Goal: Task Accomplishment & Management: Use online tool/utility

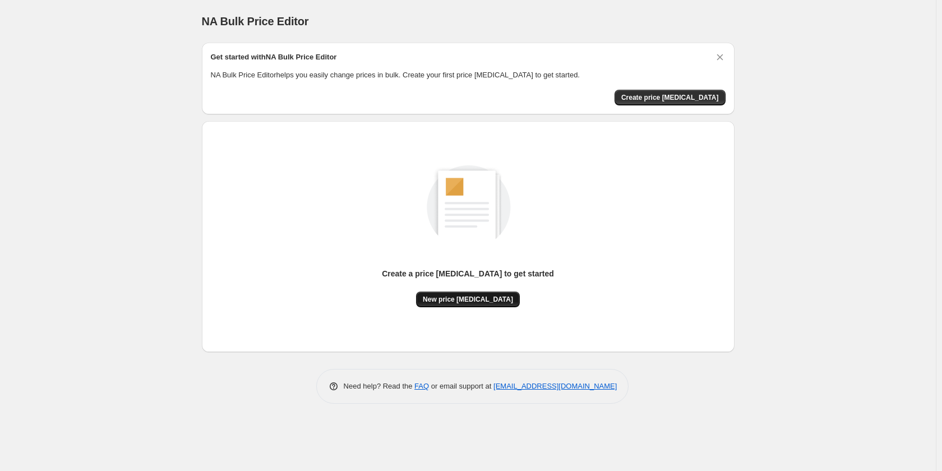
drag, startPoint x: 486, startPoint y: 287, endPoint x: 486, endPoint y: 304, distance: 16.8
click at [486, 288] on div "Create a price [MEDICAL_DATA] to get started" at bounding box center [468, 280] width 172 height 24
click at [486, 304] on button "New price [MEDICAL_DATA]" at bounding box center [468, 300] width 104 height 16
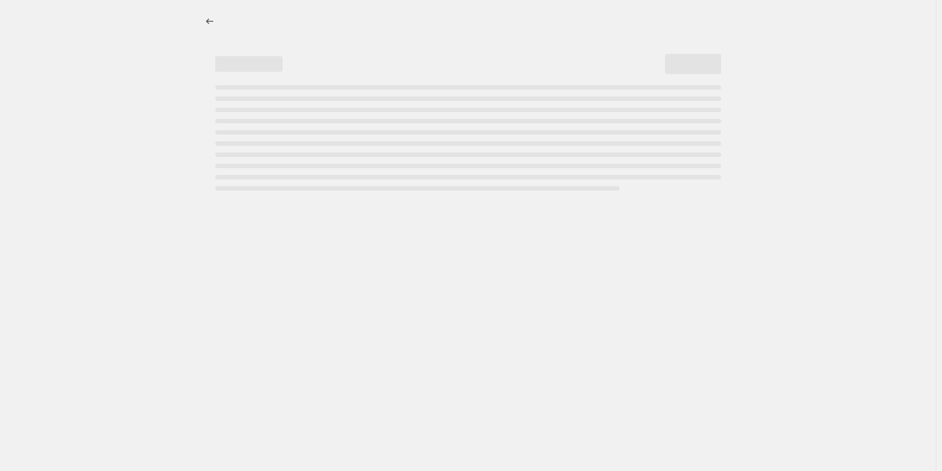
select select "percentage"
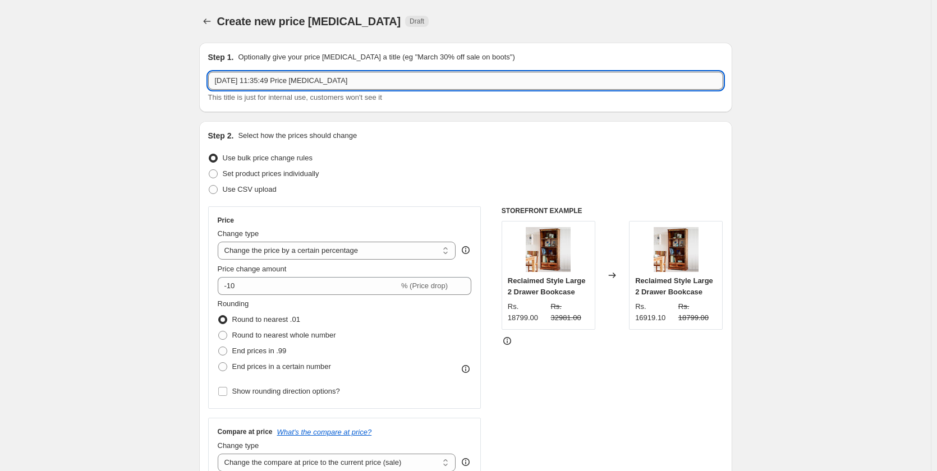
click at [391, 86] on input "[DATE] 11:35:49 Price [MEDICAL_DATA]" at bounding box center [465, 81] width 515 height 18
type input "2"
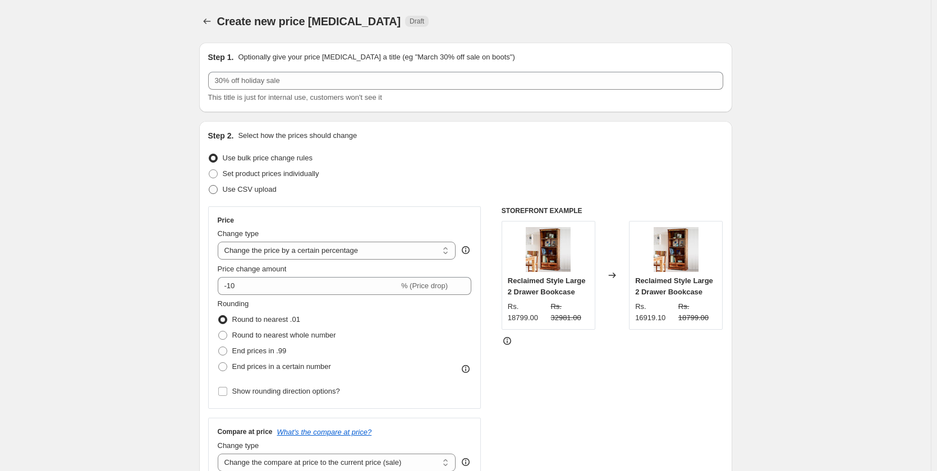
click at [239, 195] on label "Use CSV upload" at bounding box center [242, 190] width 68 height 16
click at [209, 186] on input "Use CSV upload" at bounding box center [209, 185] width 1 height 1
radio input "true"
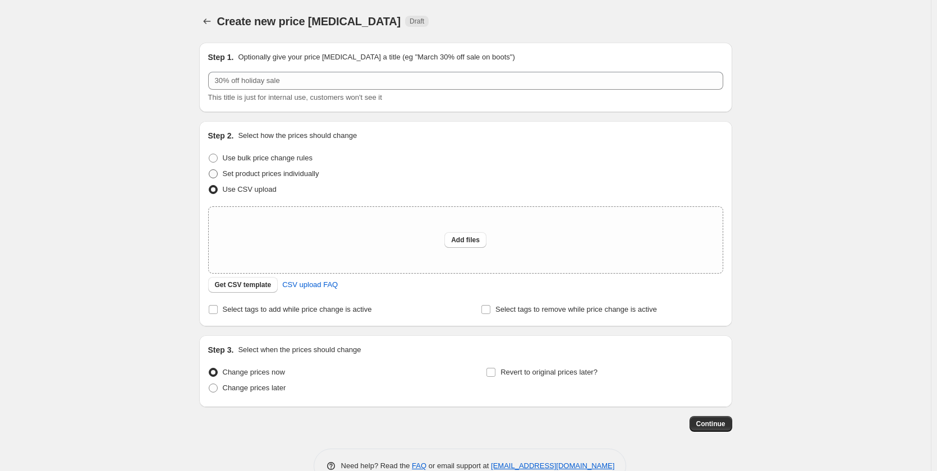
click at [250, 177] on span "Set product prices individually" at bounding box center [271, 173] width 96 height 8
click at [209, 170] on input "Set product prices individually" at bounding box center [209, 169] width 1 height 1
radio input "true"
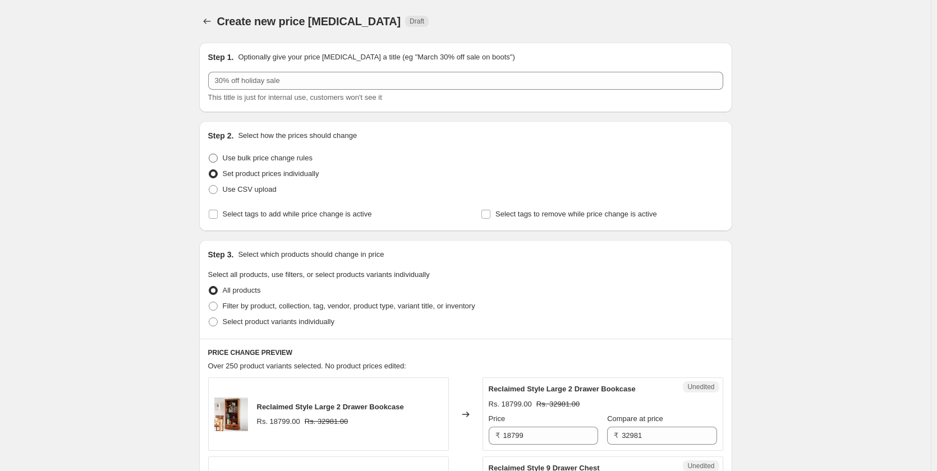
click at [245, 156] on span "Use bulk price change rules" at bounding box center [268, 158] width 90 height 8
click at [209, 154] on input "Use bulk price change rules" at bounding box center [209, 154] width 1 height 1
radio input "true"
select select "percentage"
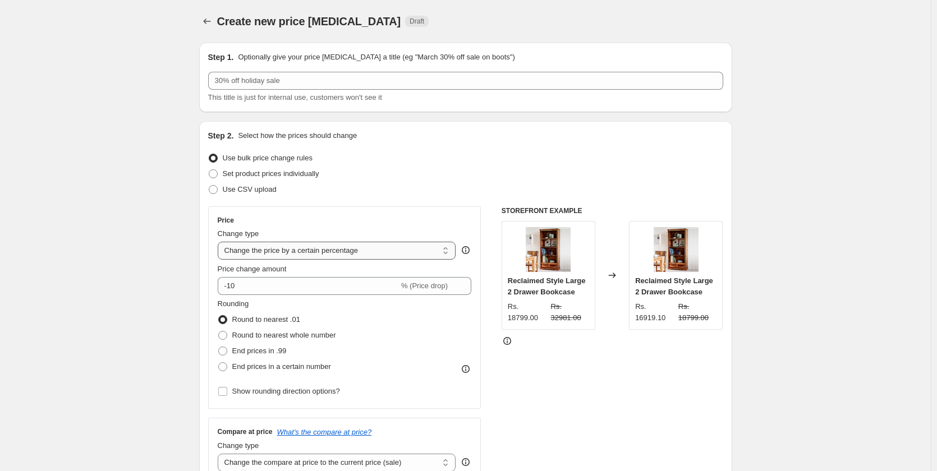
click at [347, 256] on select "Change the price to a certain amount Change the price by a certain amount Chang…" at bounding box center [337, 251] width 238 height 18
click at [358, 253] on select "Change the price to a certain amount Change the price by a certain amount Chang…" at bounding box center [337, 251] width 238 height 18
click at [207, 22] on icon "Price change jobs" at bounding box center [206, 22] width 7 height 6
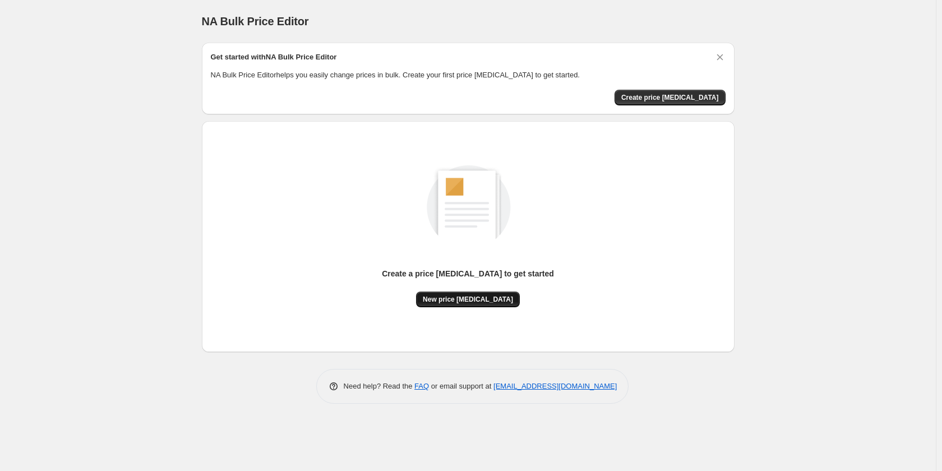
click at [472, 293] on button "New price [MEDICAL_DATA]" at bounding box center [468, 300] width 104 height 16
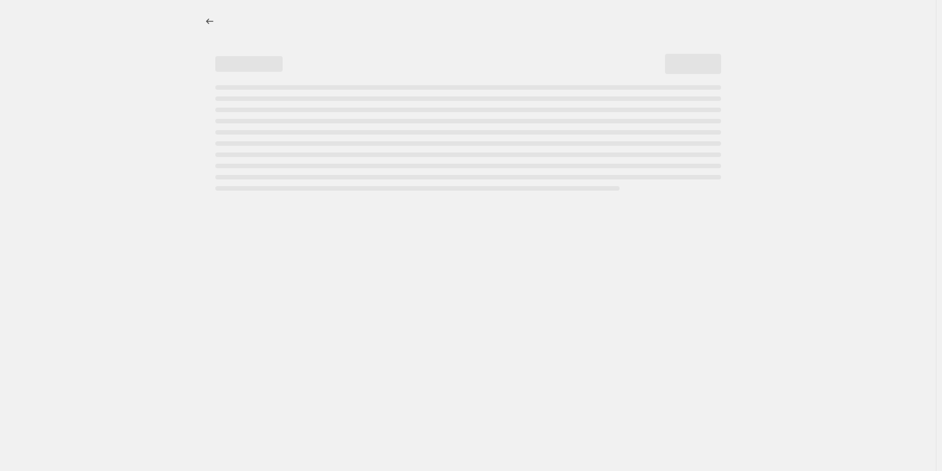
select select "percentage"
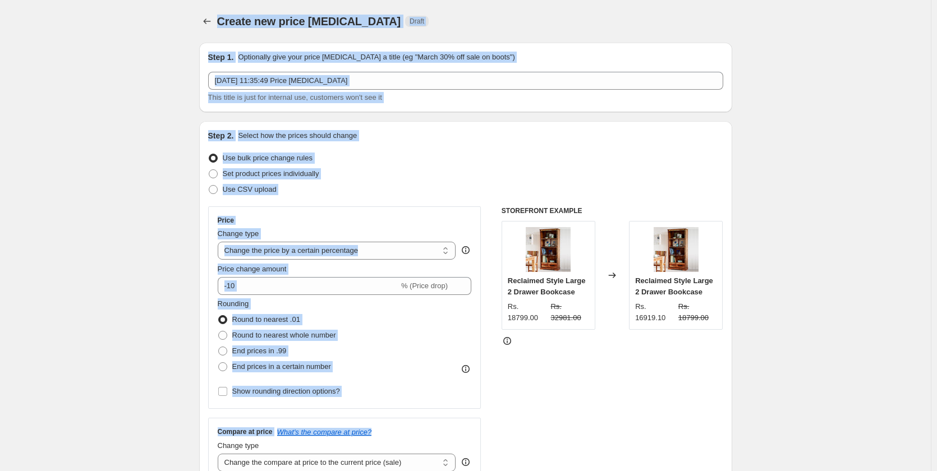
drag, startPoint x: 222, startPoint y: 21, endPoint x: 443, endPoint y: 417, distance: 453.0
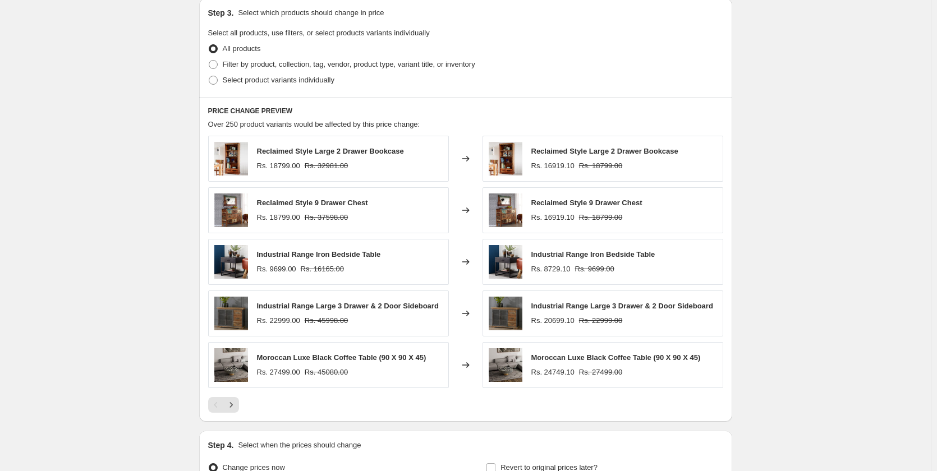
scroll to position [651, 0]
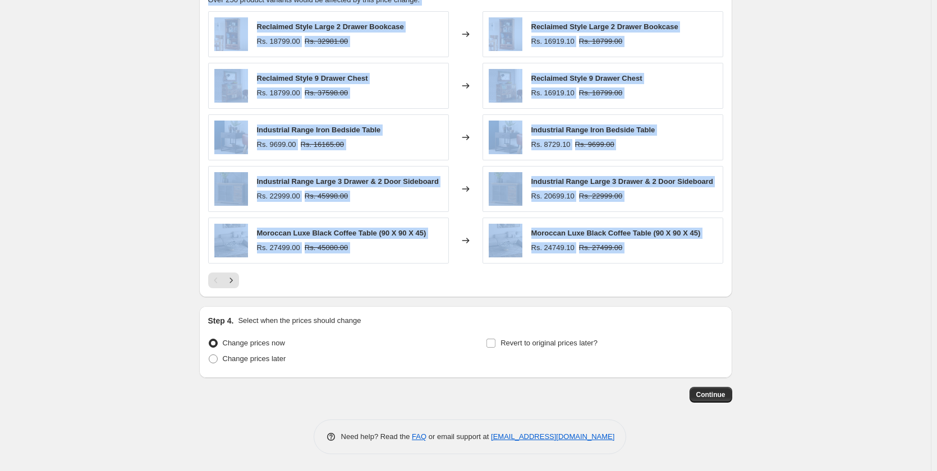
click at [386, 265] on div "Reclaimed Style Large 2 Drawer Bookcase Rs. 18799.00 Rs. 32981.00 Changed to Re…" at bounding box center [465, 149] width 515 height 277
copy div "Create new price [MEDICAL_DATA] Draft Step 1. Optionally give your price [MEDIC…"
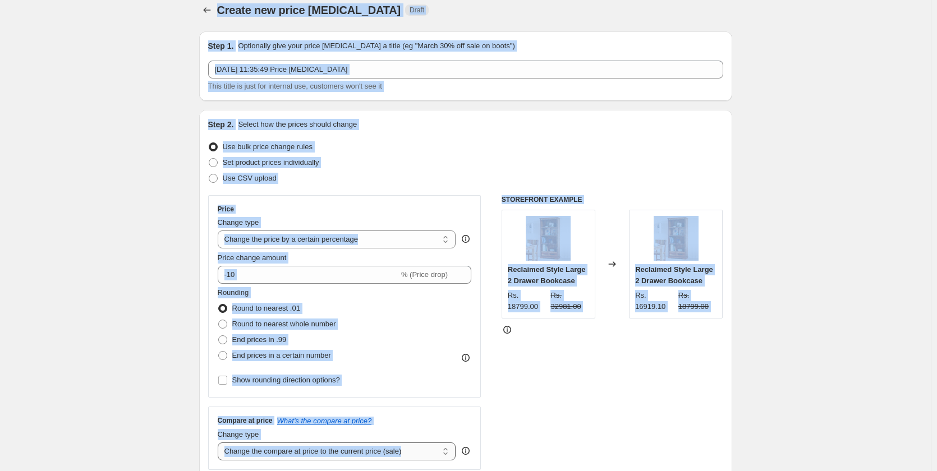
scroll to position [0, 0]
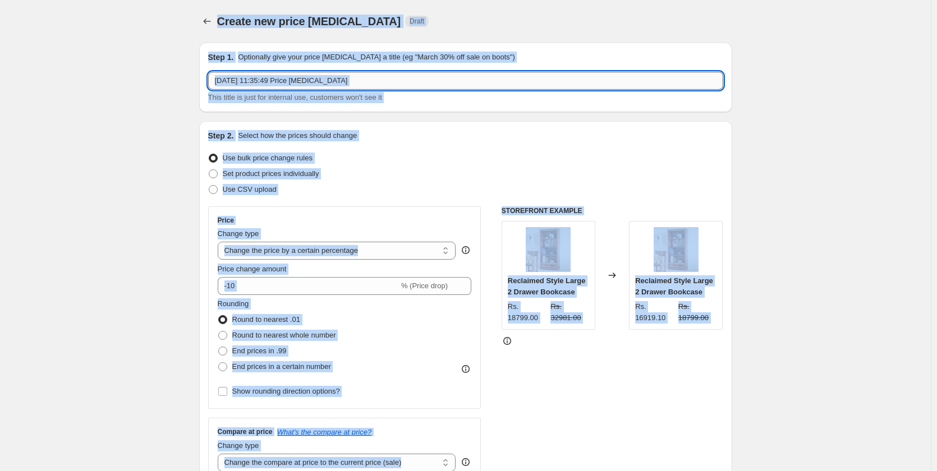
click at [278, 89] on input "[DATE] 11:35:49 Price [MEDICAL_DATA]" at bounding box center [465, 81] width 515 height 18
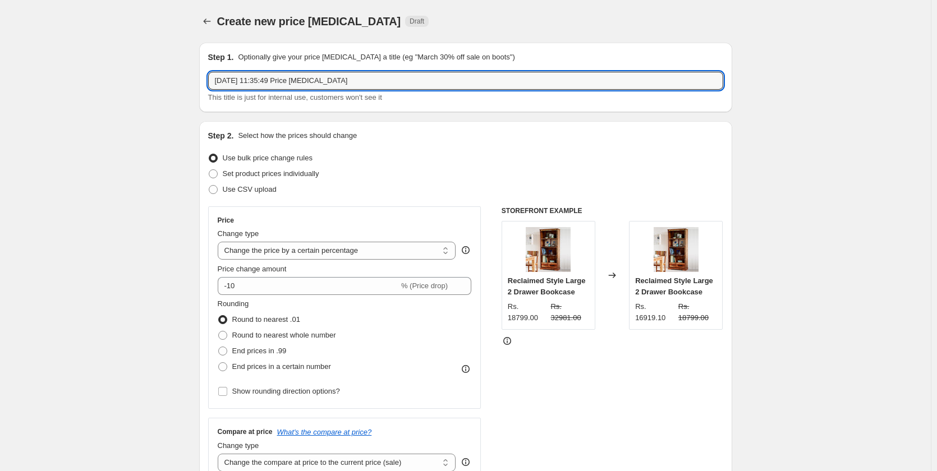
paste input "Double Compare At Price Sale"
type input "Double Compare At Price Sale"
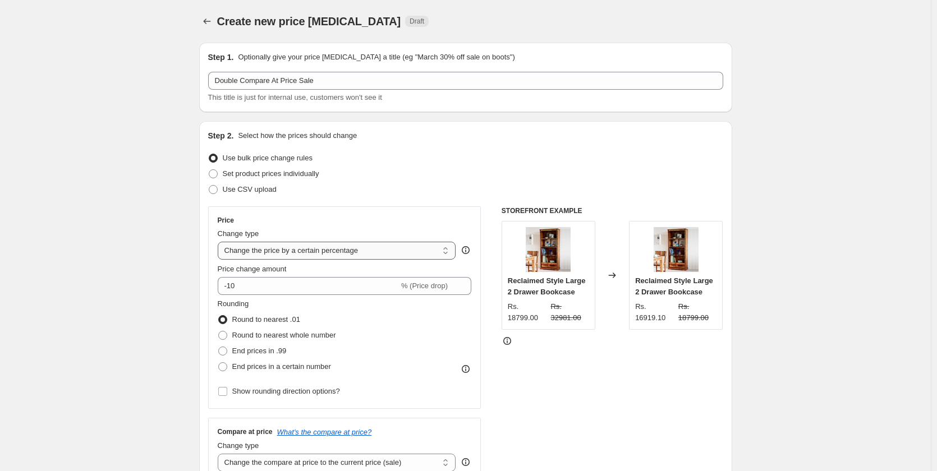
click at [343, 249] on select "Change the price to a certain amount Change the price by a certain amount Chang…" at bounding box center [337, 251] width 238 height 18
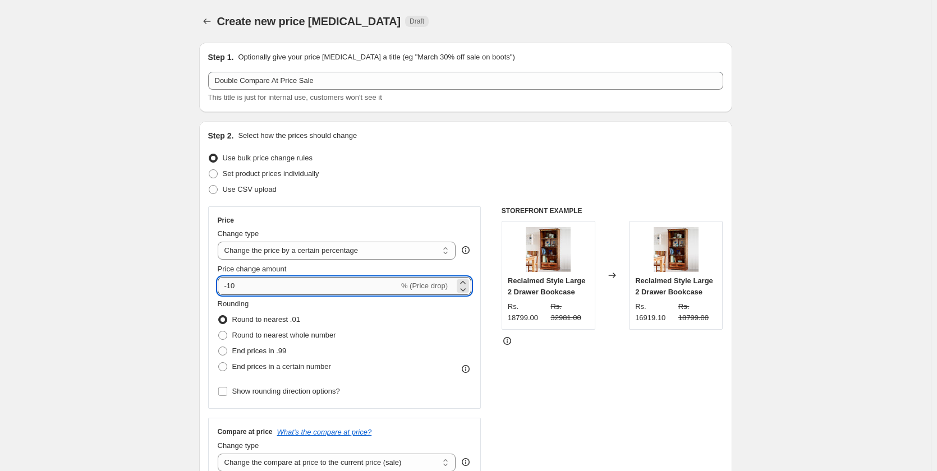
click at [309, 290] on input "-10" at bounding box center [308, 286] width 181 height 18
type input "-1"
type input "0"
click at [383, 328] on div "Rounding Round to nearest .01 Round to nearest whole number End prices in .99 E…" at bounding box center [345, 336] width 254 height 76
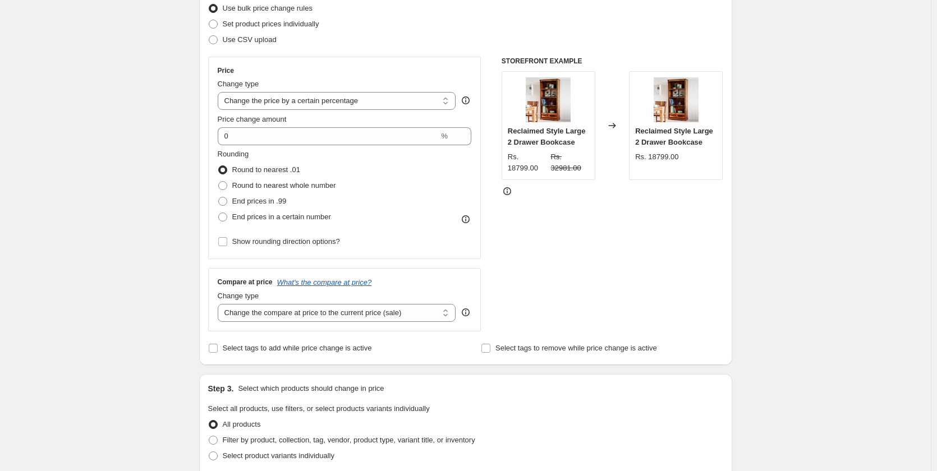
scroll to position [168, 0]
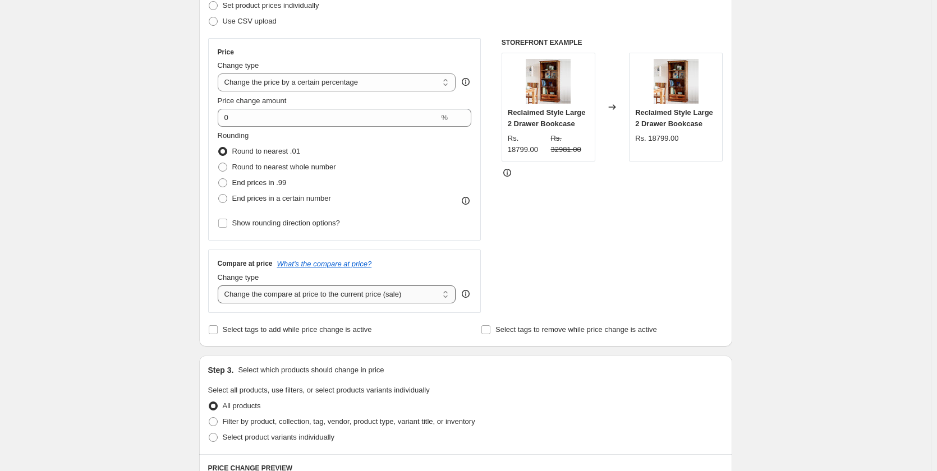
click at [363, 296] on select "Change the compare at price to the current price (sale) Change the compare at p…" at bounding box center [337, 294] width 238 height 18
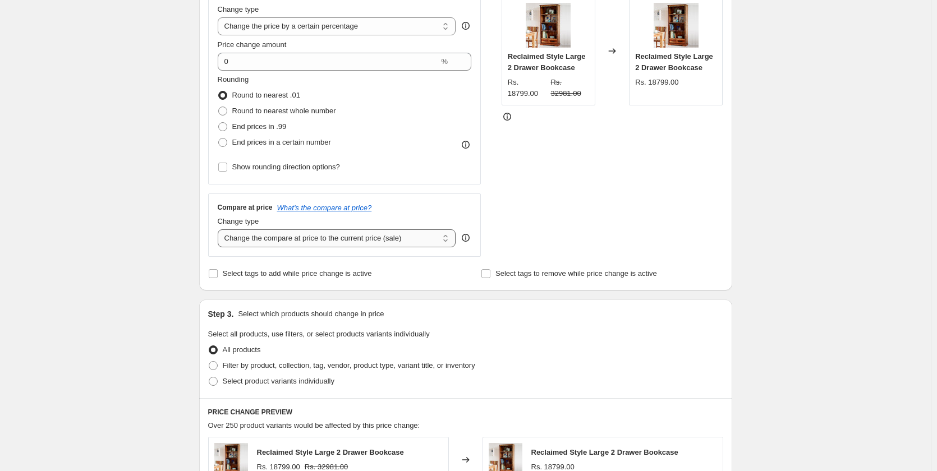
click at [397, 247] on select "Change the compare at price to the current price (sale) Change the compare at p…" at bounding box center [337, 238] width 238 height 18
click at [397, 245] on select "Change the compare at price to the current price (sale) Change the compare at p…" at bounding box center [337, 238] width 238 height 18
click at [344, 245] on select "Change the compare at price to the current price (sale) Change the compare at p…" at bounding box center [337, 238] width 238 height 18
select select "percentage"
click at [220, 229] on select "Change the compare at price to the current price (sale) Change the compare at p…" at bounding box center [337, 238] width 238 height 18
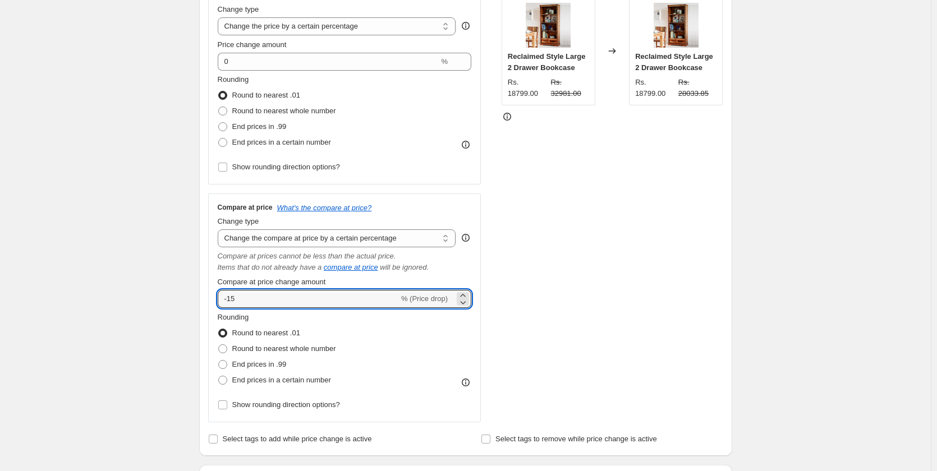
drag, startPoint x: 244, startPoint y: 299, endPoint x: 214, endPoint y: 298, distance: 29.7
click at [214, 298] on div "Compare at price What's the compare at price? Change type Change the compare at…" at bounding box center [344, 307] width 273 height 229
type input "100"
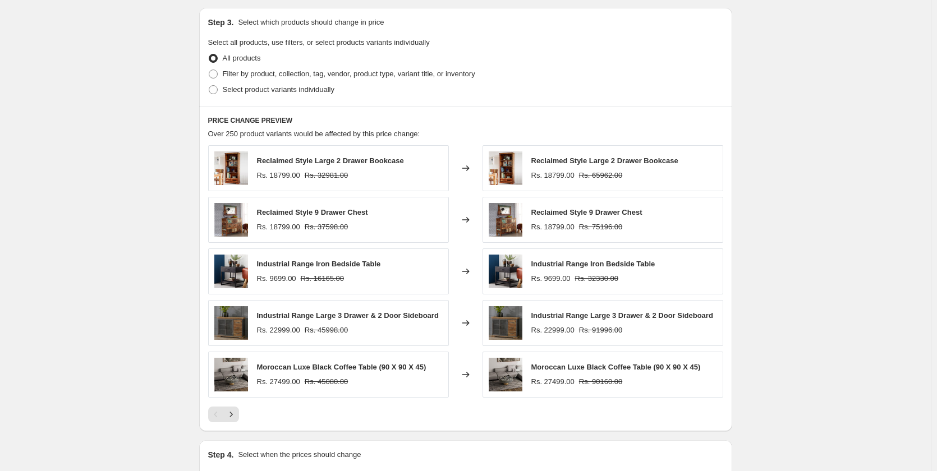
scroll to position [816, 0]
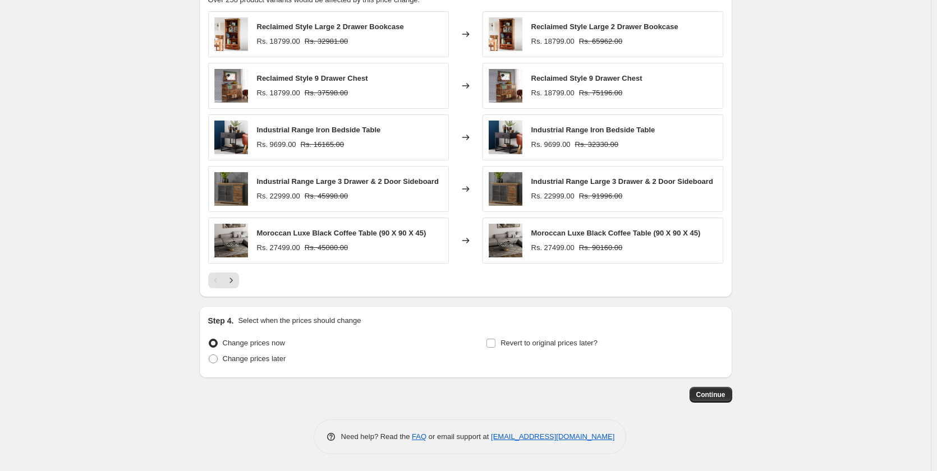
click at [707, 394] on span "Continue" at bounding box center [710, 394] width 29 height 9
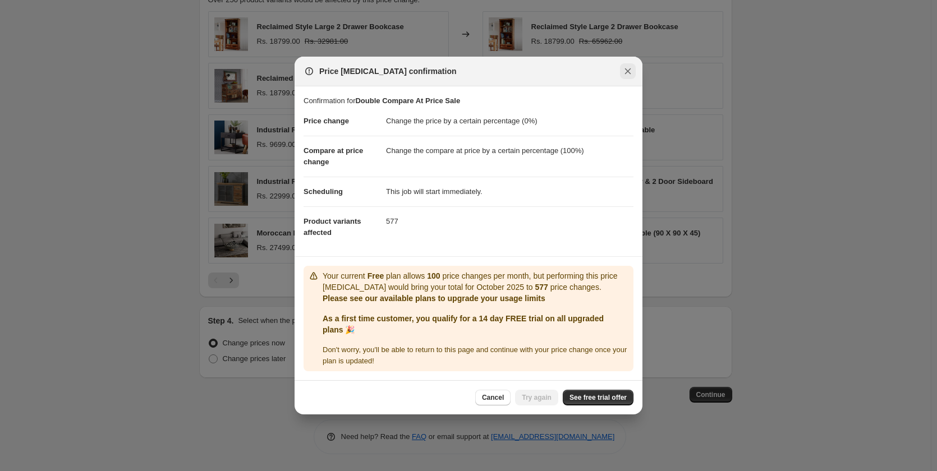
click at [628, 73] on icon "Close" at bounding box center [627, 71] width 11 height 11
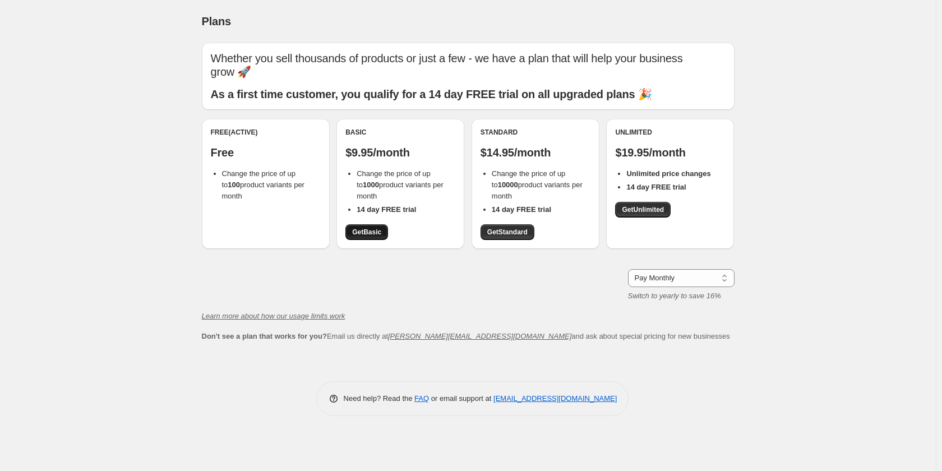
click at [365, 237] on link "Get Basic" at bounding box center [366, 232] width 43 height 16
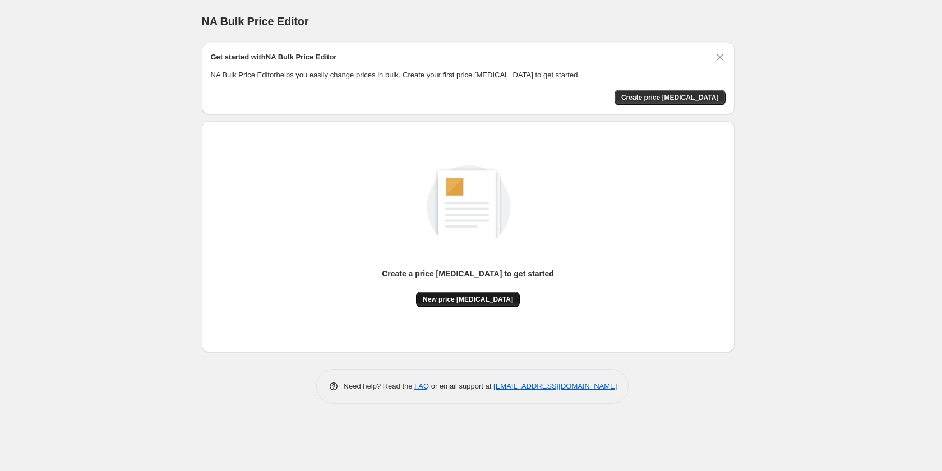
click at [485, 293] on button "New price [MEDICAL_DATA]" at bounding box center [468, 300] width 104 height 16
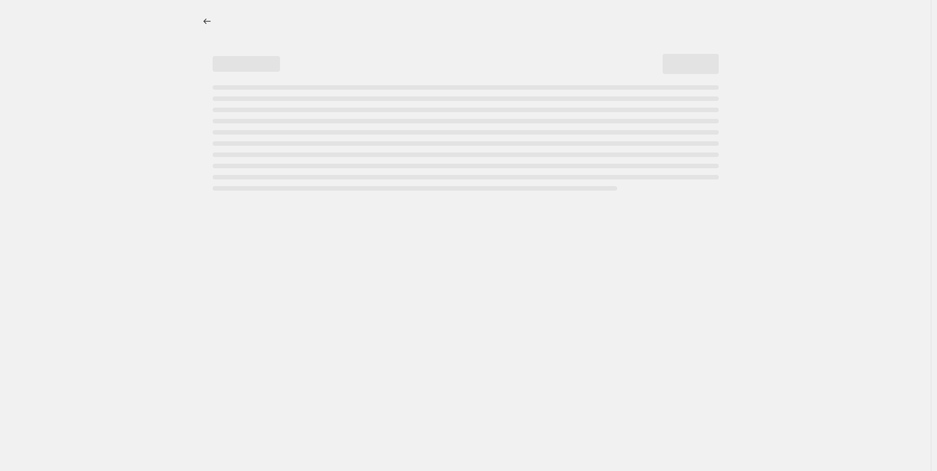
select select "percentage"
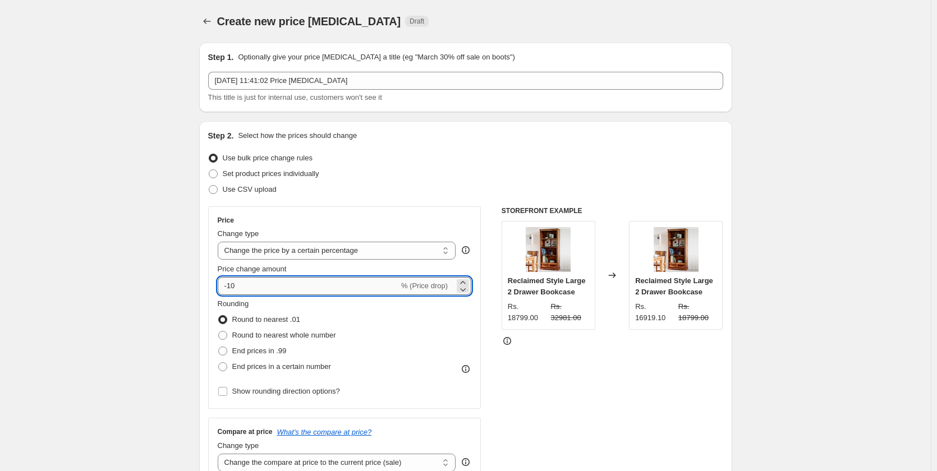
click at [297, 288] on input "-10" at bounding box center [308, 286] width 181 height 18
type input "-1"
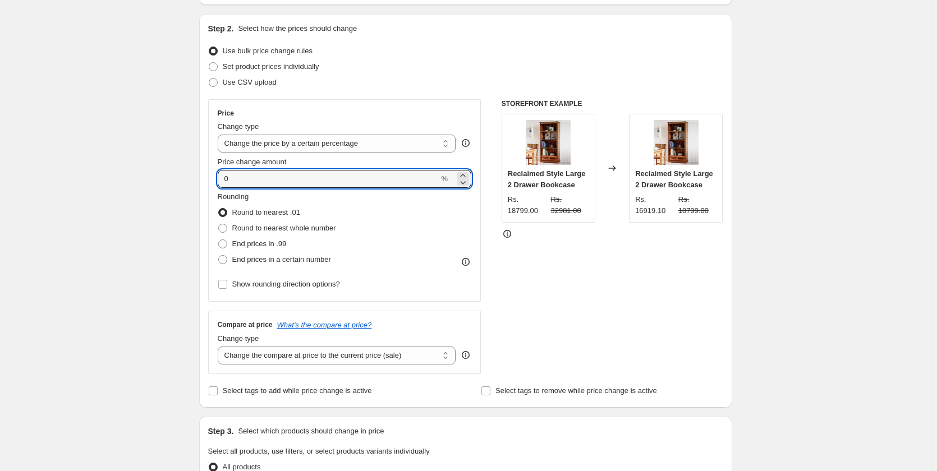
scroll to position [224, 0]
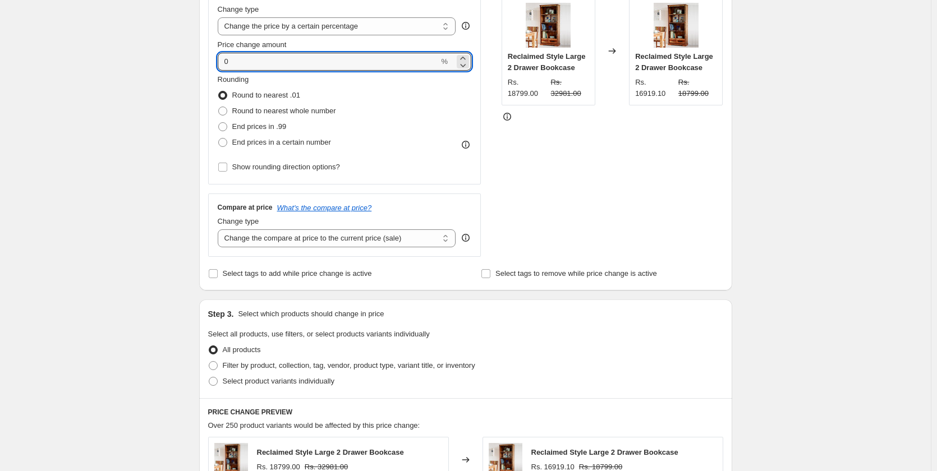
type input "0"
drag, startPoint x: 307, startPoint y: 227, endPoint x: 307, endPoint y: 240, distance: 13.5
click at [307, 227] on div "Change type" at bounding box center [337, 221] width 238 height 11
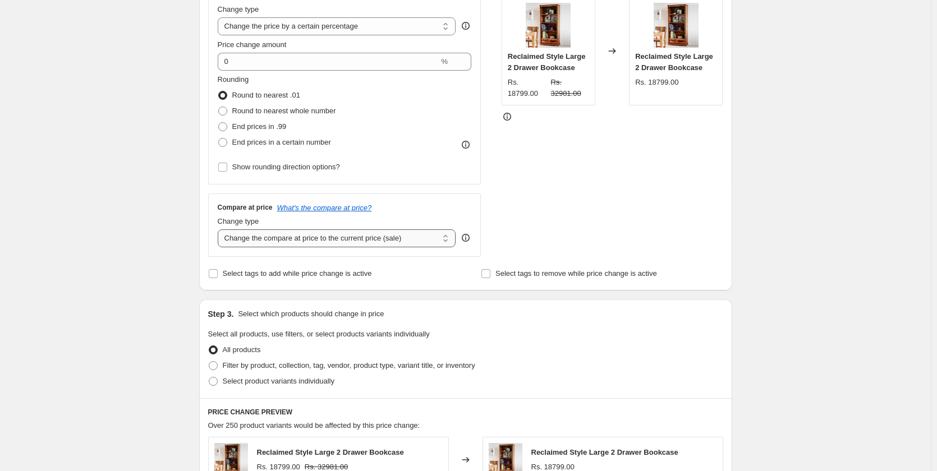
click at [307, 246] on select "Change the compare at price to the current price (sale) Change the compare at p…" at bounding box center [337, 238] width 238 height 18
click at [317, 238] on select "Change the compare at price to the current price (sale) Change the compare at p…" at bounding box center [337, 238] width 238 height 18
select select "percentage"
click at [220, 229] on select "Change the compare at price to the current price (sale) Change the compare at p…" at bounding box center [337, 238] width 238 height 18
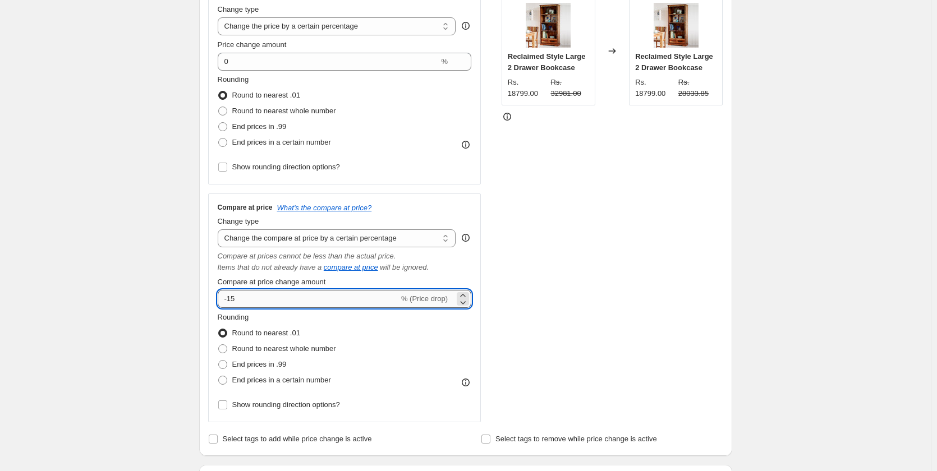
click at [235, 298] on input "-15" at bounding box center [308, 299] width 181 height 18
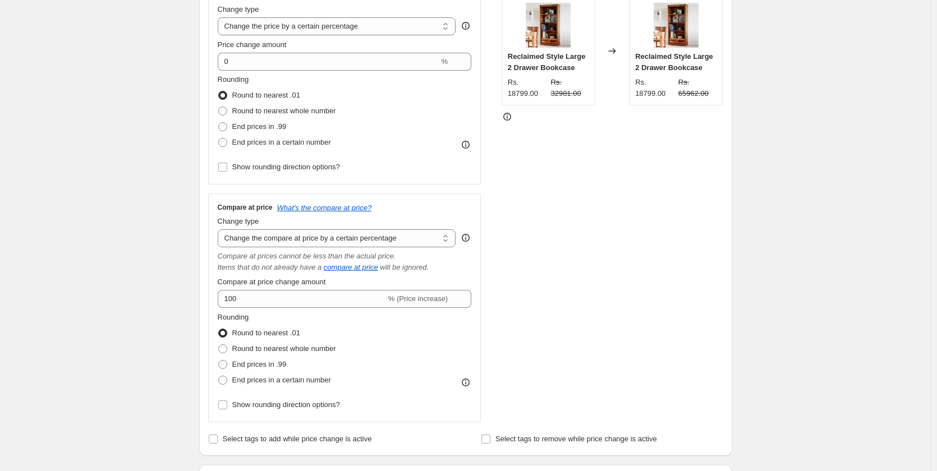
click at [527, 292] on div "STOREFRONT EXAMPLE Reclaimed Style Large 2 Drawer Bookcase Rs. 18799.00 Rs. 329…" at bounding box center [612, 202] width 222 height 440
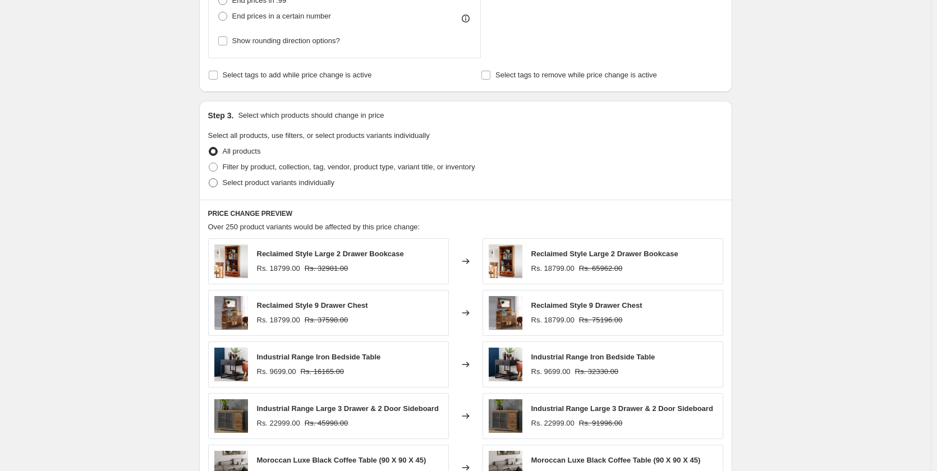
scroll to position [480, 0]
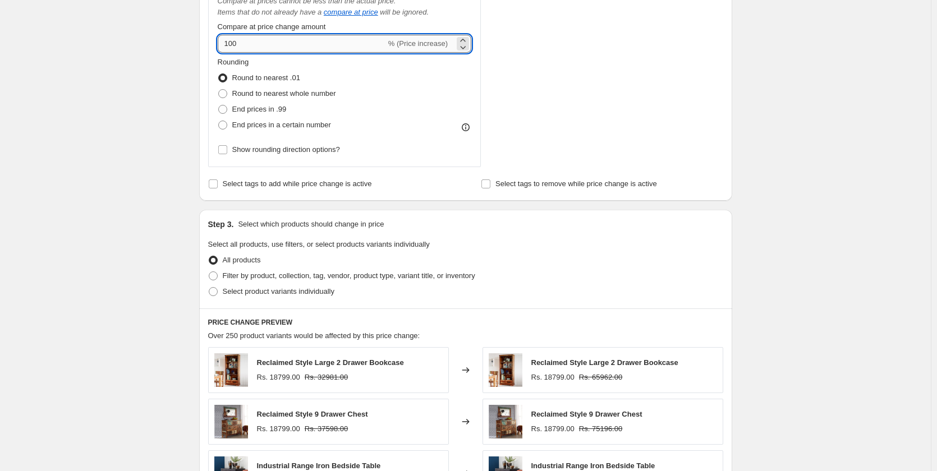
click at [246, 51] on input "100" at bounding box center [302, 44] width 168 height 18
click at [467, 122] on icon at bounding box center [465, 127] width 11 height 11
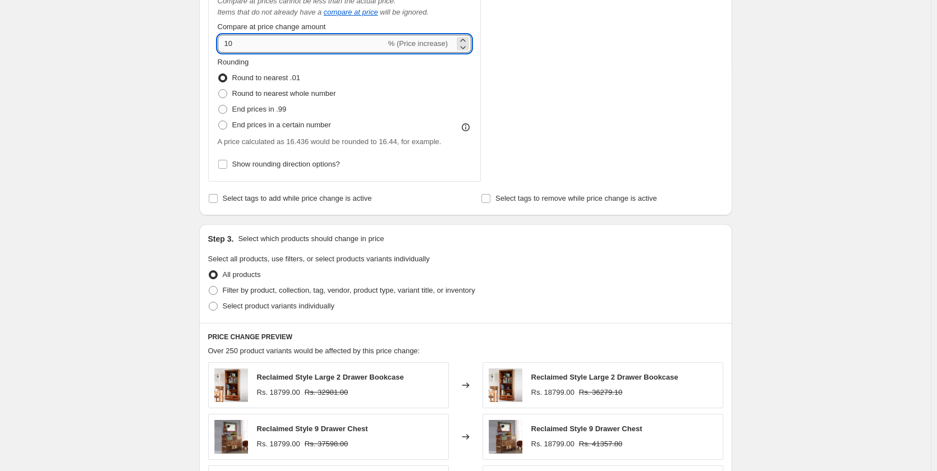
click at [274, 48] on input "10" at bounding box center [302, 44] width 168 height 18
type input "1"
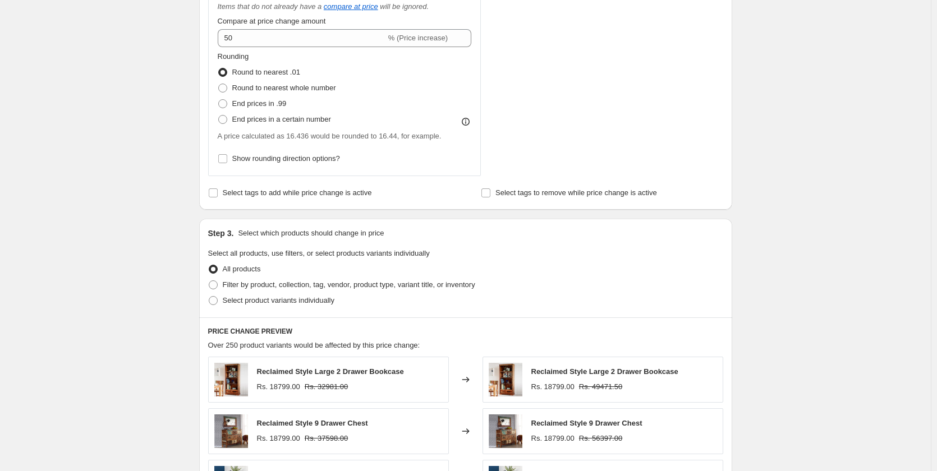
scroll to position [423, 0]
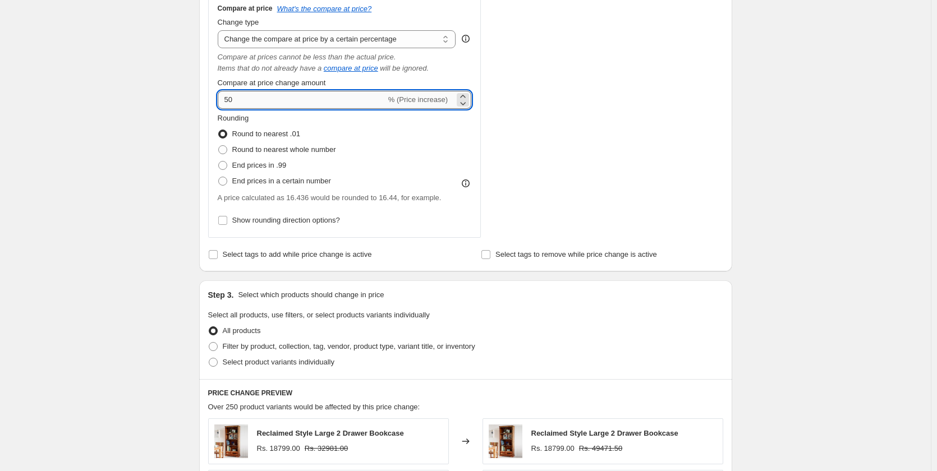
click at [325, 103] on input "50" at bounding box center [302, 100] width 168 height 18
type input "5"
click at [423, 144] on div "Rounding Round to nearest .01 Round to nearest whole number End prices in .99 E…" at bounding box center [345, 151] width 254 height 76
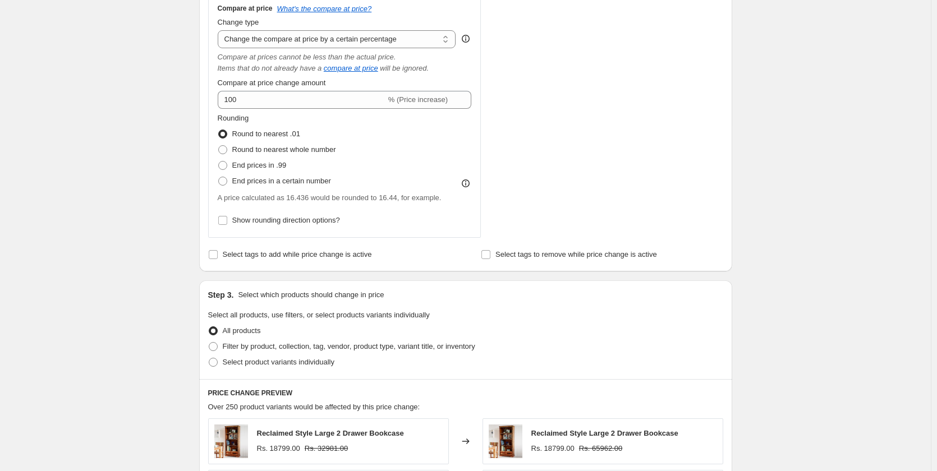
click at [459, 135] on div "Rounding Round to nearest .01 Round to nearest whole number End prices in .99 E…" at bounding box center [345, 151] width 254 height 76
click at [427, 250] on div "Select tags to add while price change is active" at bounding box center [329, 255] width 242 height 16
click at [426, 286] on div "Step 3. Select which products should change in price Select all products, use f…" at bounding box center [465, 329] width 533 height 99
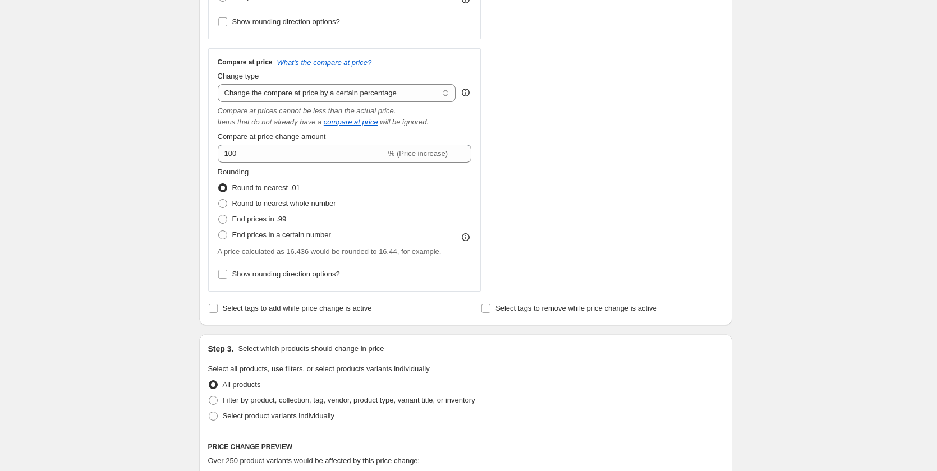
scroll to position [367, 0]
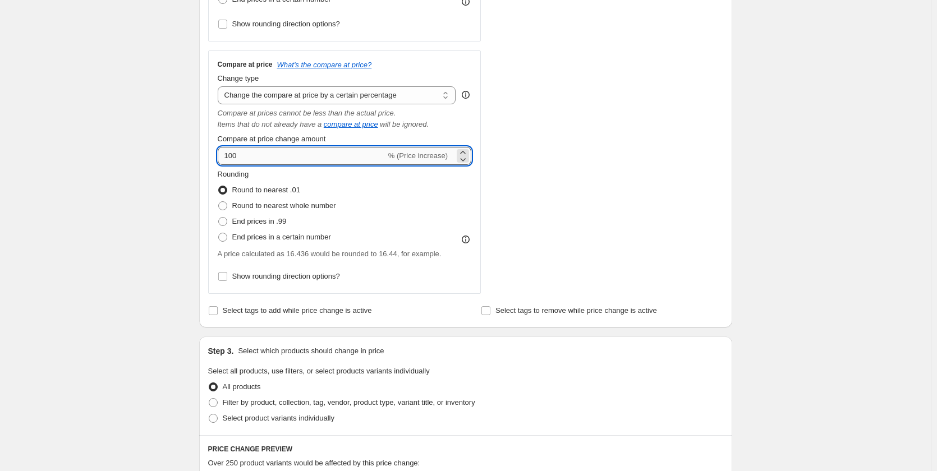
click at [256, 154] on input "100" at bounding box center [302, 156] width 168 height 18
type input "1"
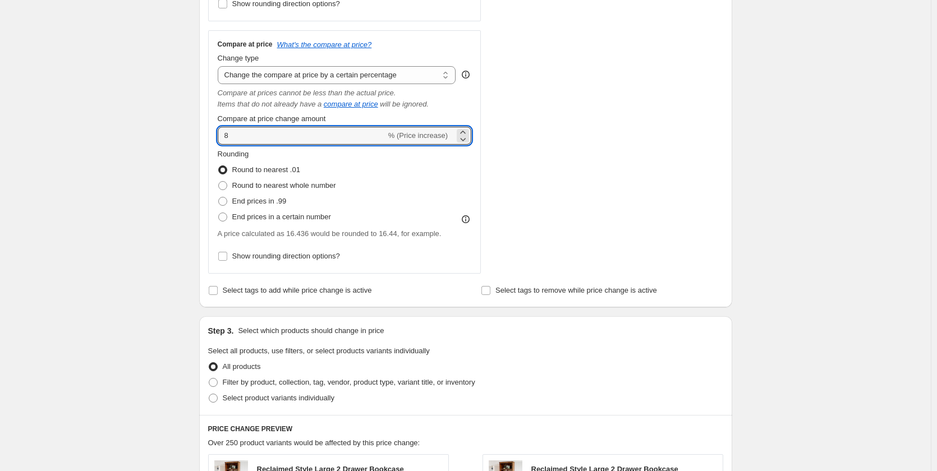
scroll to position [423, 0]
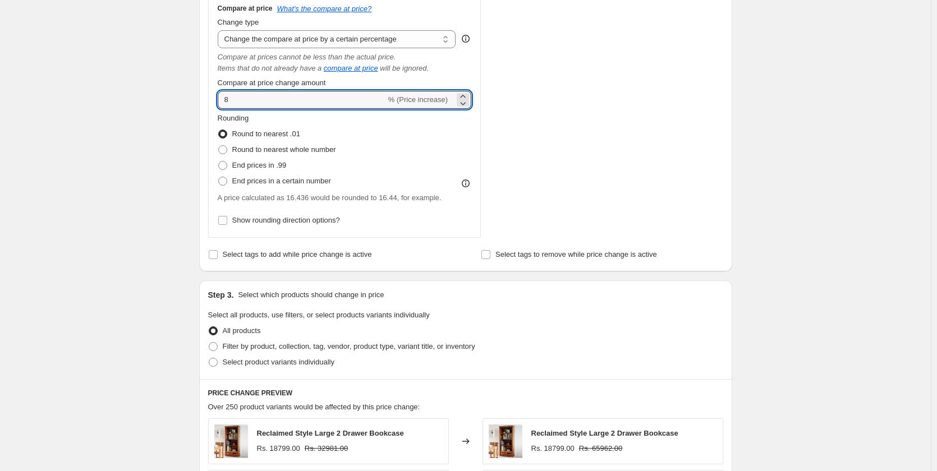
type input "8"
click at [462, 305] on div "Step 3. Select which products should change in price Select all products, use f…" at bounding box center [465, 329] width 533 height 99
click at [258, 102] on input "8" at bounding box center [302, 100] width 168 height 18
click at [475, 275] on div "Step 1. Optionally give your price change job a title (eg "March 30% off sale o…" at bounding box center [461, 210] width 542 height 1200
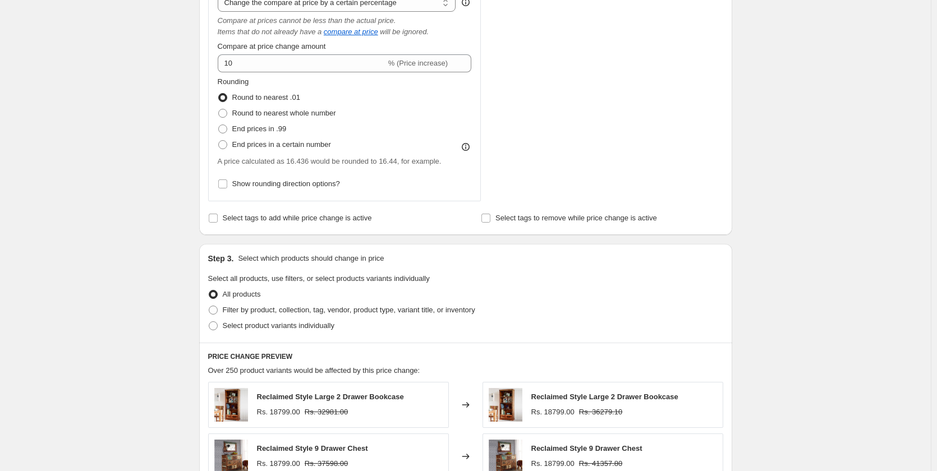
scroll to position [480, 0]
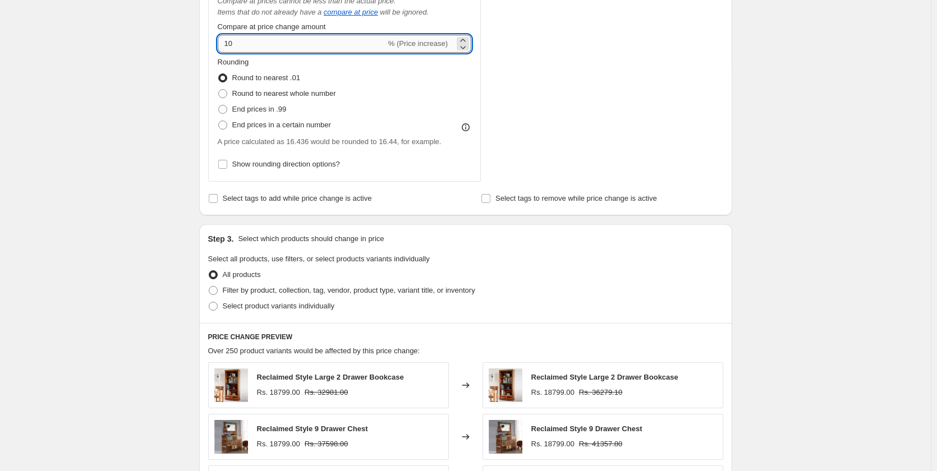
click at [248, 39] on input "10" at bounding box center [302, 44] width 168 height 18
type input "1"
click at [403, 228] on div "Step 3. Select which products should change in price Select all products, use f…" at bounding box center [465, 273] width 533 height 99
click at [288, 43] on input "20" at bounding box center [302, 44] width 168 height 18
type input "2"
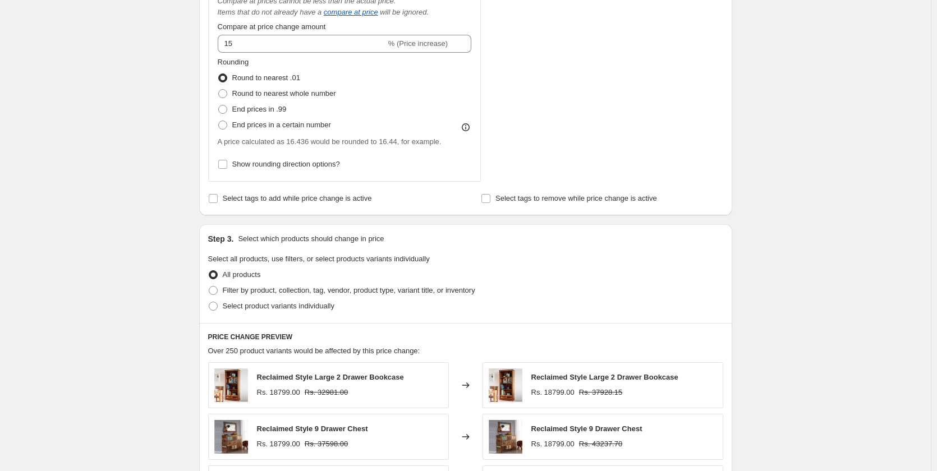
click at [478, 220] on div "Step 1. Optionally give your price change job a title (eg "March 30% off sale o…" at bounding box center [461, 154] width 542 height 1200
click at [271, 41] on input "15" at bounding box center [302, 44] width 168 height 18
click at [426, 82] on div "Rounding Round to nearest .01 Round to nearest whole number End prices in .99 E…" at bounding box center [345, 95] width 254 height 76
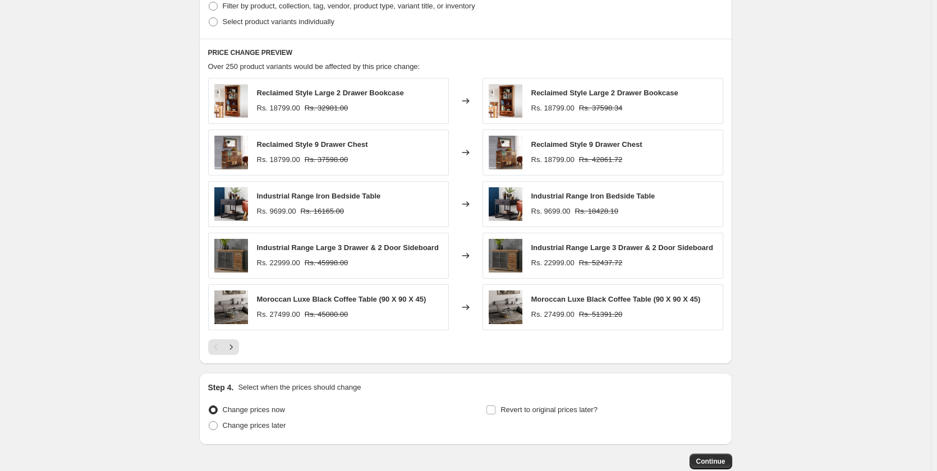
scroll to position [831, 0]
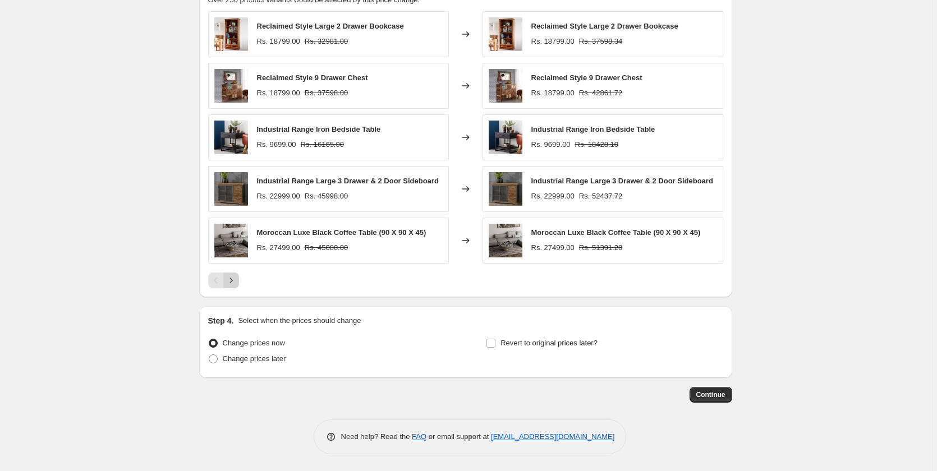
click at [229, 276] on icon "Next" at bounding box center [230, 280] width 11 height 11
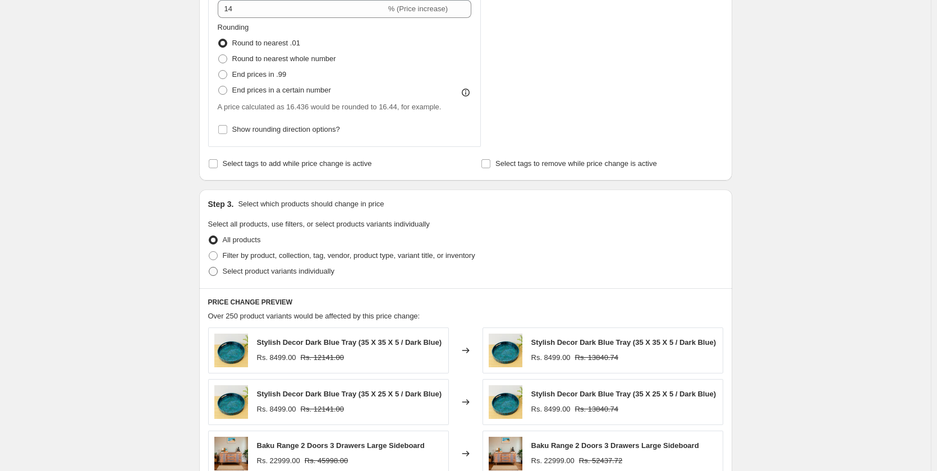
scroll to position [495, 0]
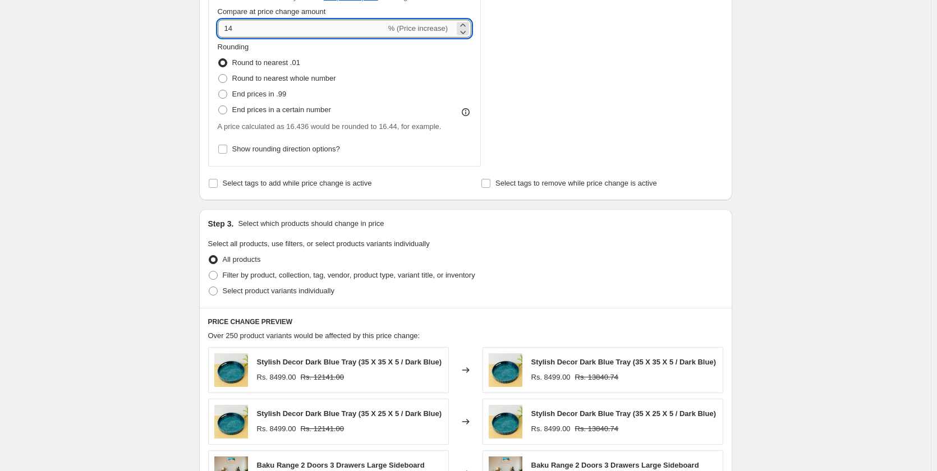
click at [246, 35] on input "14" at bounding box center [302, 29] width 168 height 18
type input "1"
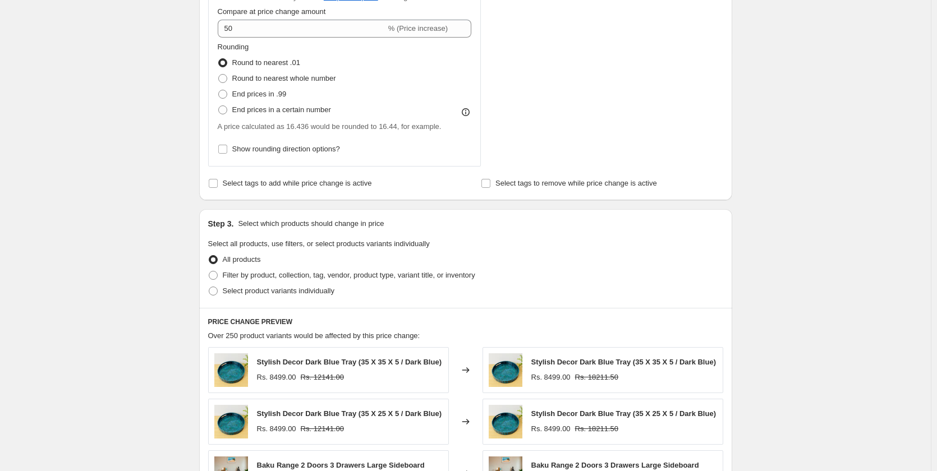
click at [175, 85] on div "Create new price change job. This page is ready Create new price change job Dra…" at bounding box center [465, 156] width 930 height 1302
click at [481, 210] on div "Step 3. Select which products should change in price Select all products, use f…" at bounding box center [465, 258] width 533 height 99
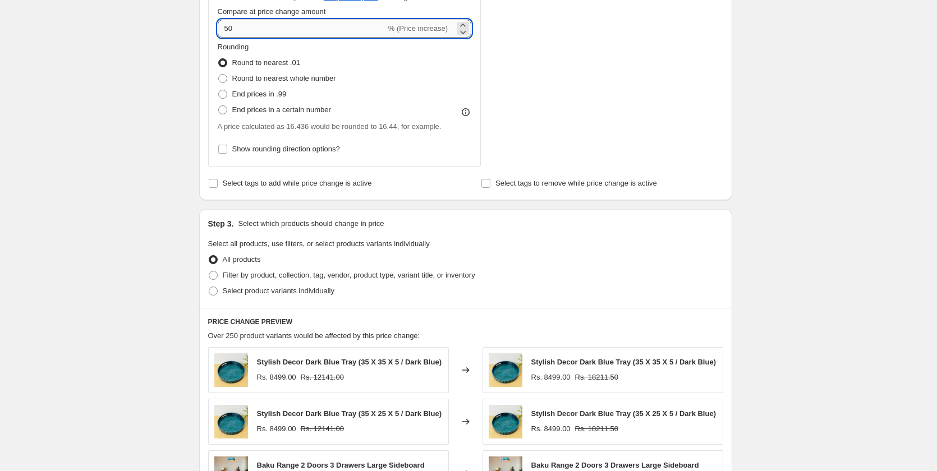
click at [252, 28] on input "50" at bounding box center [302, 29] width 168 height 18
type input "5"
click at [533, 209] on div "Step 1. Optionally give your price change job a title (eg "March 30% off sale o…" at bounding box center [461, 139] width 542 height 1200
click at [272, 24] on input "100" at bounding box center [302, 29] width 168 height 18
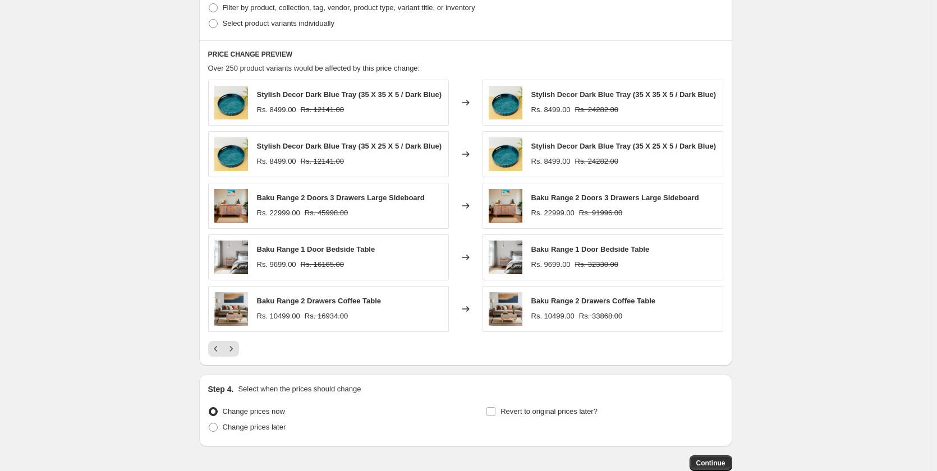
scroll to position [775, 0]
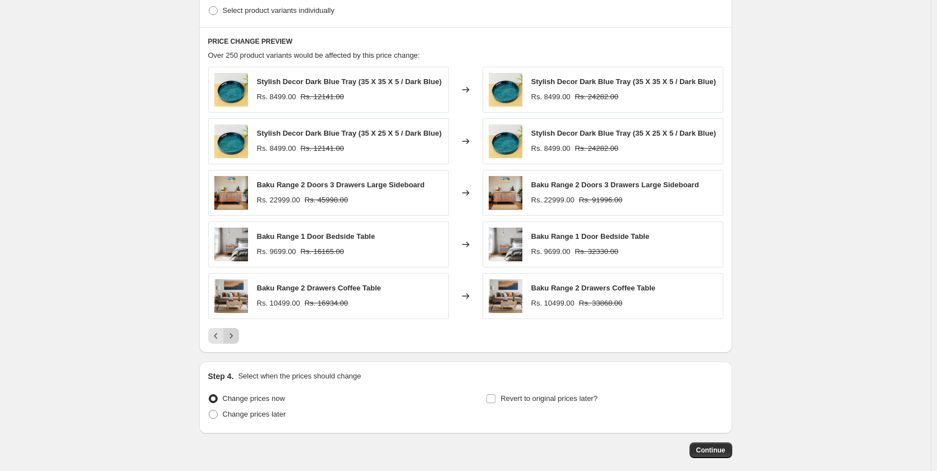
type input "10"
click at [231, 343] on button "Next" at bounding box center [231, 336] width 16 height 16
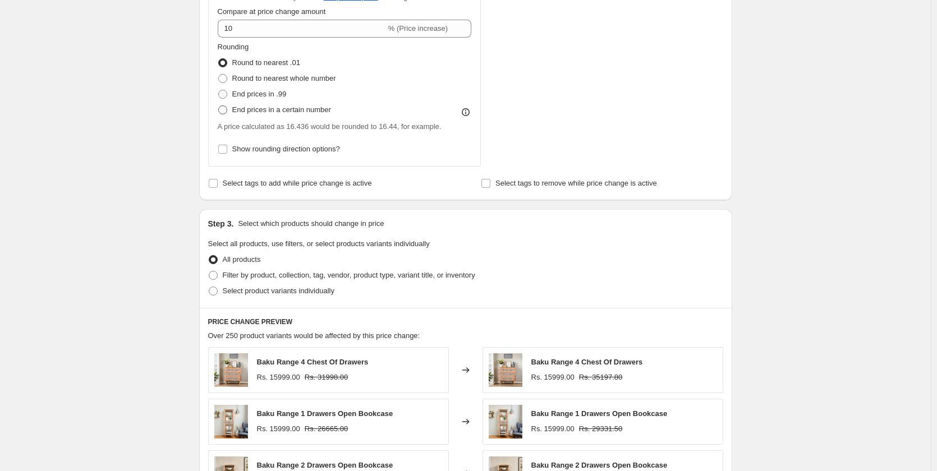
scroll to position [439, 0]
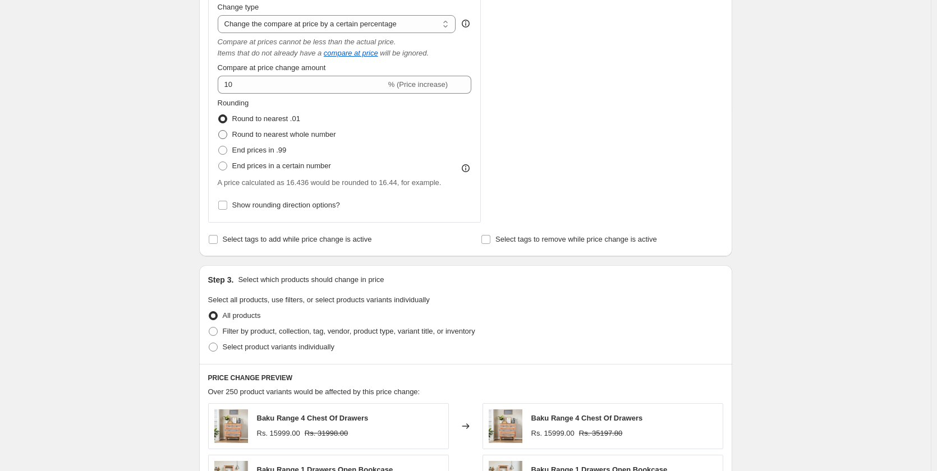
click at [223, 137] on span at bounding box center [222, 134] width 9 height 9
click at [219, 131] on input "Round to nearest whole number" at bounding box center [218, 130] width 1 height 1
radio input "true"
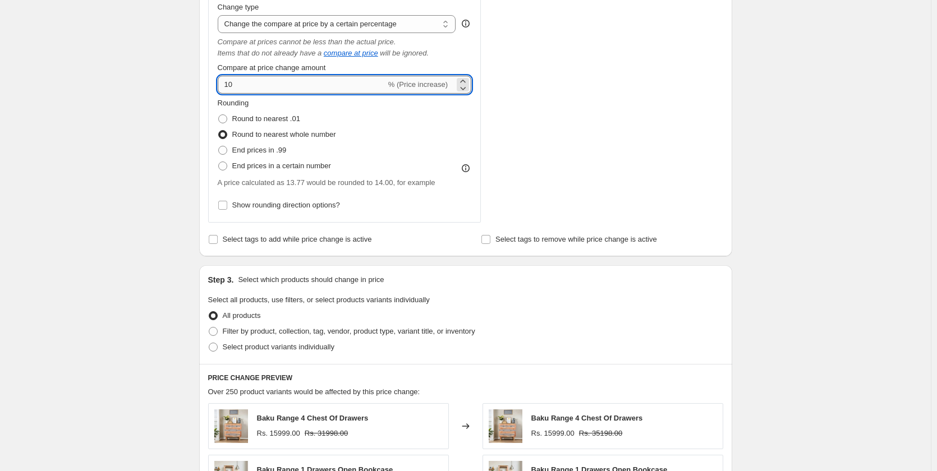
click at [266, 87] on input "10" at bounding box center [302, 85] width 168 height 18
type input "100"
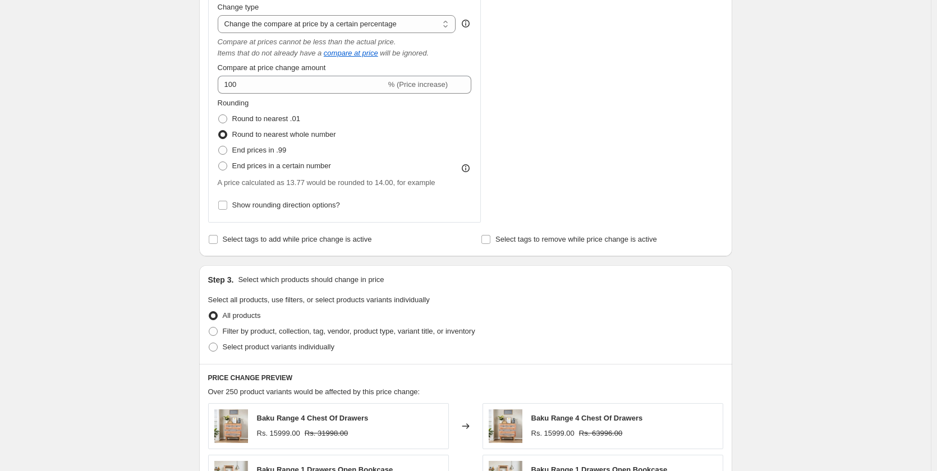
click at [149, 135] on div "Create new price change job. This page is ready Create new price change job Dra…" at bounding box center [465, 212] width 930 height 1302
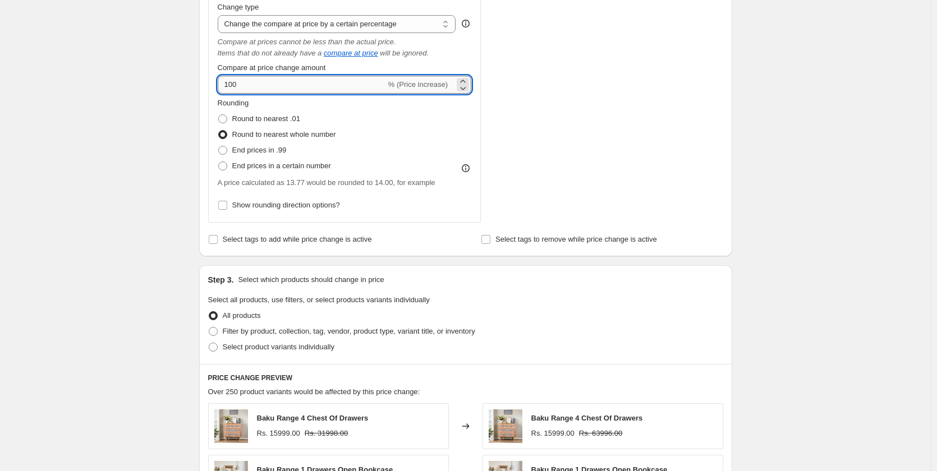
click at [248, 85] on input "100" at bounding box center [302, 85] width 168 height 18
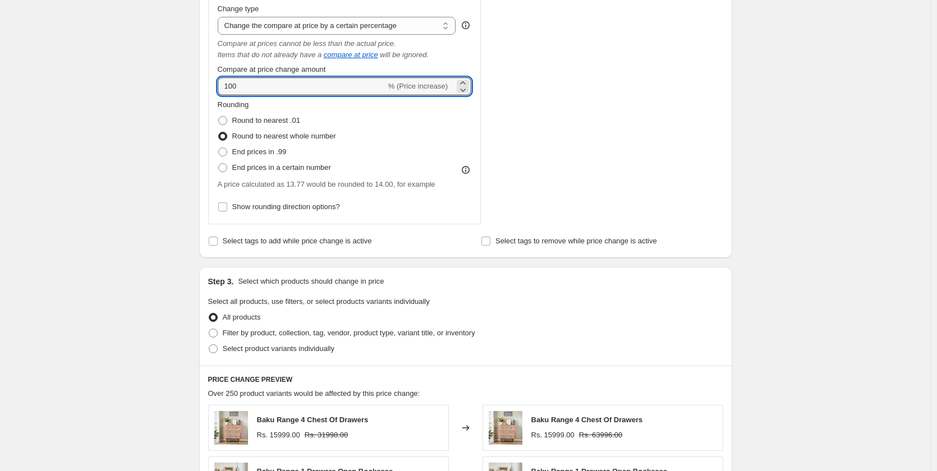
scroll to position [383, 0]
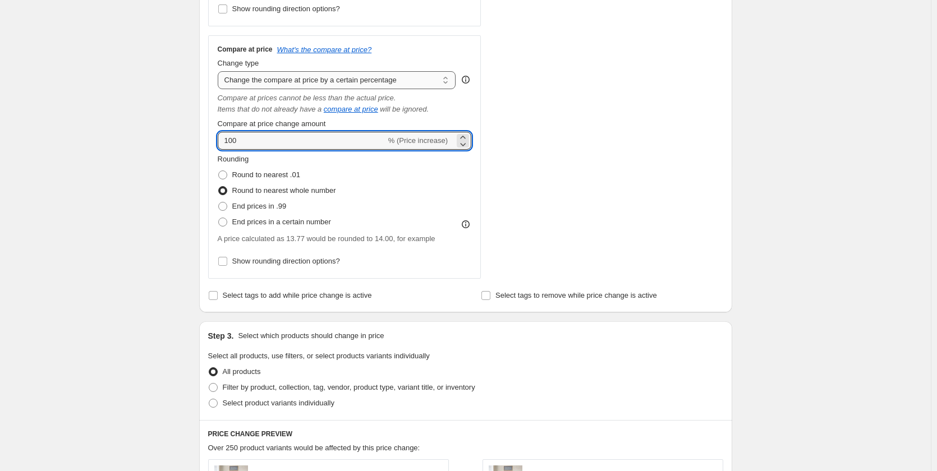
click at [327, 79] on select "Change the compare at price to the current price (sale) Change the compare at p…" at bounding box center [337, 80] width 238 height 18
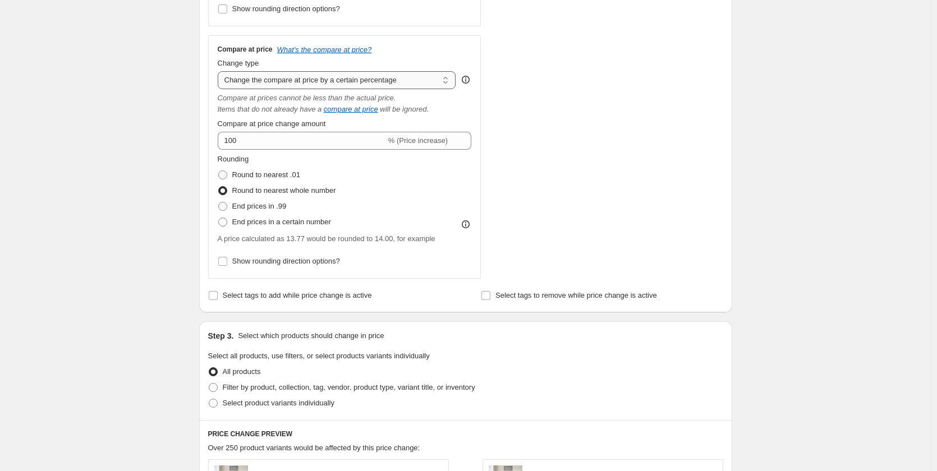
select select "by"
click at [220, 71] on select "Change the compare at price to the current price (sale) Change the compare at p…" at bounding box center [337, 80] width 238 height 18
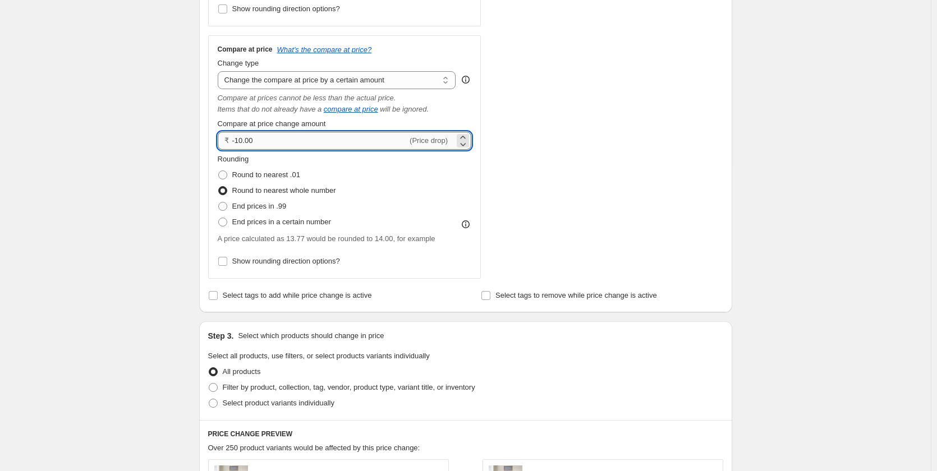
click at [324, 143] on input "-10.00" at bounding box center [320, 141] width 176 height 18
type input "-1"
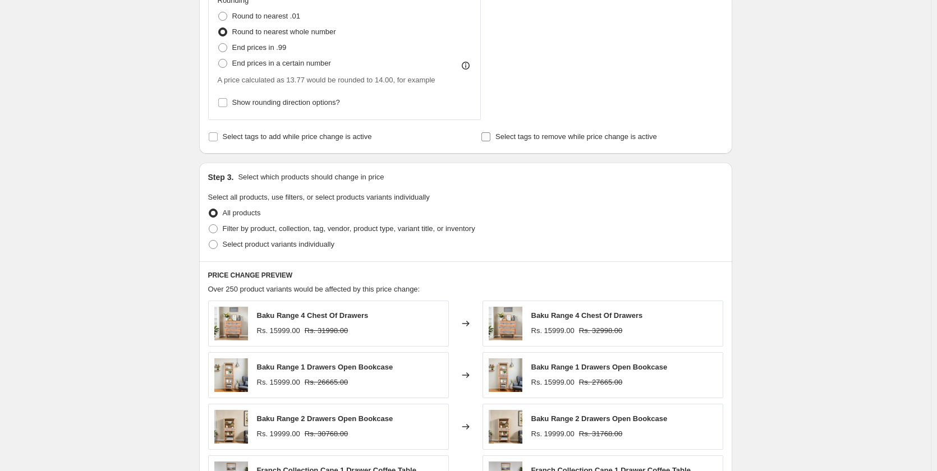
scroll to position [719, 0]
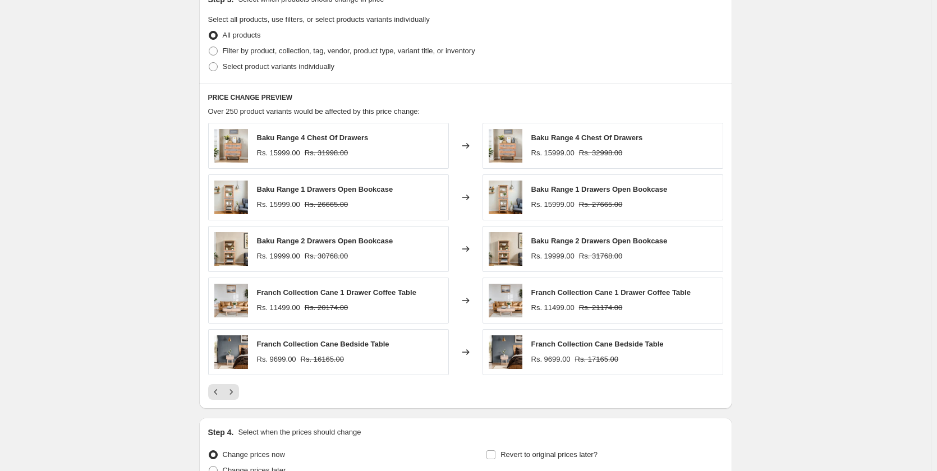
click at [481, 83] on div "Step 3. Select which products should change in price Select all products, use f…" at bounding box center [465, 34] width 533 height 99
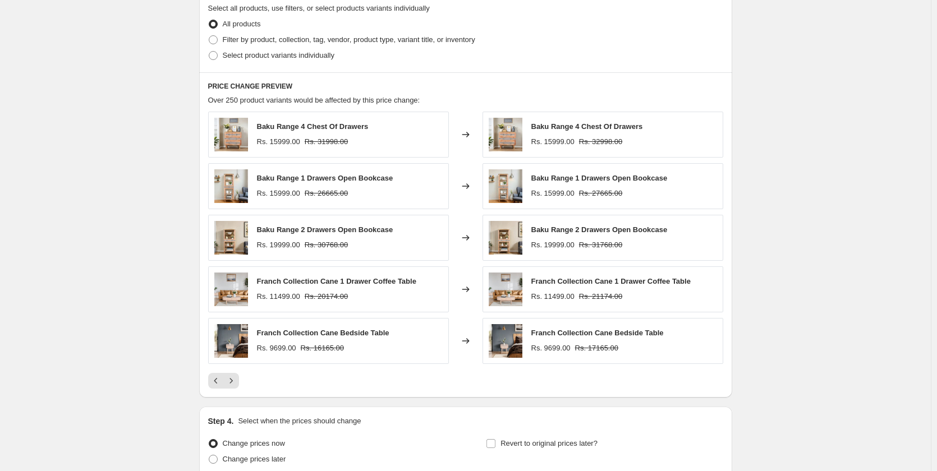
scroll to position [831, 0]
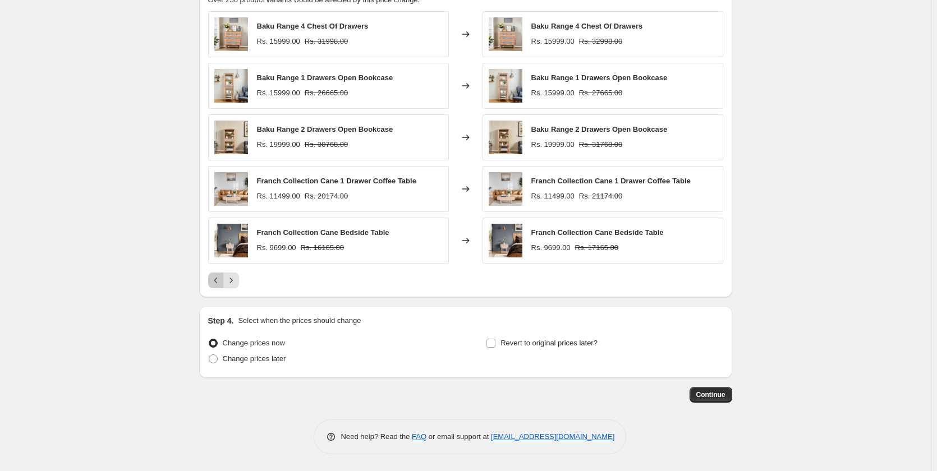
click at [224, 282] on button "Previous" at bounding box center [216, 281] width 16 height 16
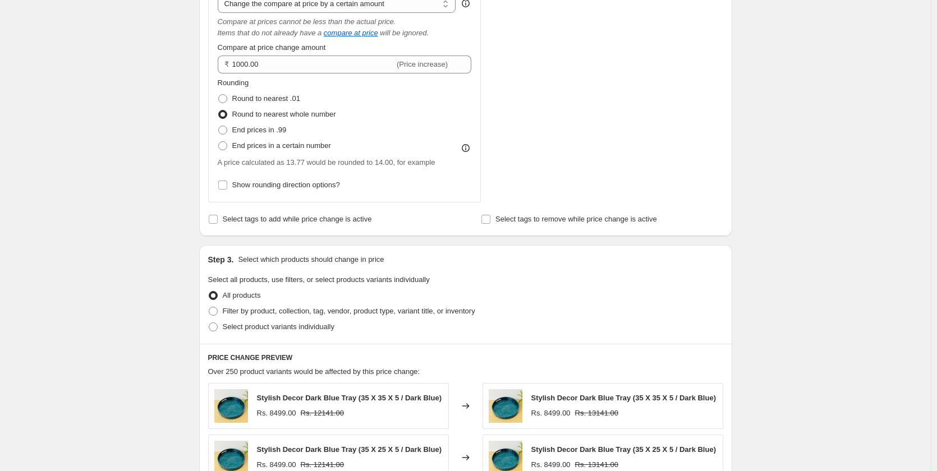
scroll to position [439, 0]
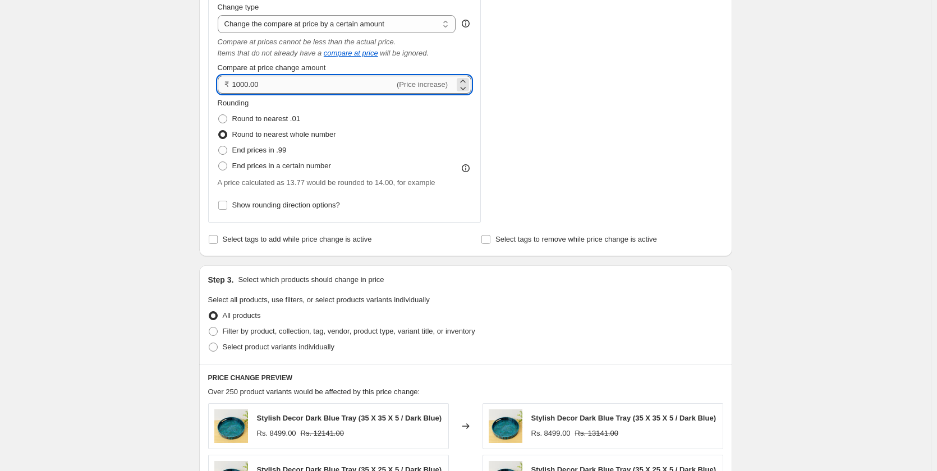
click at [247, 87] on input "1000.00" at bounding box center [313, 85] width 163 height 18
type input "100.00"
click at [160, 268] on div "Create new price change job. This page is ready Create new price change job Dra…" at bounding box center [465, 212] width 930 height 1302
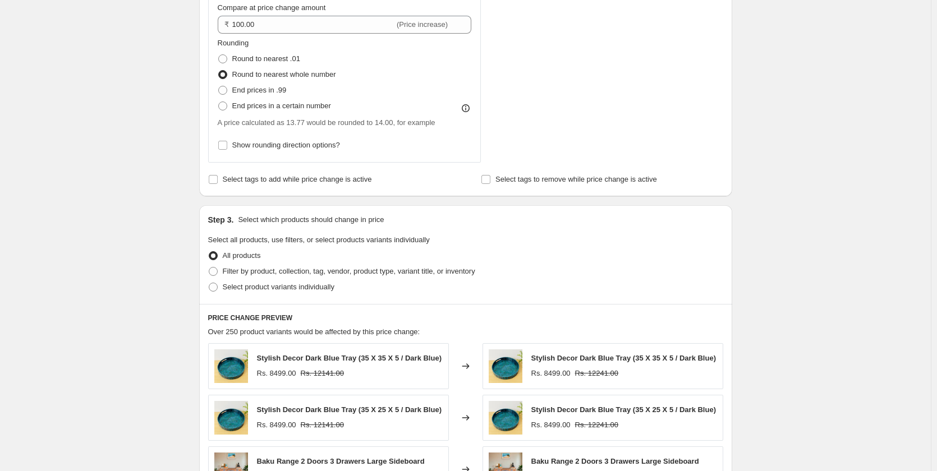
scroll to position [663, 0]
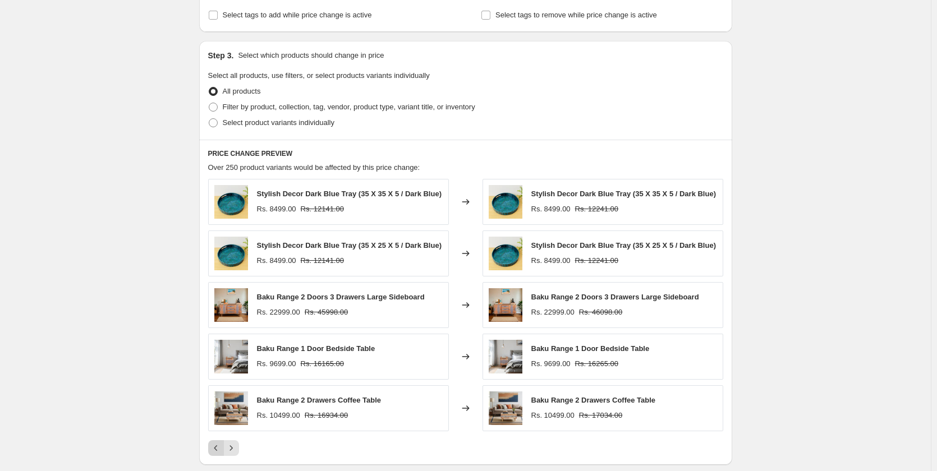
click at [215, 451] on icon "Previous" at bounding box center [215, 448] width 11 height 11
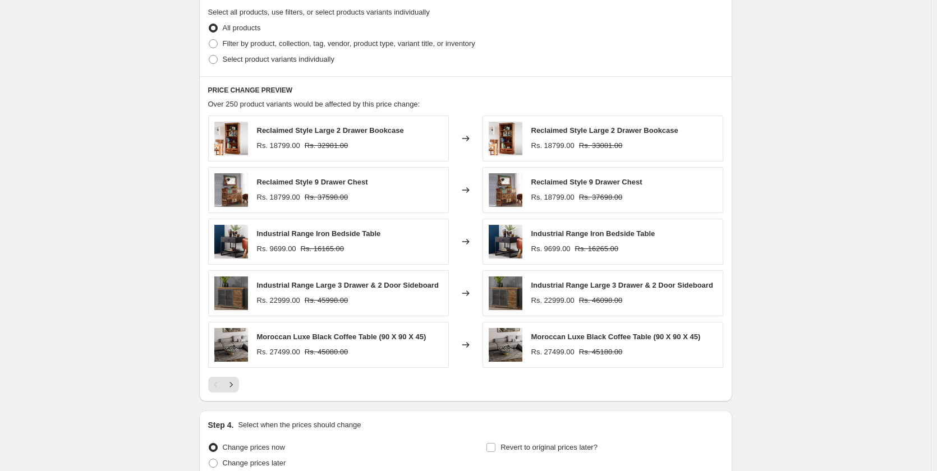
scroll to position [775, 0]
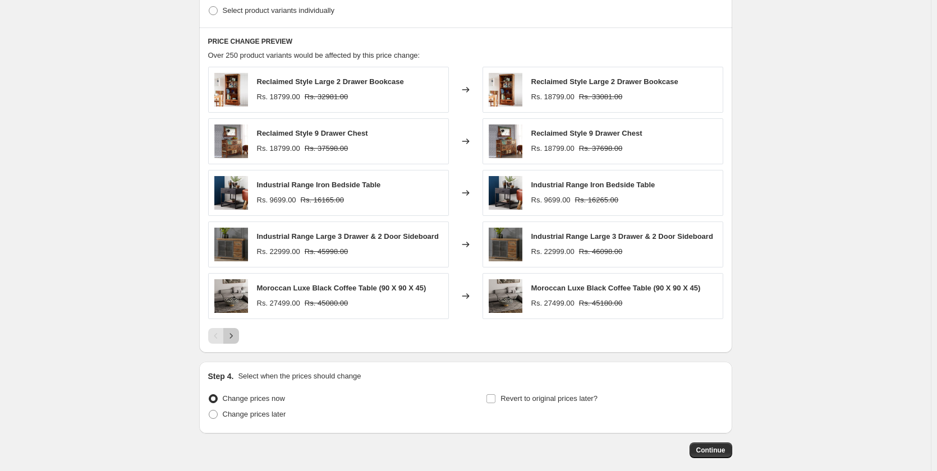
click at [232, 333] on icon "Next" at bounding box center [230, 335] width 11 height 11
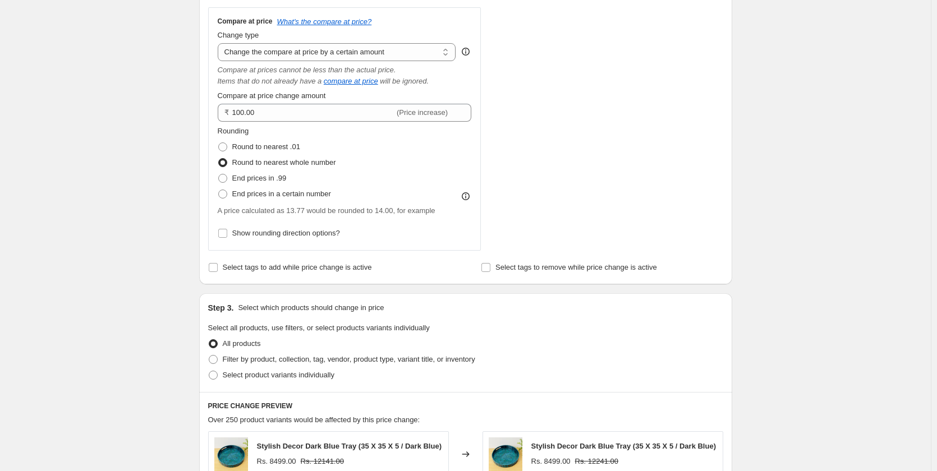
scroll to position [439, 0]
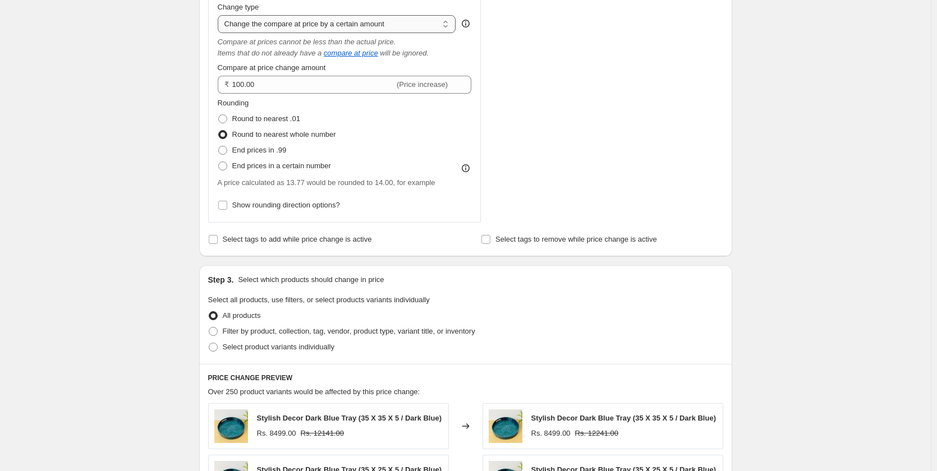
click at [271, 29] on select "Change the compare at price to the current price (sale) Change the compare at p…" at bounding box center [337, 24] width 238 height 18
select select "to"
click at [220, 15] on select "Change the compare at price to the current price (sale) Change the compare at p…" at bounding box center [337, 24] width 238 height 18
type input "80.00"
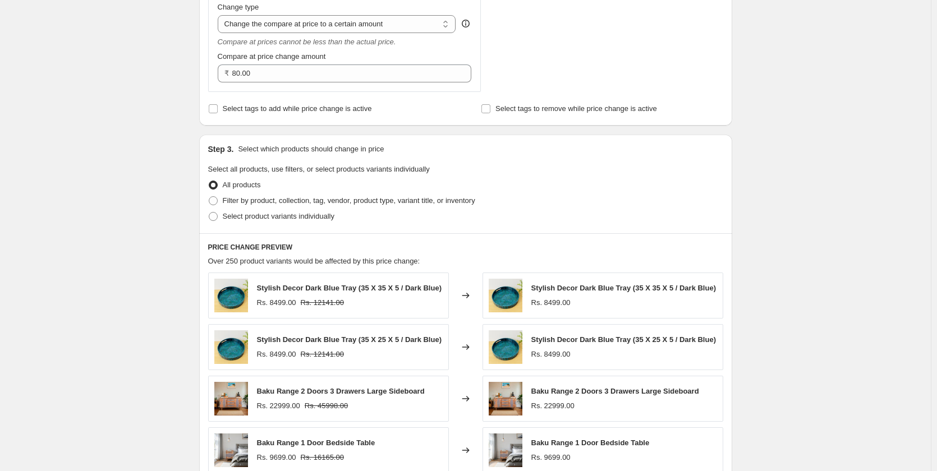
click at [301, 34] on div "Compare at price What's the compare at price? Change type Change the compare at…" at bounding box center [345, 36] width 254 height 94
click at [312, 22] on select "Change the compare at price to the current price (sale) Change the compare at p…" at bounding box center [337, 24] width 238 height 18
drag, startPoint x: 436, startPoint y: 29, endPoint x: 521, endPoint y: 17, distance: 86.0
click at [436, 29] on select "Change the compare at price to the current price (sale) Change the compare at p…" at bounding box center [337, 24] width 238 height 18
drag, startPoint x: 607, startPoint y: 1, endPoint x: 413, endPoint y: 25, distance: 196.1
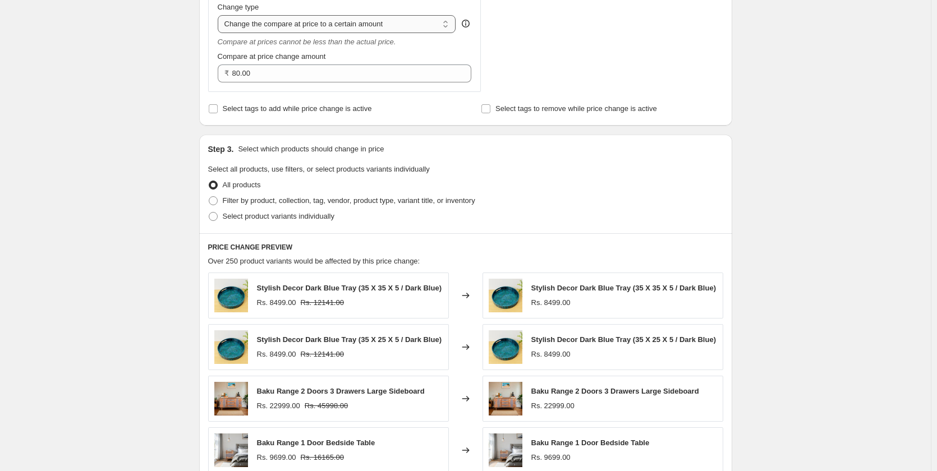
click at [413, 25] on select "Change the compare at price to the current price (sale) Change the compare at p…" at bounding box center [337, 24] width 238 height 18
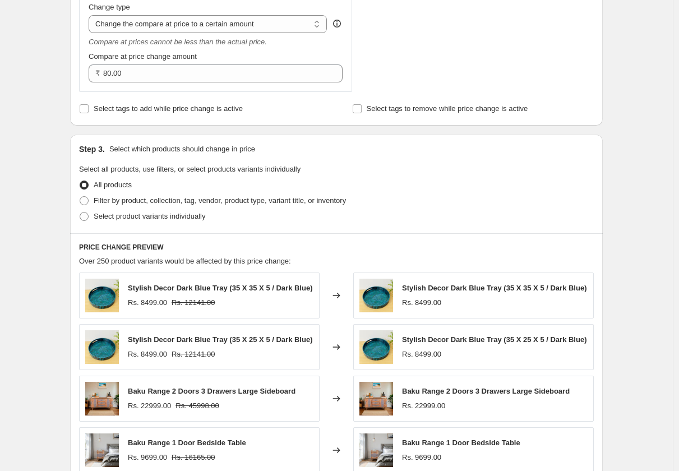
click at [314, 35] on div "Compare at price What's the compare at price? Change type Change the compare at…" at bounding box center [216, 36] width 254 height 94
click at [316, 29] on select "Change the compare at price to the current price (sale) Change the compare at p…" at bounding box center [208, 24] width 238 height 18
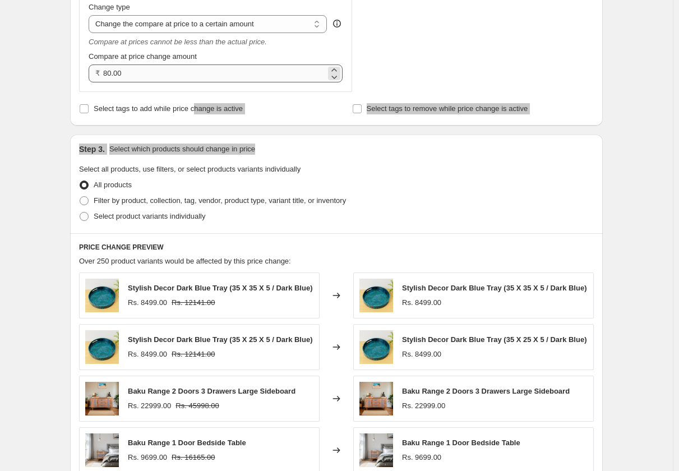
drag, startPoint x: 409, startPoint y: 143, endPoint x: 195, endPoint y: 81, distance: 223.1
click at [196, 102] on div "Step 1. Optionally give your price change job a title (eg "March 30% off sale o…" at bounding box center [332, 129] width 542 height 1069
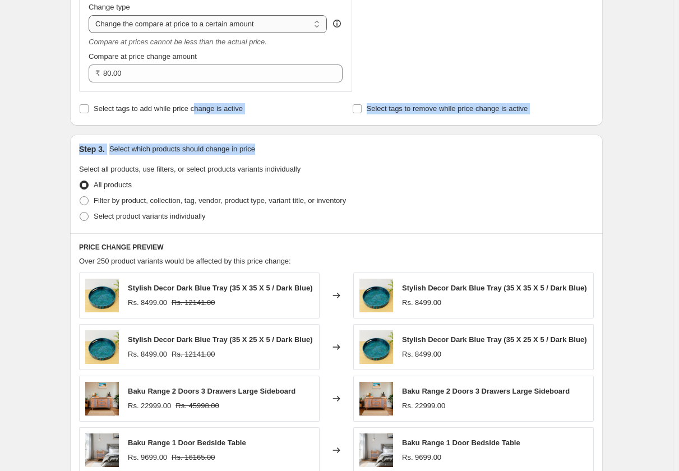
click at [178, 26] on select "Change the compare at price to the current price (sale) Change the compare at p…" at bounding box center [208, 24] width 238 height 18
drag, startPoint x: 96, startPoint y: 22, endPoint x: 121, endPoint y: 27, distance: 25.2
click at [115, 36] on div "Compare at price What's the compare at price? Change type Change the compare at…" at bounding box center [216, 36] width 254 height 94
click at [121, 26] on select "Change the compare at price to the current price (sale) Change the compare at p…" at bounding box center [208, 24] width 238 height 18
click at [269, 27] on select "Change the compare at price to the current price (sale) Change the compare at p…" at bounding box center [208, 24] width 238 height 18
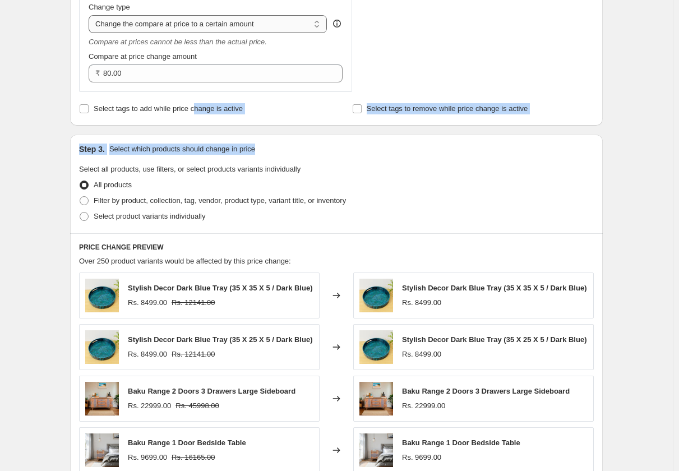
select select "bp"
click at [91, 15] on select "Change the compare at price to the current price (sale) Change the compare at p…" at bounding box center [208, 24] width 238 height 18
type input "12.00"
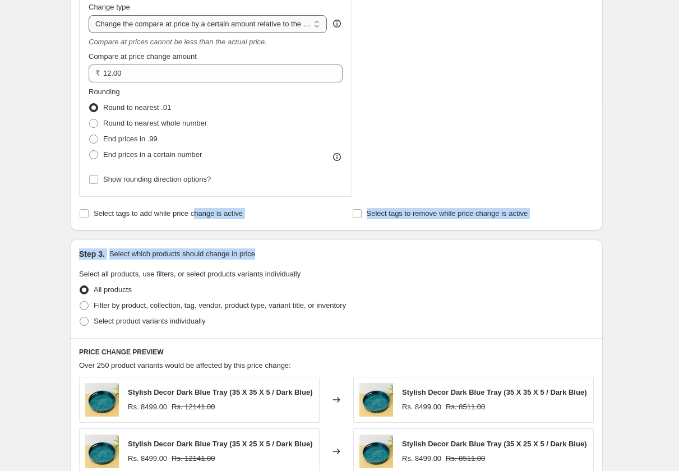
click at [306, 29] on select "Change the compare at price to the current price (sale) Change the compare at p…" at bounding box center [208, 24] width 238 height 18
select select "pp"
click at [91, 15] on select "Change the compare at price to the current price (sale) Change the compare at p…" at bounding box center [208, 24] width 238 height 18
click at [302, 26] on select "Change the compare at price to the current price (sale) Change the compare at p…" at bounding box center [208, 24] width 238 height 18
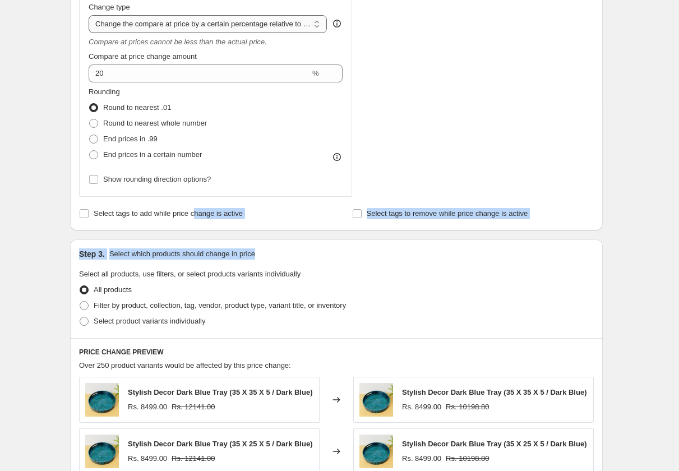
click at [302, 26] on select "Change the compare at price to the current price (sale) Change the compare at p…" at bounding box center [208, 24] width 238 height 18
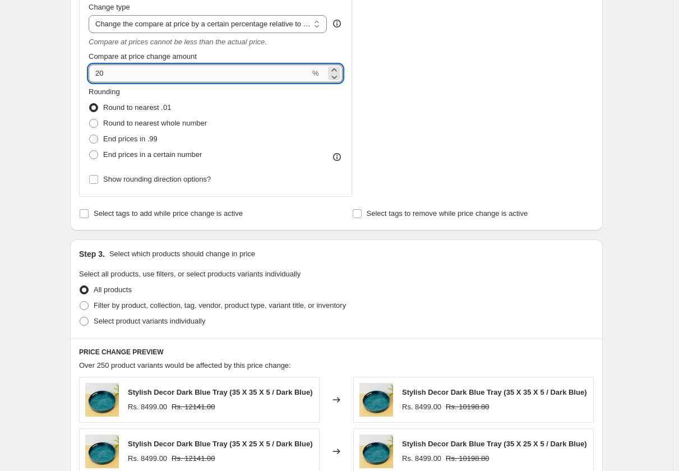
click at [131, 81] on input "20" at bounding box center [200, 73] width 222 height 18
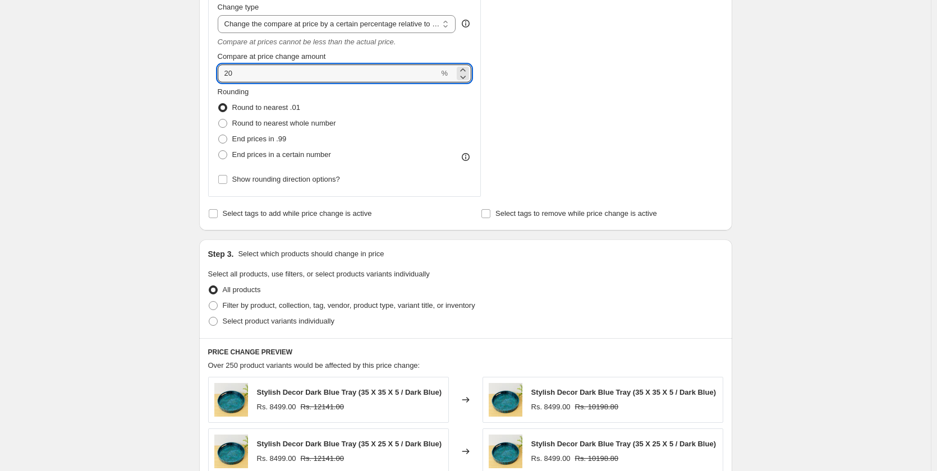
type input "2"
type input "100"
click at [620, 260] on div "Step 3. Select which products should change in price Select all products, use f…" at bounding box center [465, 288] width 533 height 99
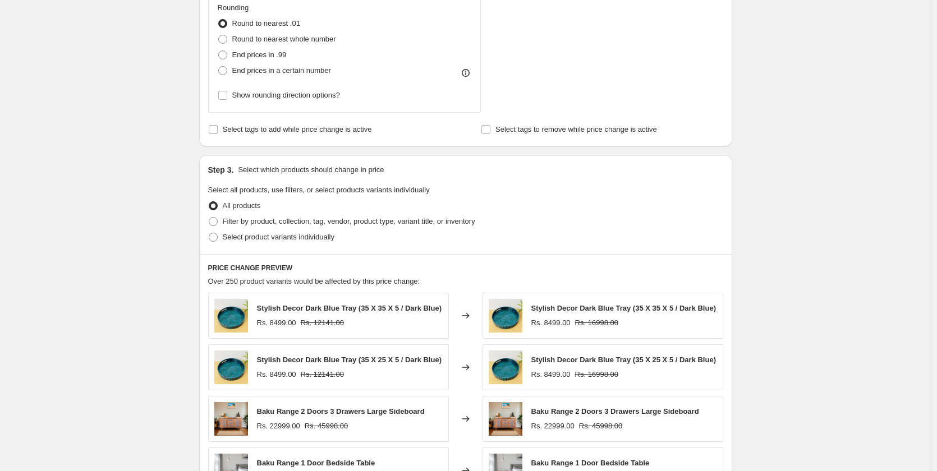
scroll to position [719, 0]
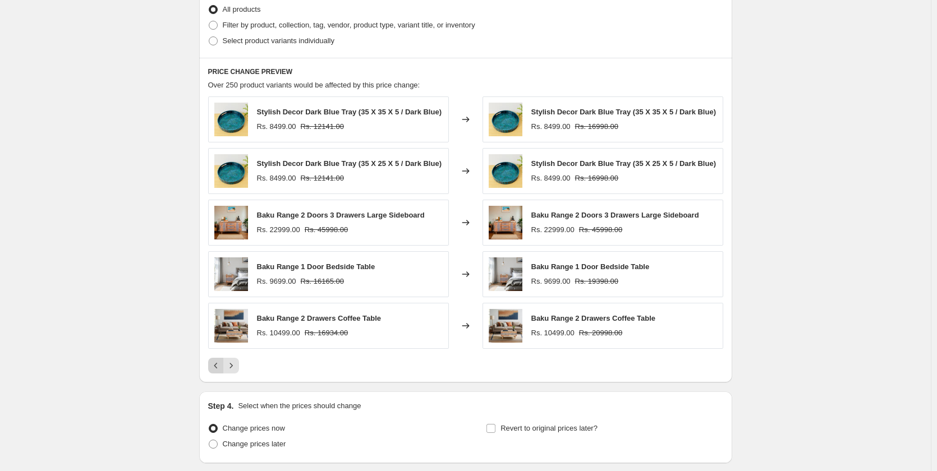
click at [217, 368] on icon "Previous" at bounding box center [215, 366] width 3 height 6
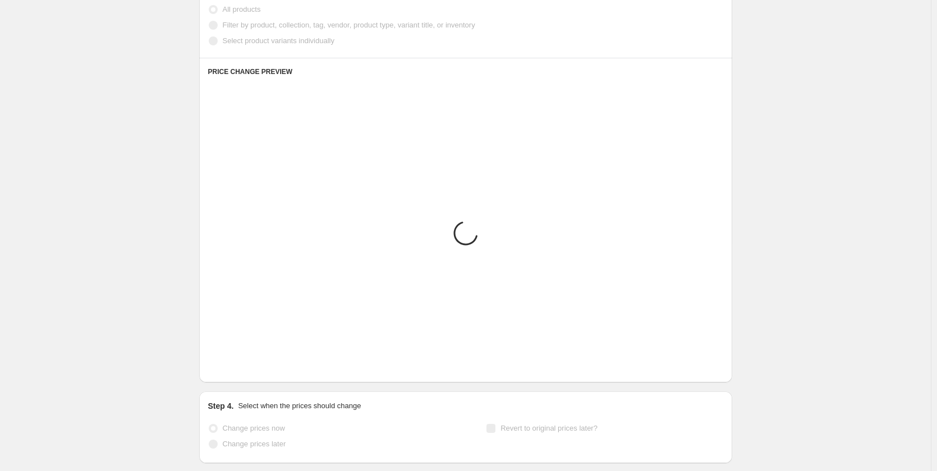
click at [217, 368] on icon "Previous" at bounding box center [215, 366] width 3 height 6
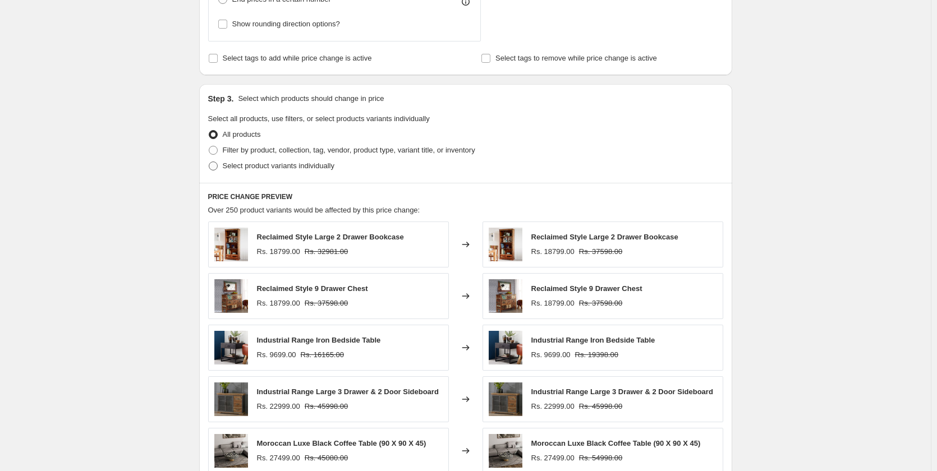
scroll to position [439, 0]
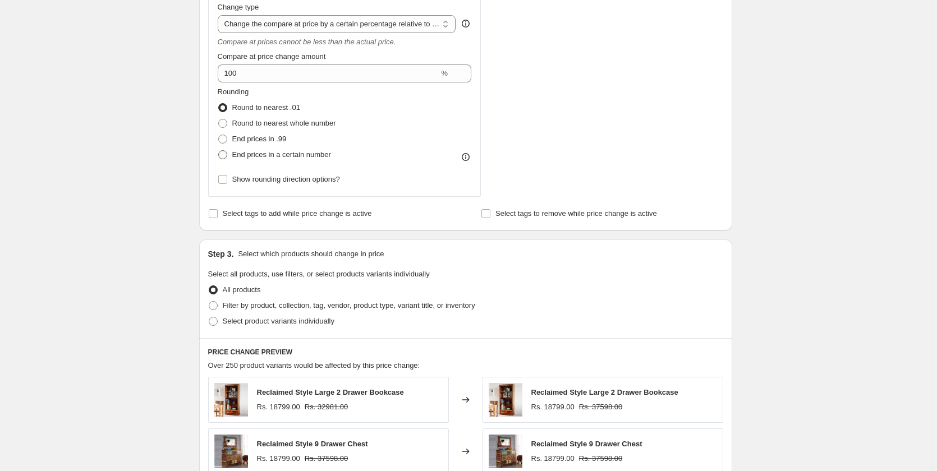
click at [232, 153] on label "End prices in a certain number" at bounding box center [274, 155] width 113 height 16
click at [219, 151] on input "End prices in a certain number" at bounding box center [218, 150] width 1 height 1
radio input "true"
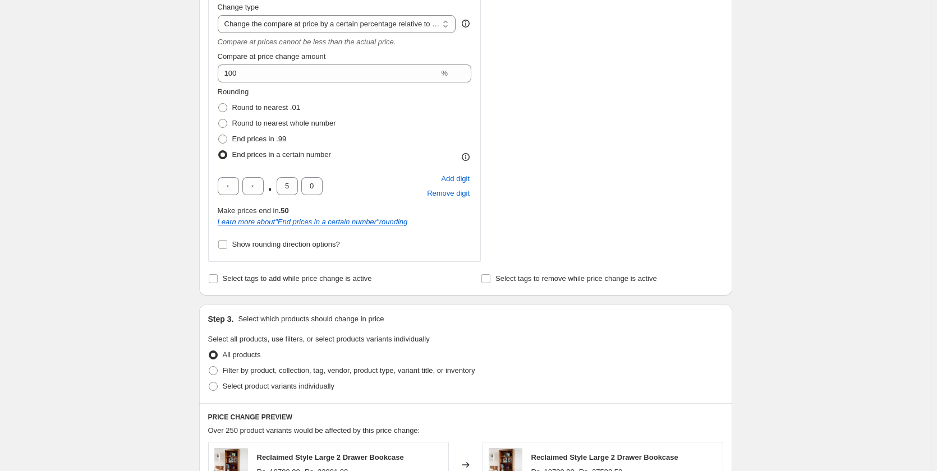
click at [189, 174] on div "Create new price change job. This page is ready Create new price change job Dra…" at bounding box center [466, 231] width 560 height 1340
click at [236, 123] on span "Round to nearest whole number" at bounding box center [284, 123] width 104 height 8
click at [219, 119] on input "Round to nearest whole number" at bounding box center [218, 119] width 1 height 1
radio input "true"
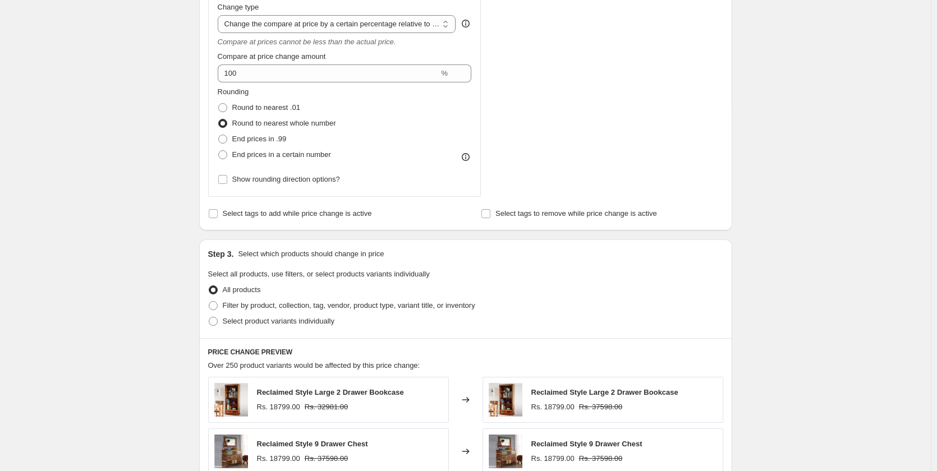
click at [186, 172] on div "Create new price change job. This page is ready Create new price change job Dra…" at bounding box center [465, 198] width 930 height 1275
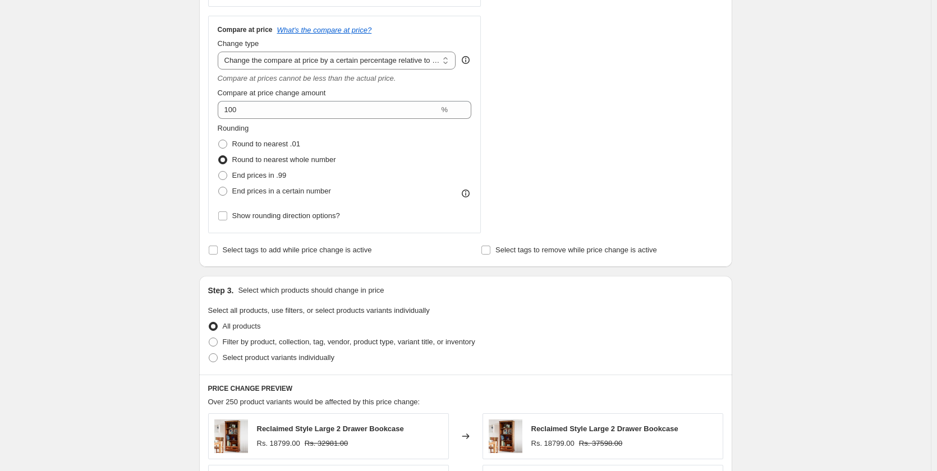
scroll to position [383, 0]
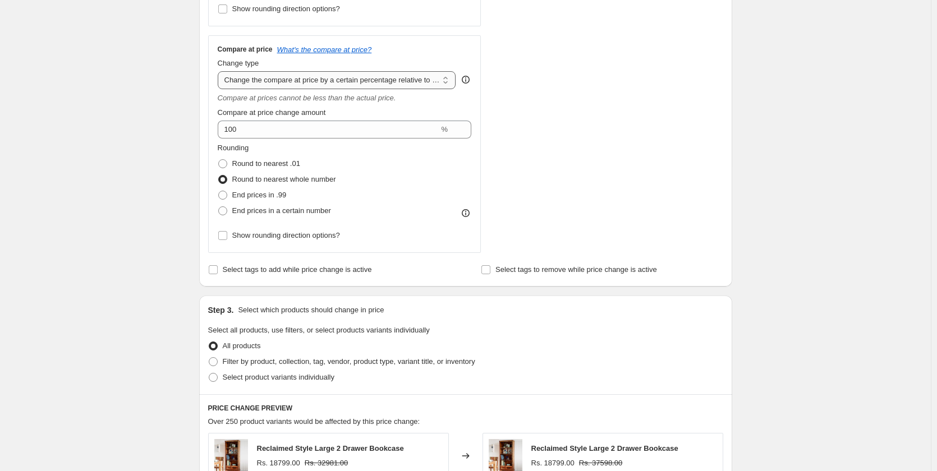
click at [314, 82] on select "Change the compare at price to the current price (sale) Change the compare at p…" at bounding box center [337, 80] width 238 height 18
select select "bp"
click at [220, 71] on select "Change the compare at price to the current price (sale) Change the compare at p…" at bounding box center [337, 80] width 238 height 18
type input "12.00"
click at [328, 75] on select "Change the compare at price to the current price (sale) Change the compare at p…" at bounding box center [337, 80] width 238 height 18
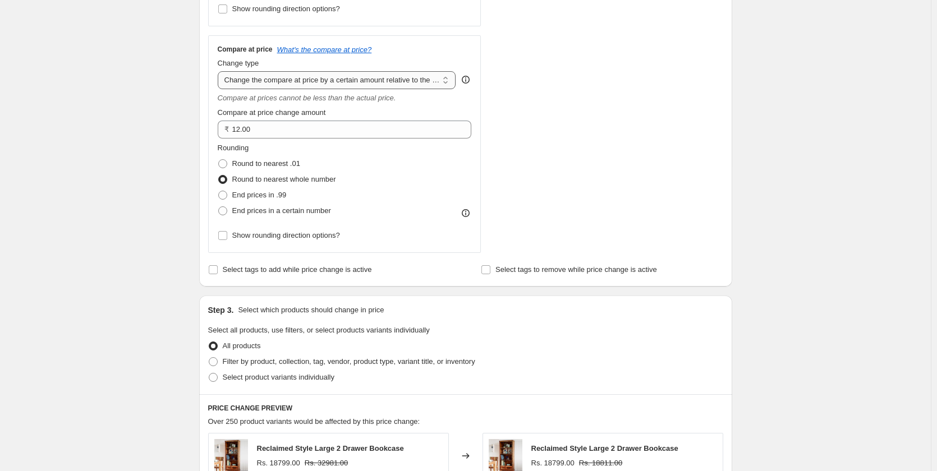
select select "pp"
click at [220, 71] on select "Change the compare at price to the current price (sale) Change the compare at p…" at bounding box center [337, 80] width 238 height 18
type input "20"
click at [184, 218] on div "Create new price change job. This page is ready Create new price change job Dra…" at bounding box center [465, 254] width 930 height 1275
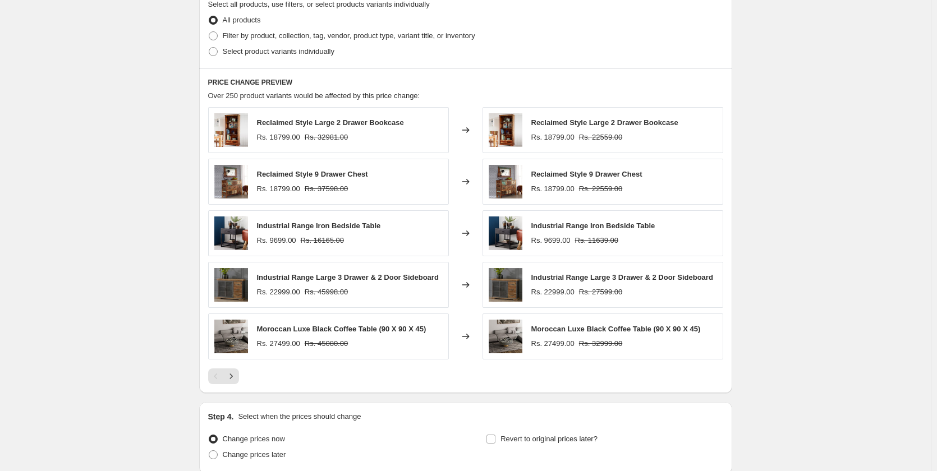
scroll to position [805, 0]
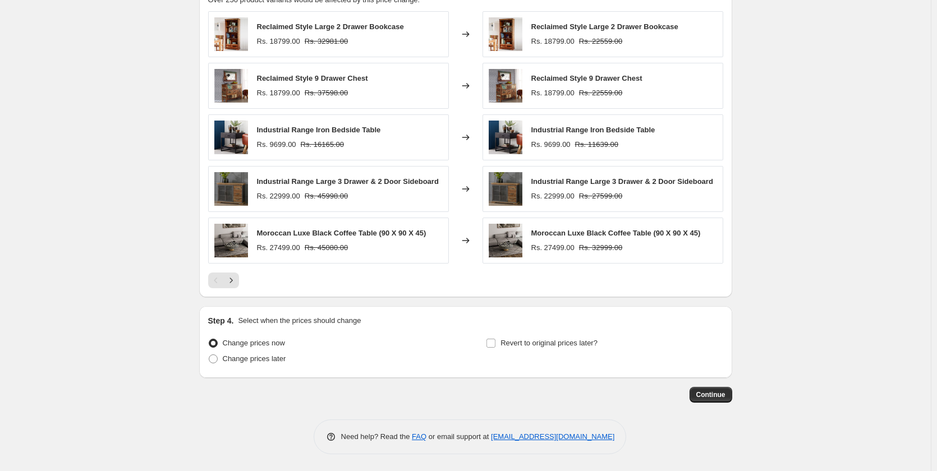
click at [223, 283] on div "Pagination" at bounding box center [216, 281] width 16 height 16
click at [234, 281] on icon "Next" at bounding box center [230, 280] width 11 height 11
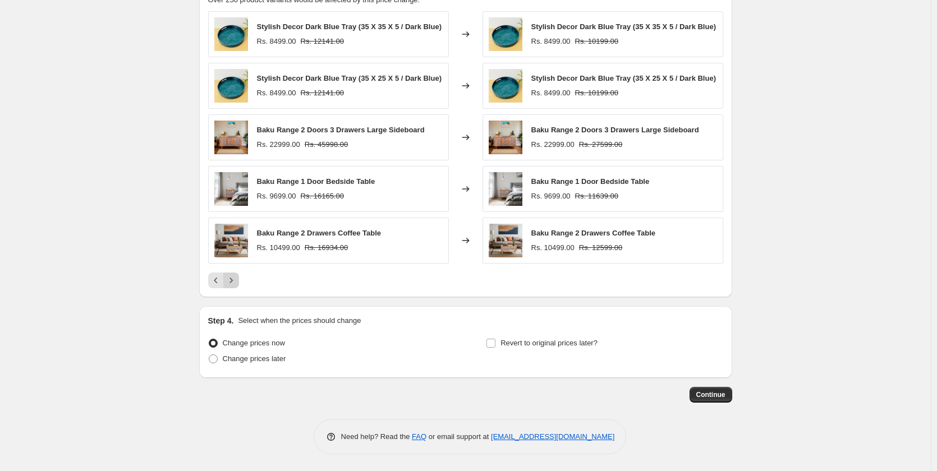
scroll to position [749, 0]
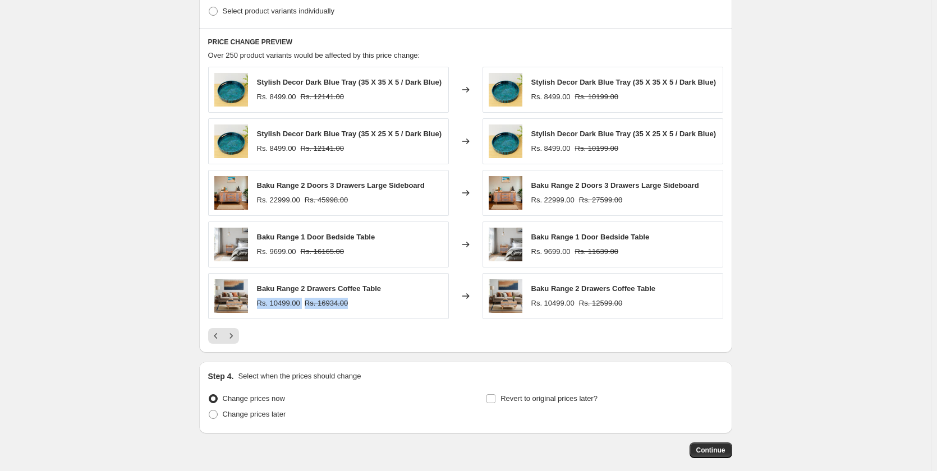
drag, startPoint x: 346, startPoint y: 310, endPoint x: 256, endPoint y: 303, distance: 90.5
click at [256, 303] on div "Baku Range 2 Drawers Coffee Table Rs. 10499.00 Rs. 16934.00" at bounding box center [328, 296] width 241 height 46
copy div "Rs. 10499.00 Rs. 16934.00"
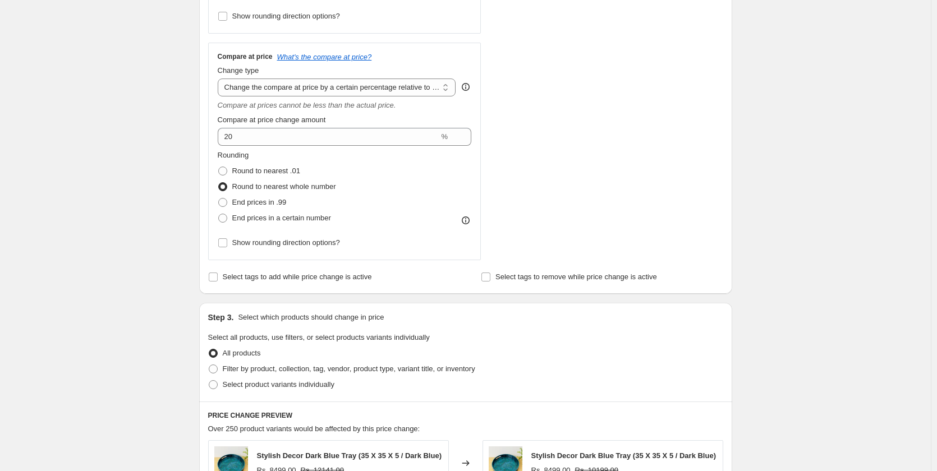
scroll to position [356, 0]
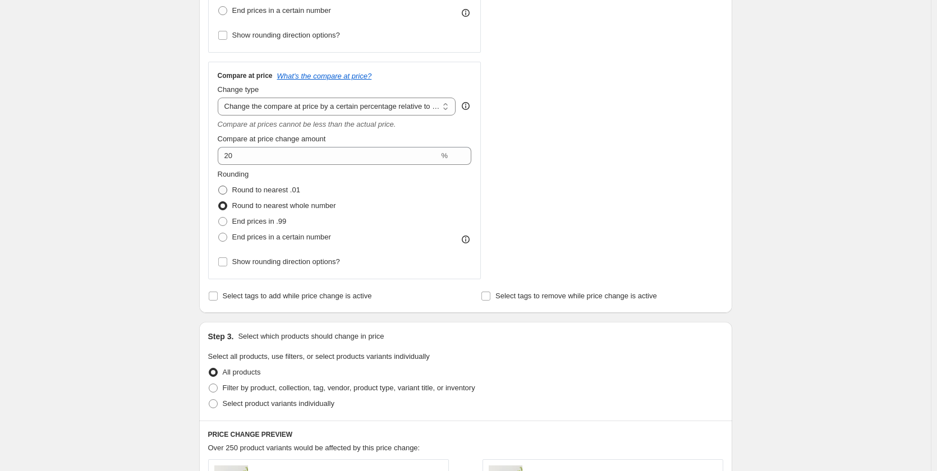
click at [227, 188] on span at bounding box center [222, 190] width 9 height 9
click at [219, 186] on input "Round to nearest .01" at bounding box center [218, 186] width 1 height 1
radio input "true"
click at [227, 262] on input "Show rounding direction options?" at bounding box center [222, 261] width 9 height 9
checkbox input "true"
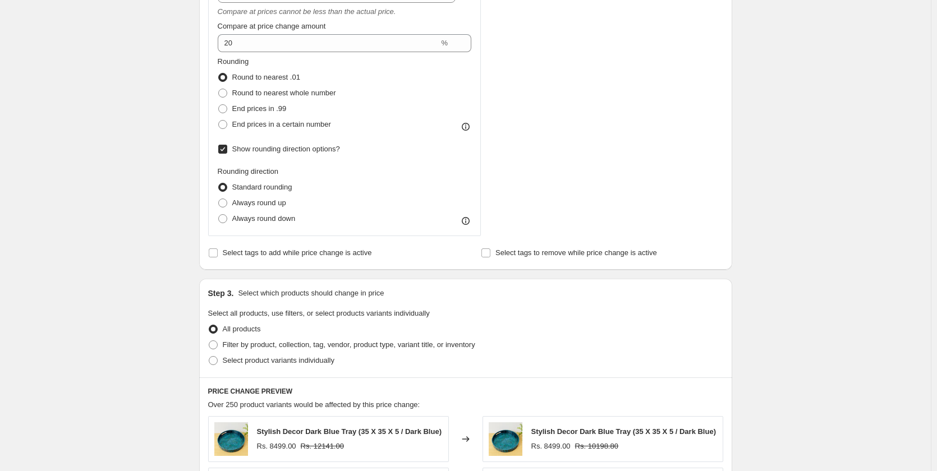
scroll to position [412, 0]
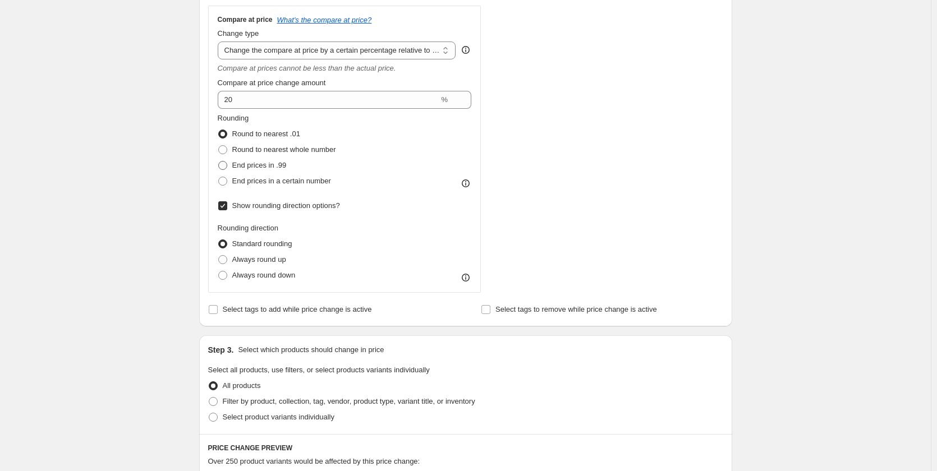
click at [223, 167] on span at bounding box center [222, 165] width 9 height 9
click at [219, 162] on input "End prices in .99" at bounding box center [218, 161] width 1 height 1
radio input "true"
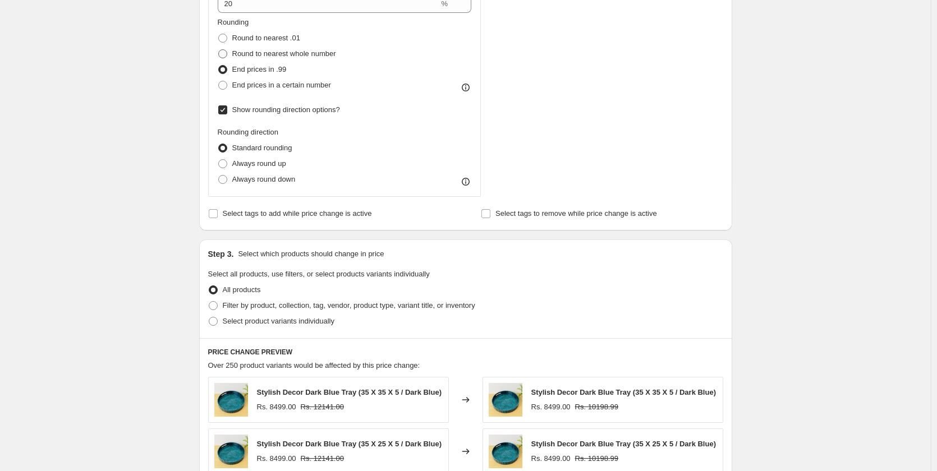
scroll to position [580, 0]
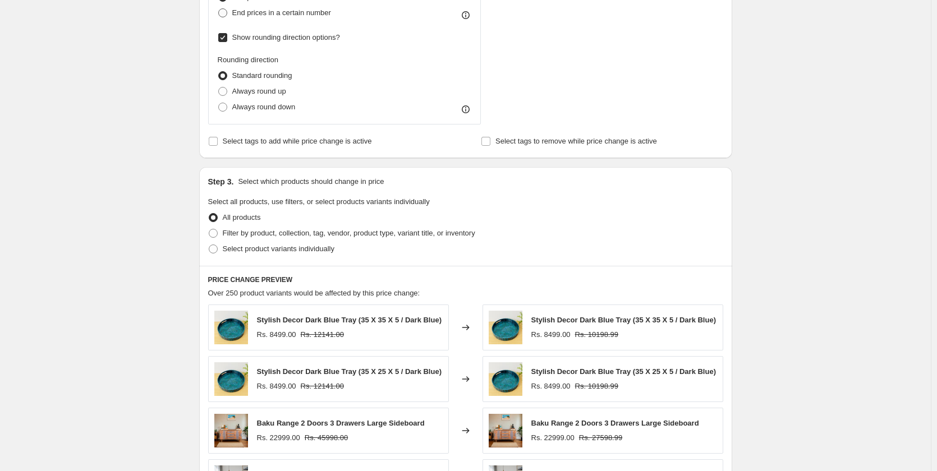
click at [225, 18] on span at bounding box center [223, 13] width 10 height 10
click at [219, 9] on input "End prices in a certain number" at bounding box center [218, 8] width 1 height 1
radio input "true"
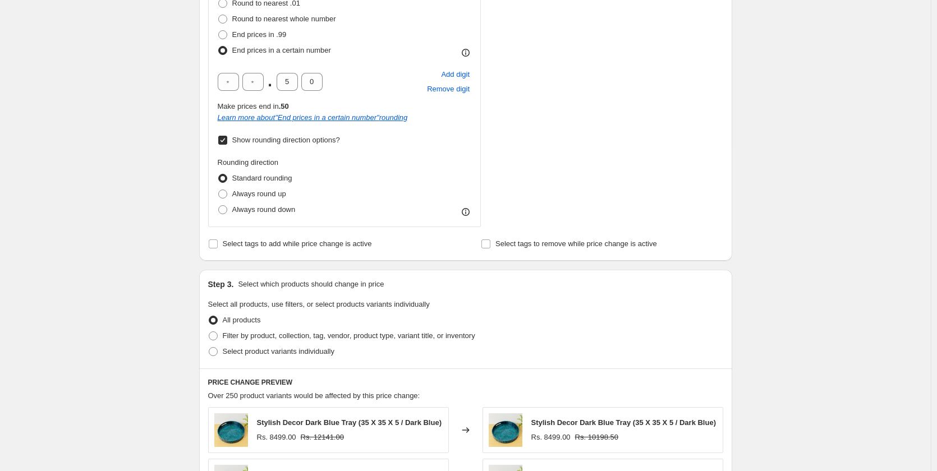
scroll to position [524, 0]
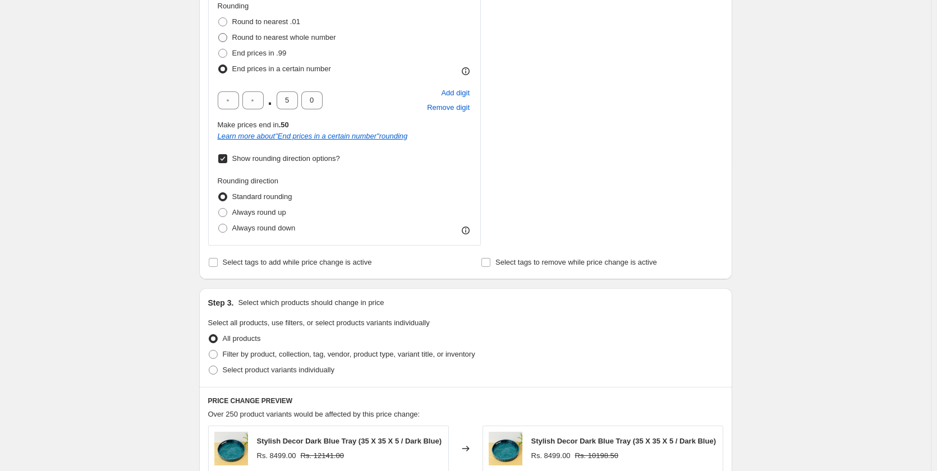
click at [225, 34] on span at bounding box center [222, 37] width 9 height 9
click at [219, 34] on input "Round to nearest whole number" at bounding box center [218, 33] width 1 height 1
radio input "true"
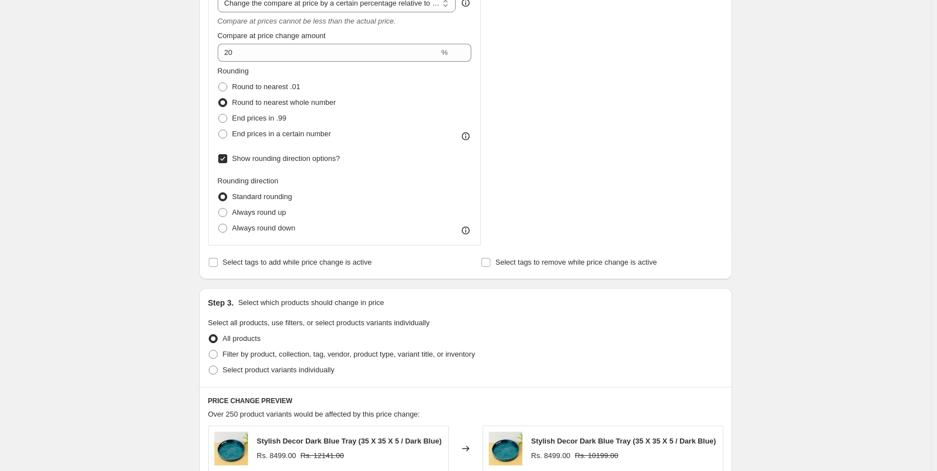
scroll to position [356, 0]
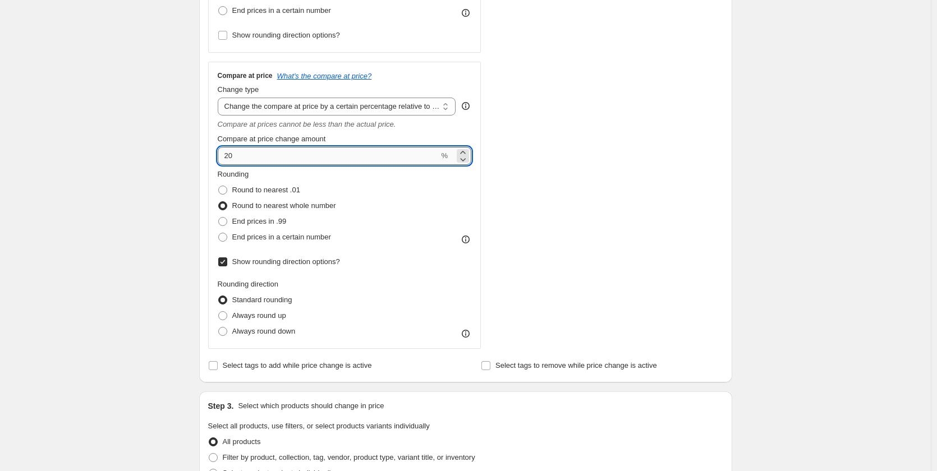
click at [243, 153] on input "20" at bounding box center [329, 156] width 222 height 18
type input "2"
type input "100"
click at [155, 199] on div "Create new price change job. This page is ready Create new price change job Dra…" at bounding box center [465, 316] width 930 height 1345
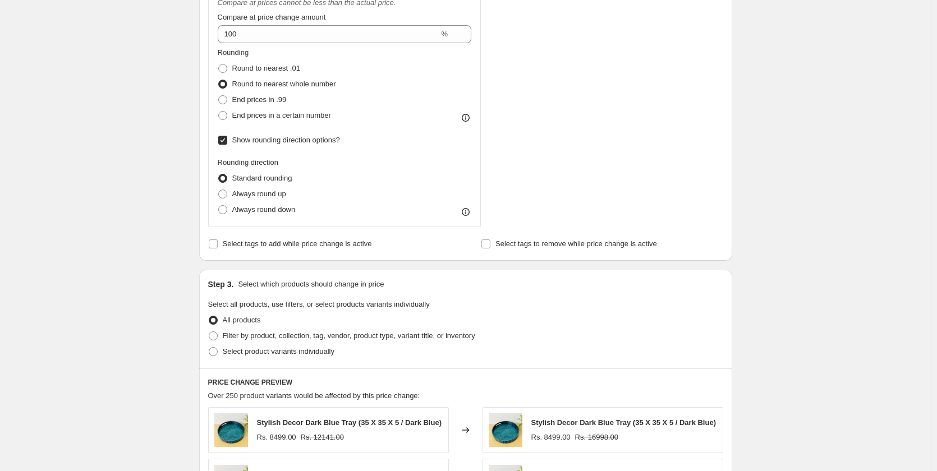
scroll to position [637, 0]
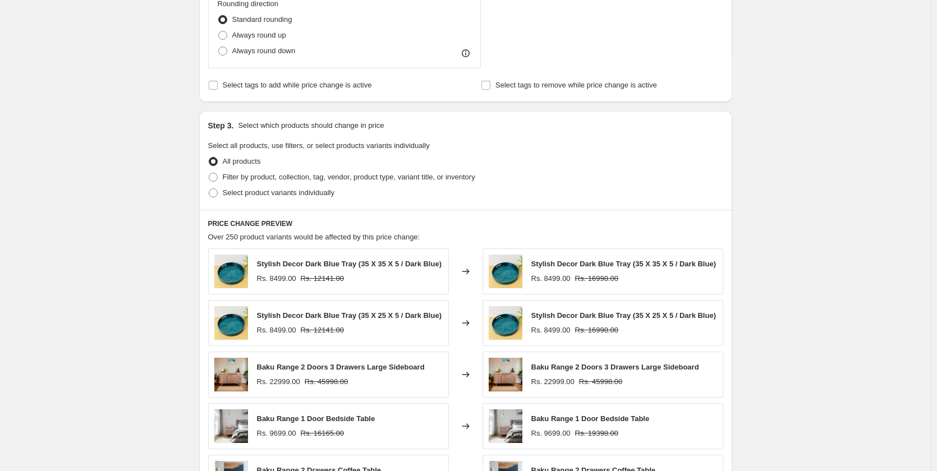
click at [145, 214] on div "Create new price change job. This page is ready Create new price change job Dra…" at bounding box center [465, 35] width 930 height 1345
click at [166, 226] on div "Create new price change job. This page is ready Create new price change job Dra…" at bounding box center [465, 35] width 930 height 1345
click at [166, 227] on div "Create new price change job. This page is ready Create new price change job Dra…" at bounding box center [465, 35] width 930 height 1345
click at [160, 234] on div "Create new price change job. This page is ready Create new price change job Dra…" at bounding box center [465, 35] width 930 height 1345
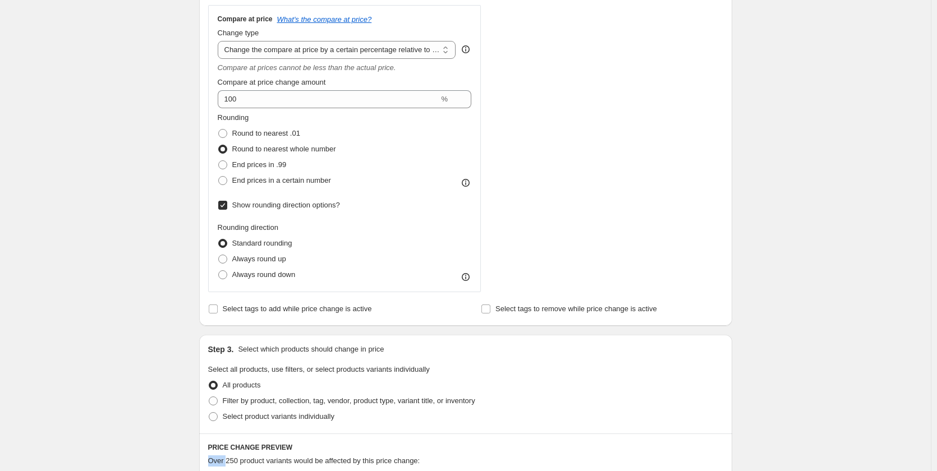
scroll to position [412, 0]
click at [240, 137] on span "Round to nearest .01" at bounding box center [266, 134] width 68 height 8
click at [219, 130] on input "Round to nearest .01" at bounding box center [218, 130] width 1 height 1
radio input "true"
click at [231, 203] on label "Show rounding direction options?" at bounding box center [279, 206] width 122 height 16
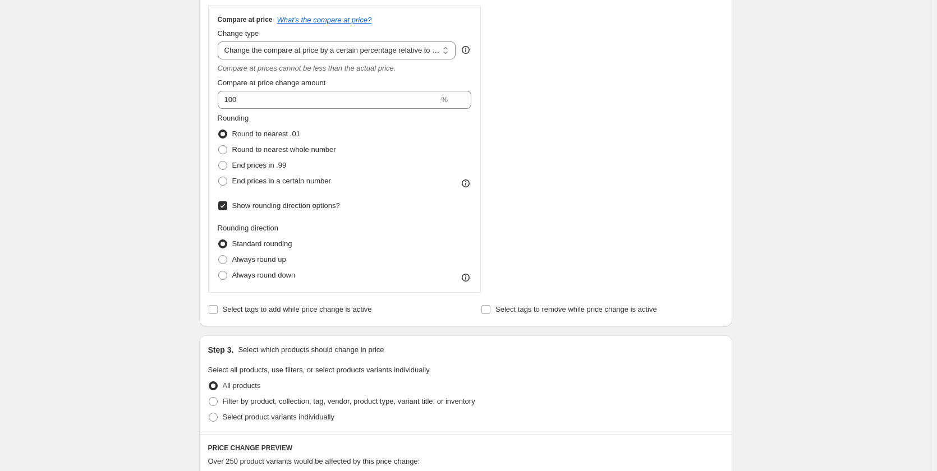
click at [227, 203] on input "Show rounding direction options?" at bounding box center [222, 205] width 9 height 9
checkbox input "false"
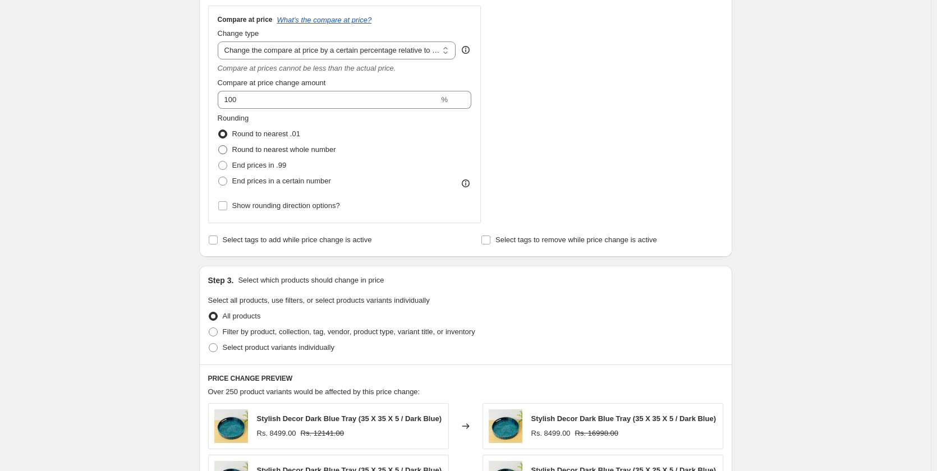
click at [234, 153] on span "Round to nearest whole number" at bounding box center [284, 149] width 104 height 8
click at [219, 146] on input "Round to nearest whole number" at bounding box center [218, 145] width 1 height 1
radio input "true"
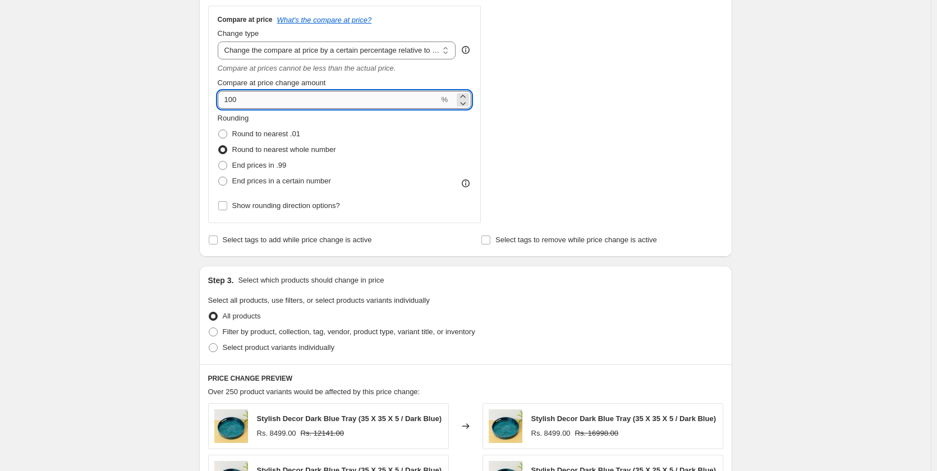
click at [227, 104] on input "100" at bounding box center [329, 100] width 222 height 18
type input "200"
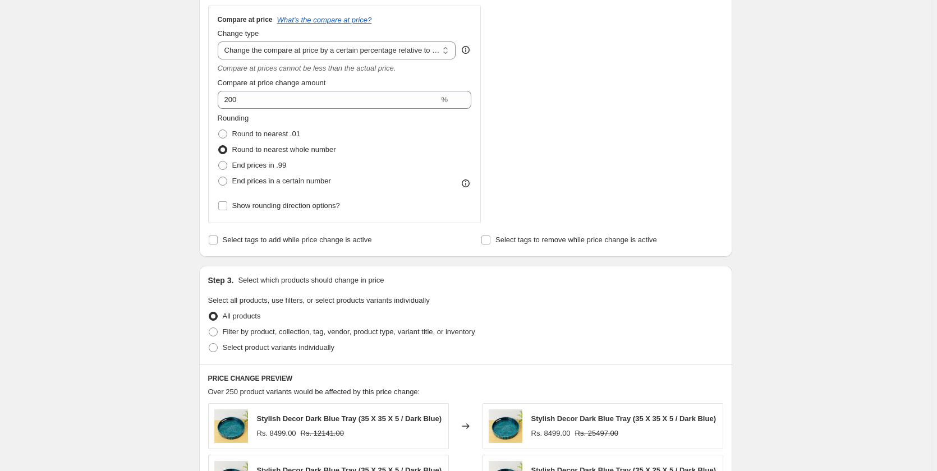
click at [174, 167] on div "Create new price change job. This page is ready Create new price change job Dra…" at bounding box center [465, 225] width 930 height 1275
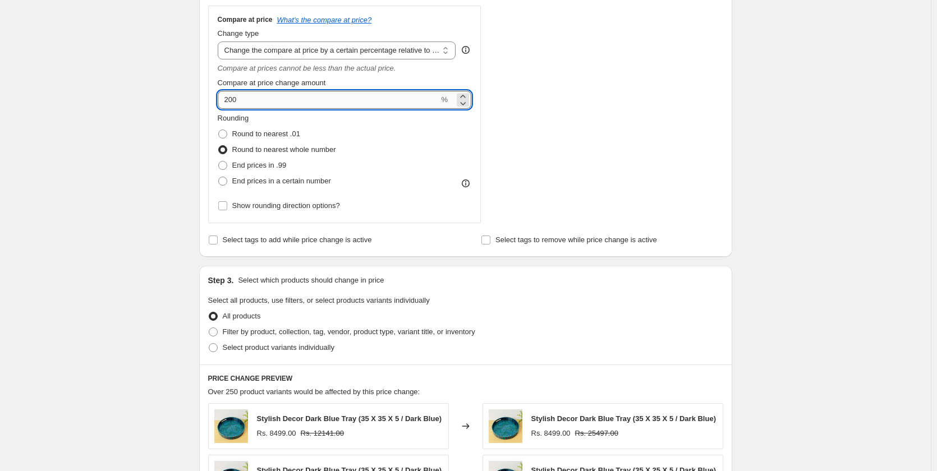
click at [234, 105] on input "200" at bounding box center [329, 100] width 222 height 18
drag, startPoint x: 280, startPoint y: 92, endPoint x: 221, endPoint y: 103, distance: 59.8
click at [221, 103] on input "200" at bounding box center [329, 100] width 222 height 18
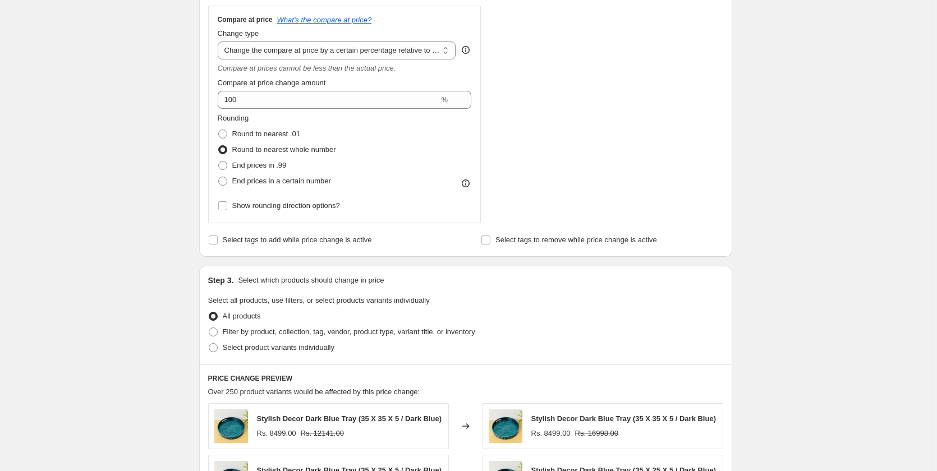
click at [125, 115] on div "Create new price change job. This page is ready Create new price change job Dra…" at bounding box center [465, 225] width 930 height 1275
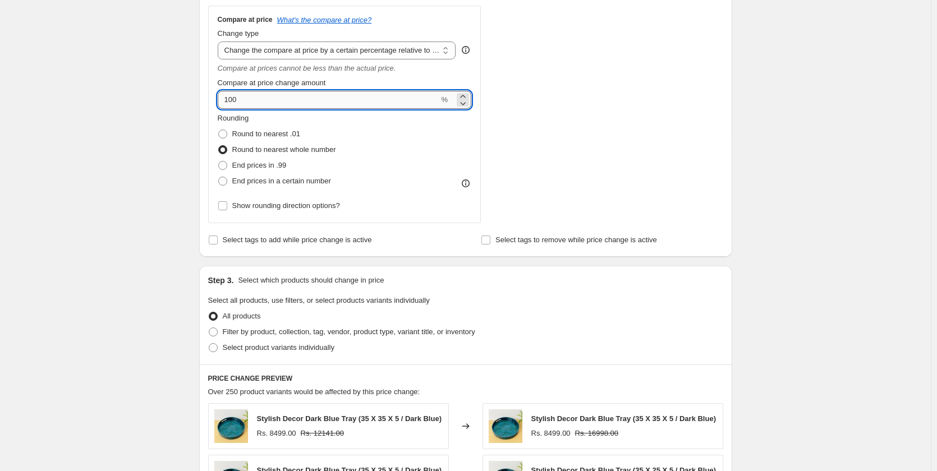
click at [252, 95] on input "100" at bounding box center [329, 100] width 222 height 18
type input "1"
type input "200"
click at [792, 209] on div "Create new price change job. This page is ready Create new price change job Dra…" at bounding box center [465, 225] width 930 height 1275
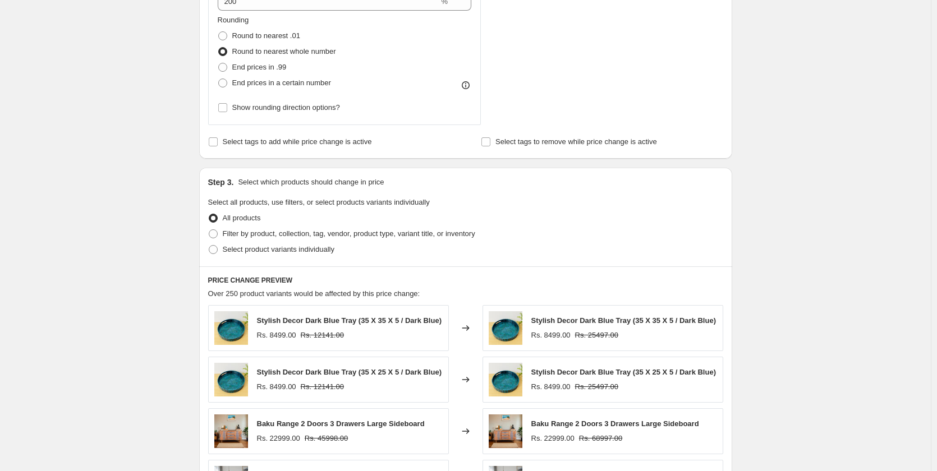
scroll to position [693, 0]
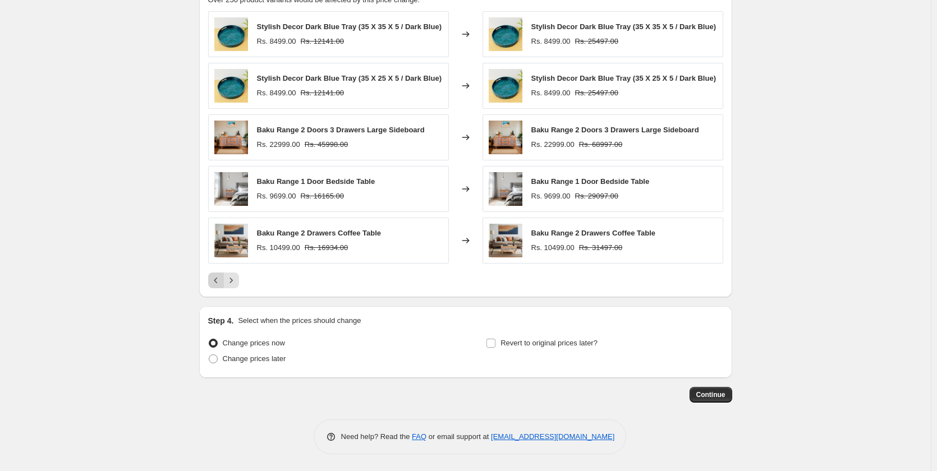
click at [215, 283] on icon "Previous" at bounding box center [215, 280] width 11 height 11
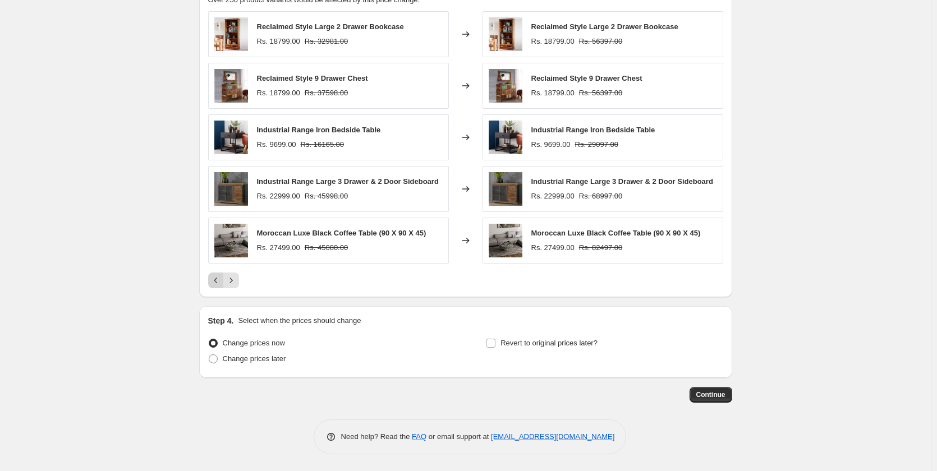
click at [215, 283] on div "Pagination" at bounding box center [216, 281] width 16 height 16
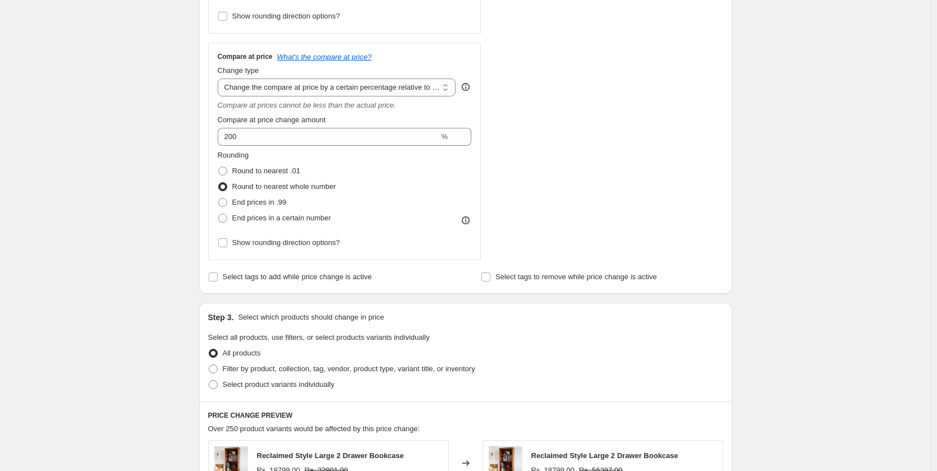
scroll to position [356, 0]
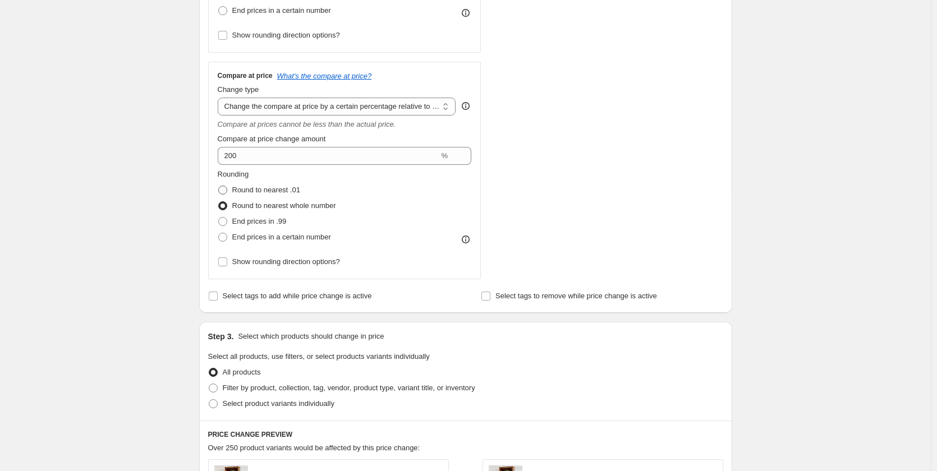
click at [225, 192] on span at bounding box center [222, 190] width 9 height 9
click at [219, 186] on input "Round to nearest .01" at bounding box center [218, 186] width 1 height 1
radio input "true"
click at [133, 264] on div "Create new price change job. This page is ready Create new price change job Dra…" at bounding box center [465, 281] width 930 height 1275
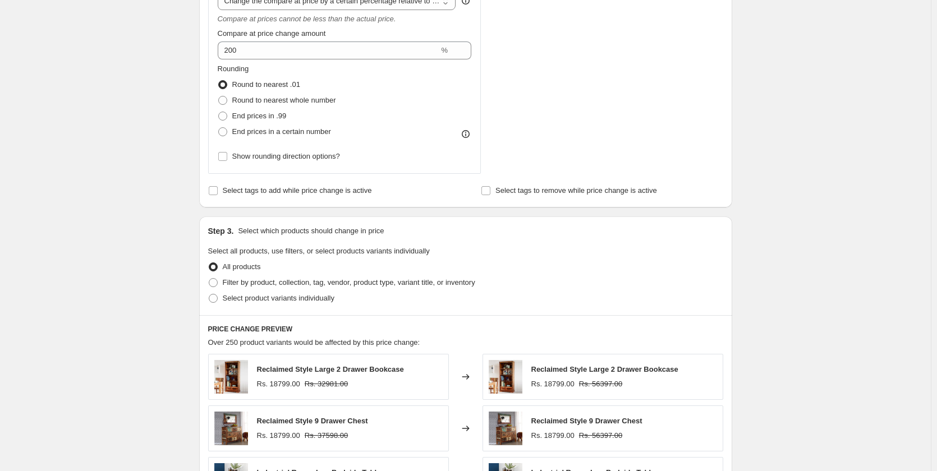
scroll to position [468, 0]
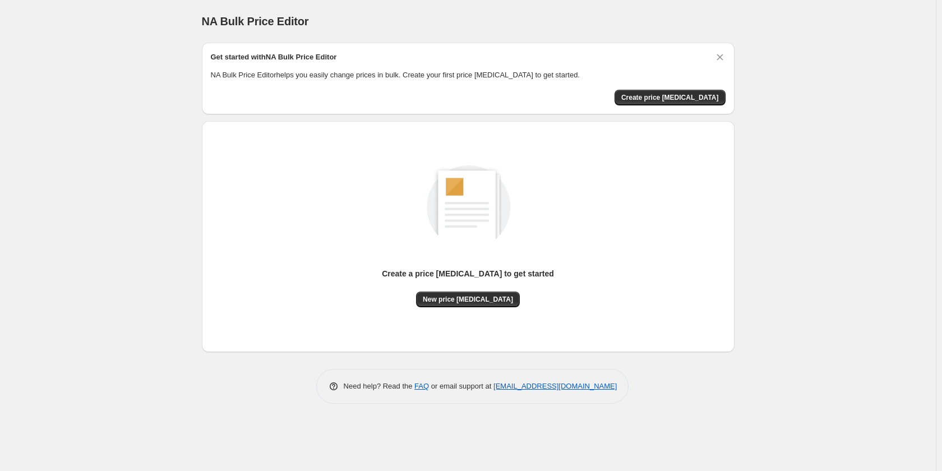
drag, startPoint x: 720, startPoint y: 56, endPoint x: 646, endPoint y: 110, distance: 91.4
click at [720, 56] on icon "Dismiss card" at bounding box center [720, 57] width 11 height 11
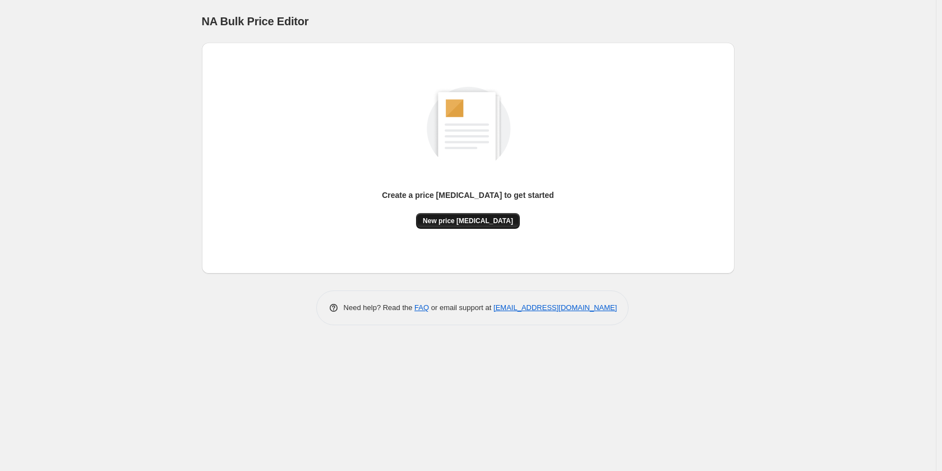
click at [495, 219] on span "New price [MEDICAL_DATA]" at bounding box center [468, 220] width 90 height 9
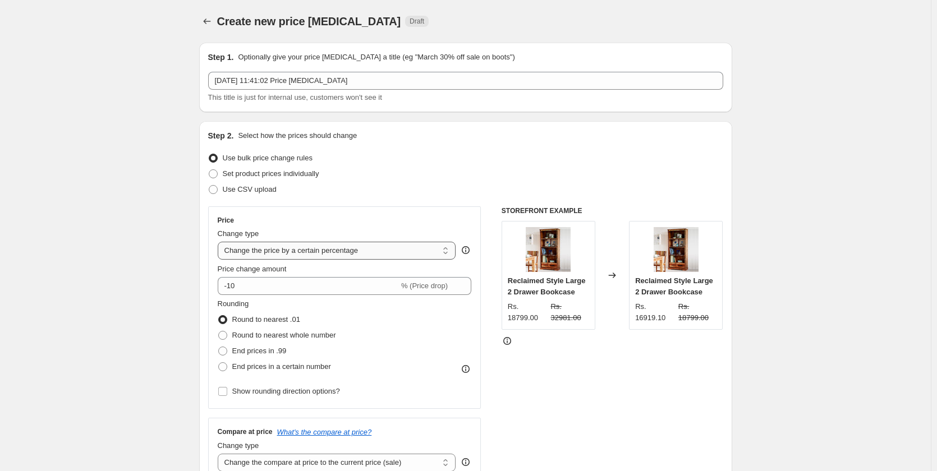
click at [285, 255] on select "Change the price to a certain amount Change the price by a certain amount Chang…" at bounding box center [337, 251] width 238 height 18
select select "no_change"
click at [220, 242] on select "Change the price to a certain amount Change the price by a certain amount Chang…" at bounding box center [337, 251] width 238 height 18
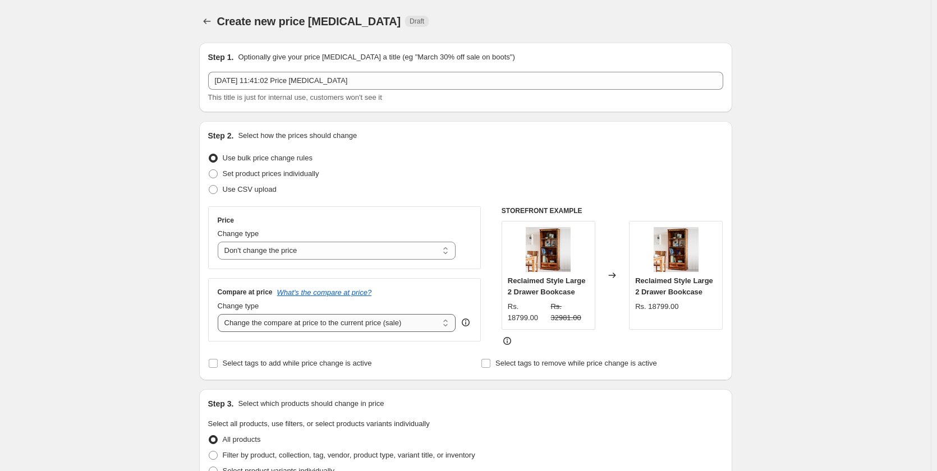
click at [311, 326] on select "Change the compare at price to the current price (sale) Change the compare at p…" at bounding box center [337, 323] width 238 height 18
select select "pp"
click at [220, 314] on select "Change the compare at price to the current price (sale) Change the compare at p…" at bounding box center [337, 323] width 238 height 18
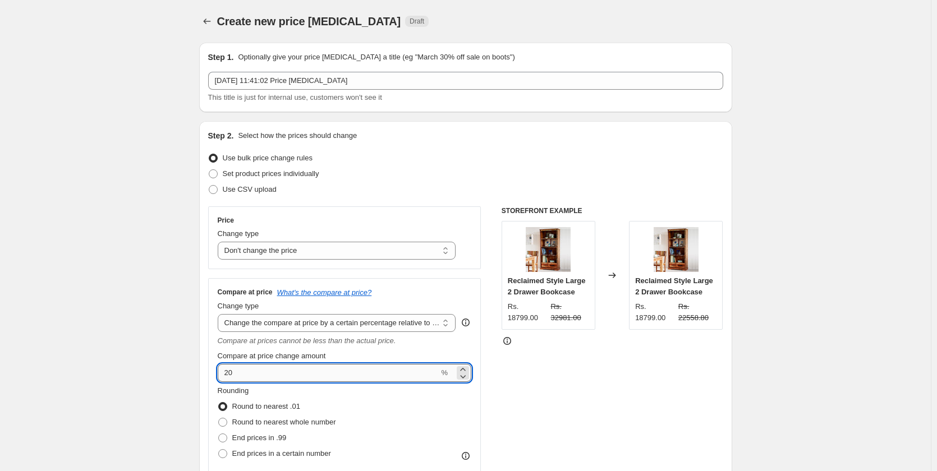
click at [291, 374] on input "20" at bounding box center [329, 373] width 222 height 18
type input "2"
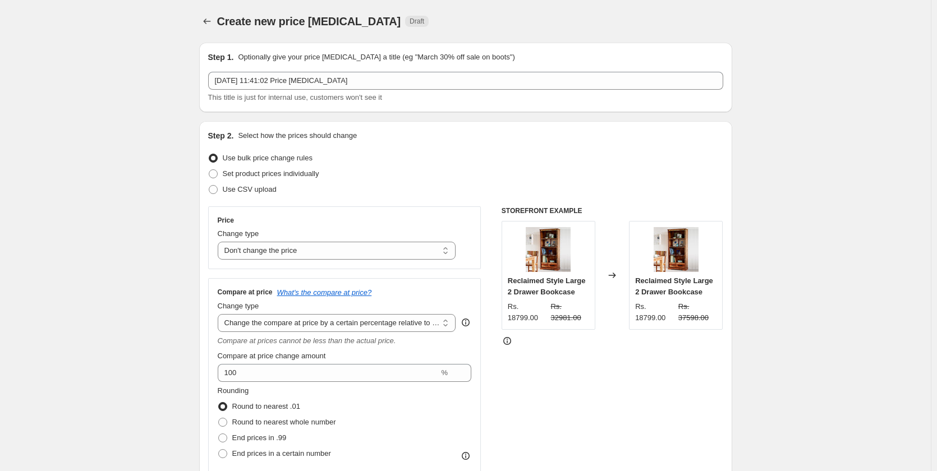
click at [519, 379] on div "STOREFRONT EXAMPLE Reclaimed Style Large 2 Drawer Bookcase Rs. 18799.00 Rs. 329…" at bounding box center [612, 350] width 222 height 289
click at [526, 383] on div "STOREFRONT EXAMPLE Reclaimed Style Large 2 Drawer Bookcase Rs. 18799.00 Rs. 329…" at bounding box center [612, 350] width 222 height 289
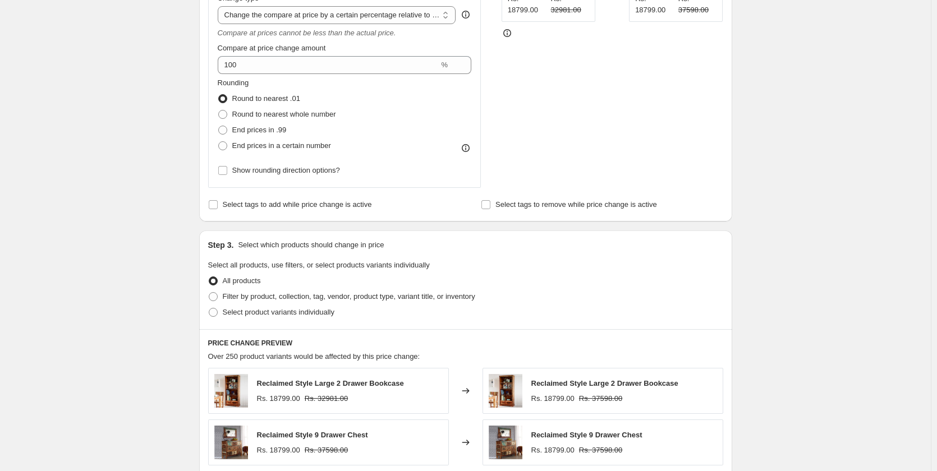
scroll to position [168, 0]
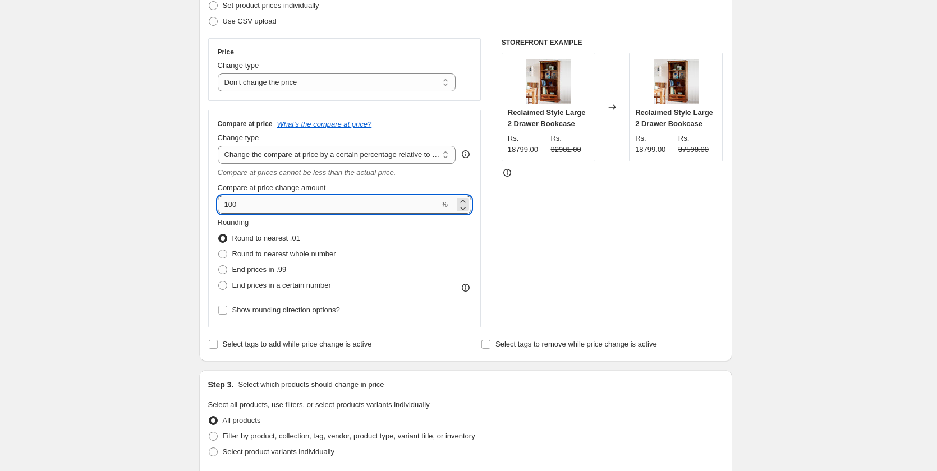
click at [229, 207] on input "100" at bounding box center [329, 205] width 222 height 18
click at [549, 219] on div "STOREFRONT EXAMPLE Reclaimed Style Large 2 Drawer Bookcase Rs. 18799.00 Rs. 329…" at bounding box center [612, 182] width 222 height 289
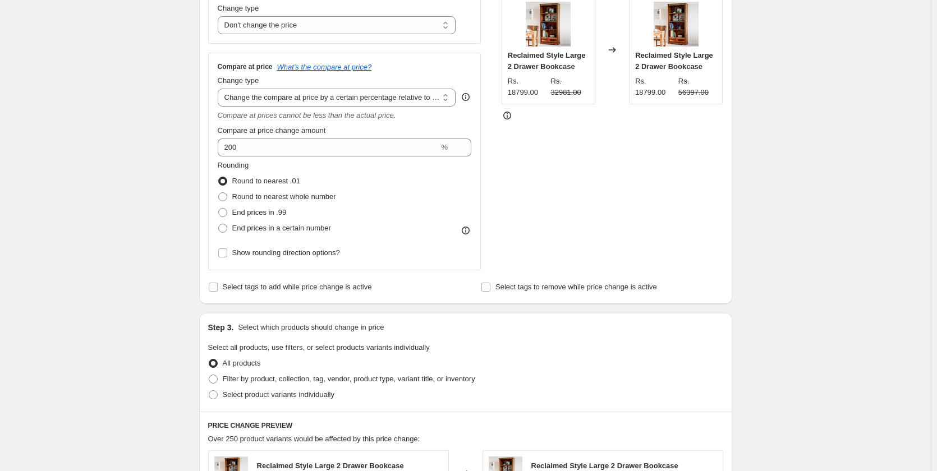
scroll to position [224, 0]
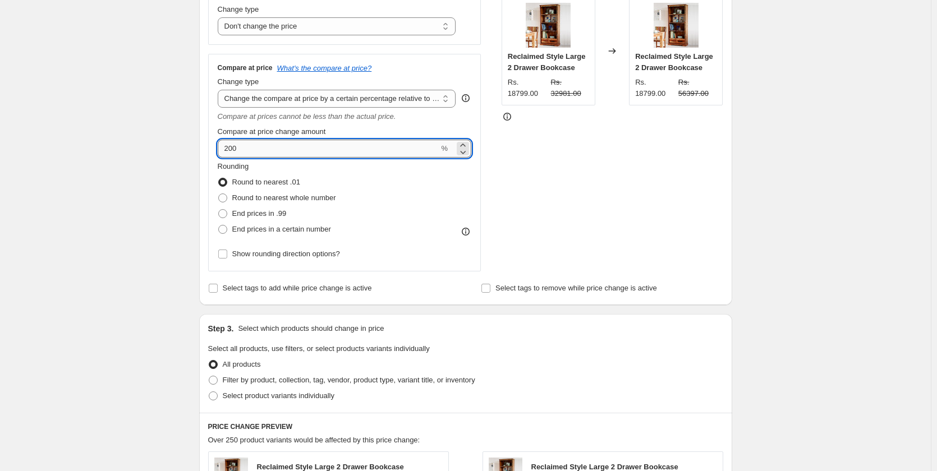
click at [229, 153] on input "200" at bounding box center [329, 149] width 222 height 18
type input "1000"
click at [627, 160] on div "STOREFRONT EXAMPLE Reclaimed Style Large 2 Drawer Bookcase Rs. 18799.00 Rs. 329…" at bounding box center [612, 126] width 222 height 289
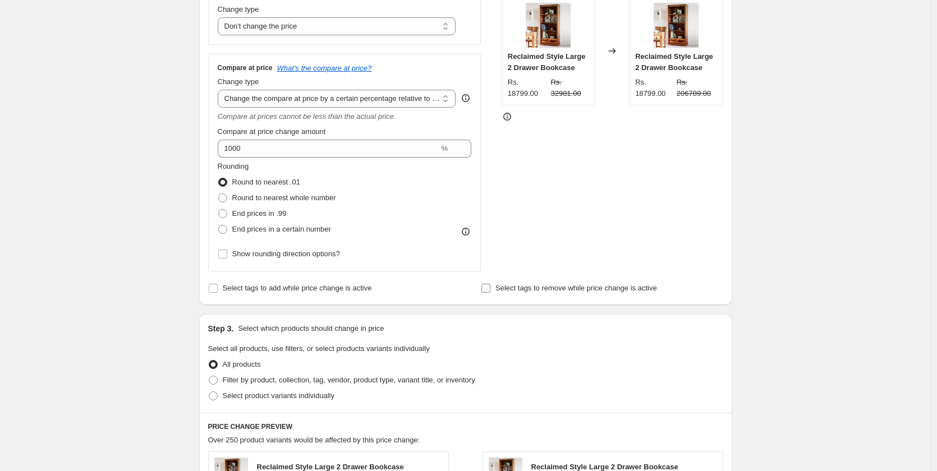
click at [515, 288] on span "Select tags to remove while price change is active" at bounding box center [576, 288] width 162 height 8
click at [490, 288] on input "Select tags to remove while price change is active" at bounding box center [485, 288] width 9 height 9
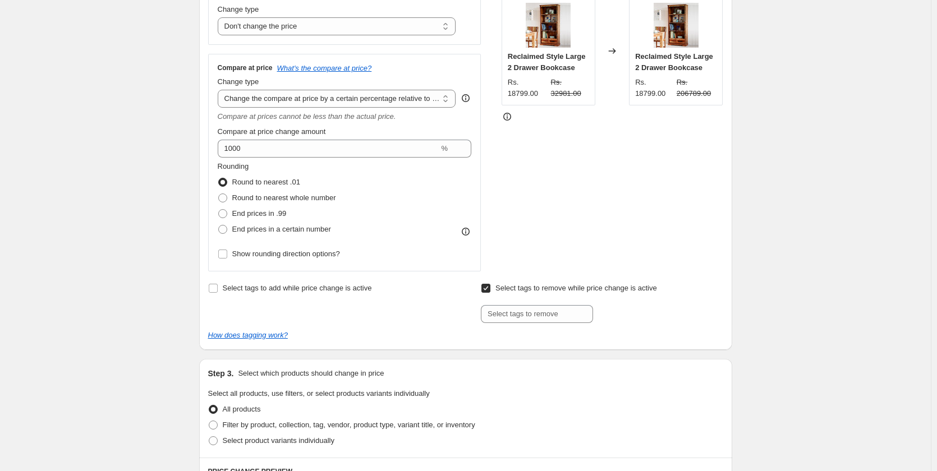
click at [515, 288] on span "Select tags to remove while price change is active" at bounding box center [576, 288] width 162 height 8
click at [490, 288] on input "Select tags to remove while price change is active" at bounding box center [485, 288] width 9 height 9
checkbox input "false"
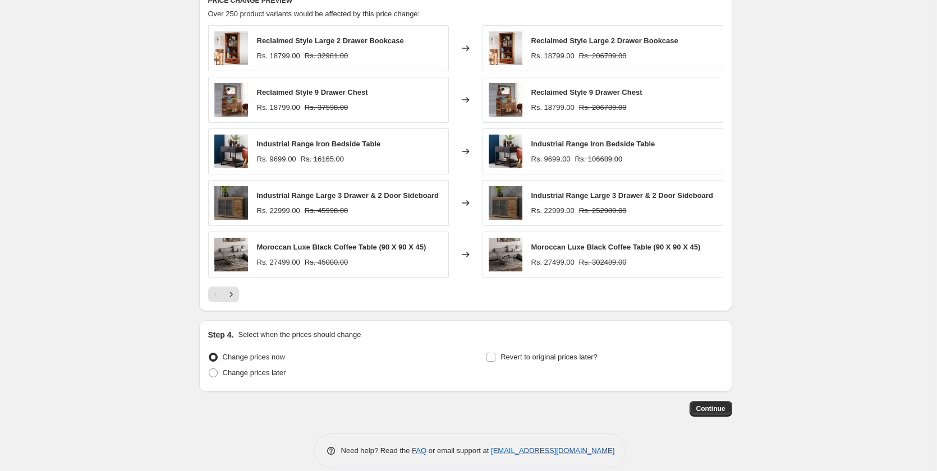
scroll to position [665, 0]
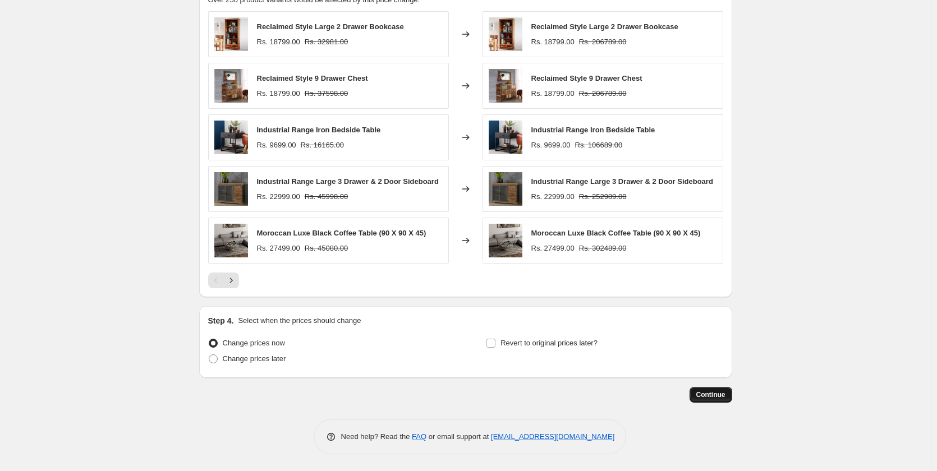
click at [714, 391] on span "Continue" at bounding box center [710, 394] width 29 height 9
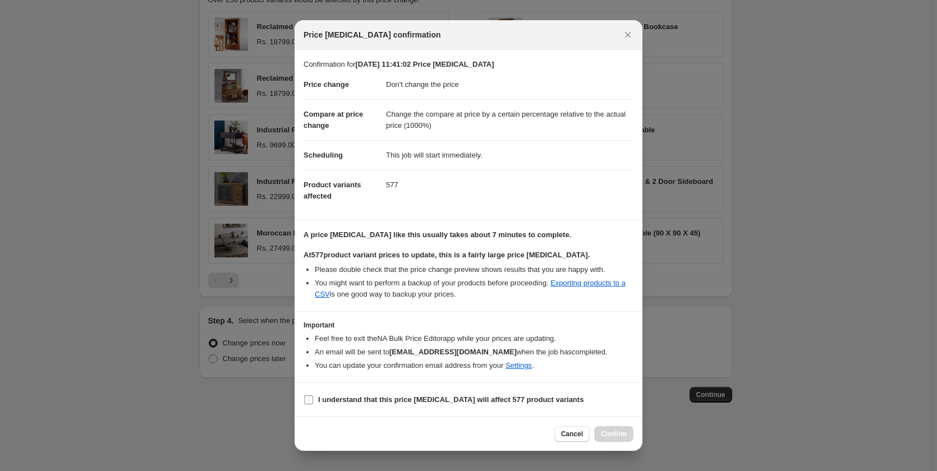
click at [361, 403] on b "I understand that this price change job will affect 577 product variants" at bounding box center [450, 399] width 265 height 8
click at [313, 403] on input "I understand that this price change job will affect 577 product variants" at bounding box center [308, 399] width 9 height 9
checkbox input "true"
click at [617, 437] on span "Confirm" at bounding box center [614, 434] width 26 height 9
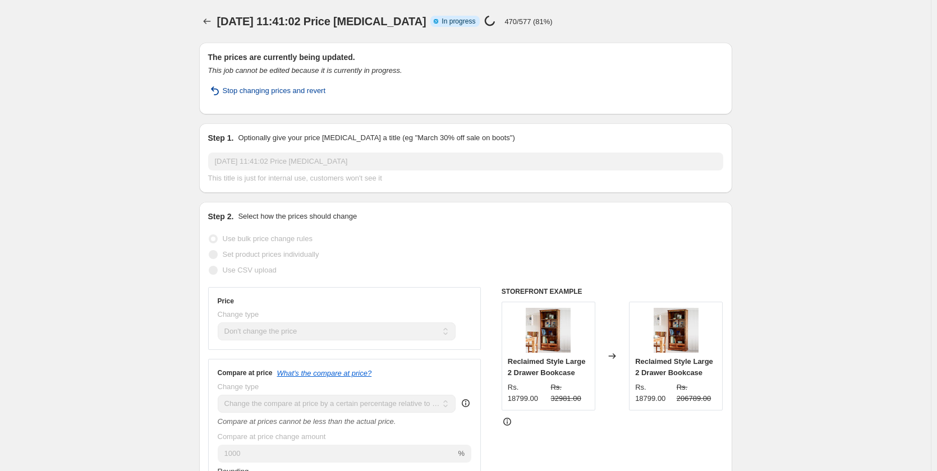
click at [274, 85] on button "Stop changing prices and revert" at bounding box center [266, 91] width 131 height 18
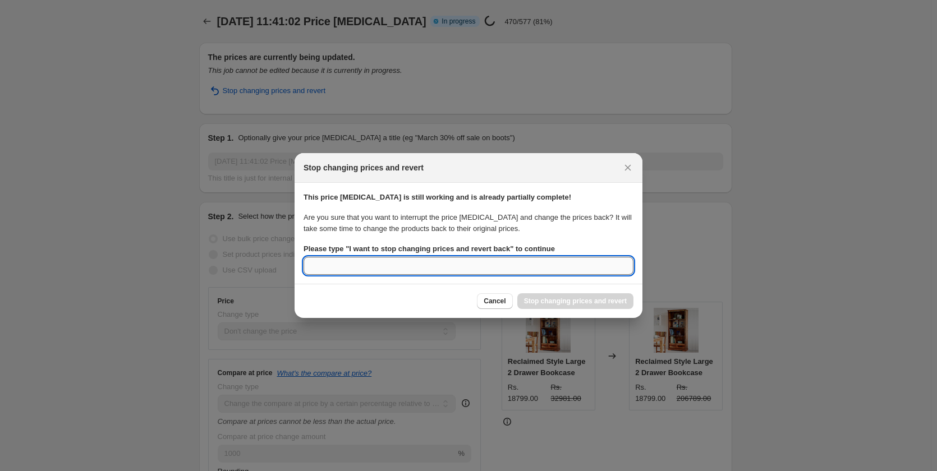
click at [455, 265] on input "Please type " I want to stop changing prices and revert back " to continue" at bounding box center [468, 266] width 330 height 18
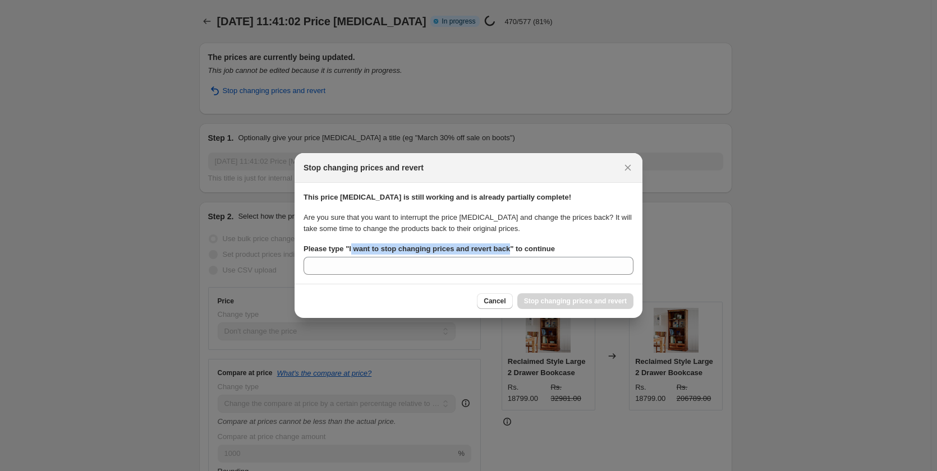
drag, startPoint x: 506, startPoint y: 250, endPoint x: 349, endPoint y: 254, distance: 157.1
click at [349, 254] on label "Please type " I want to stop changing prices and revert back " to continue" at bounding box center [428, 248] width 251 height 11
click at [347, 250] on b "Please type " I want to stop changing prices and revert back " to continue" at bounding box center [428, 249] width 251 height 8
copy b "I want to stop changing prices and revert back"
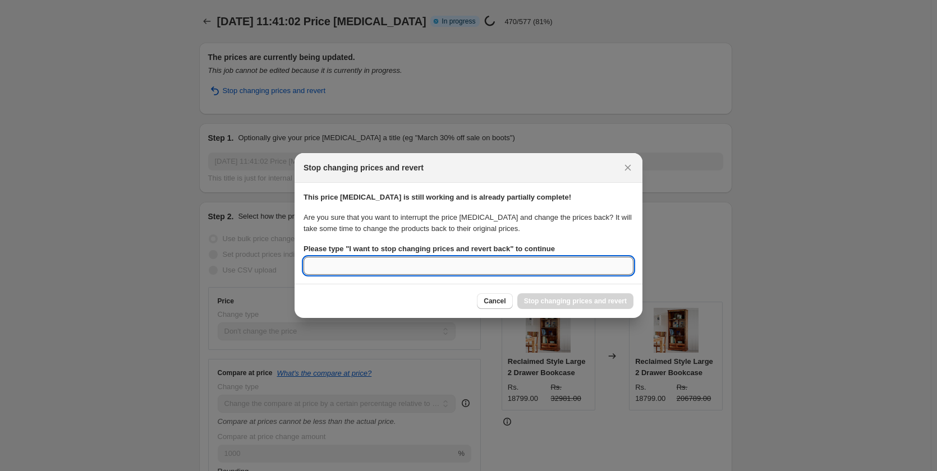
click at [357, 264] on input "Please type " I want to stop changing prices and revert back " to continue" at bounding box center [468, 266] width 330 height 18
paste input "I want to stop changing prices and revert back"
type input "I want to stop changing prices and revert back"
click at [551, 302] on span "Stop changing prices and revert" at bounding box center [575, 301] width 103 height 9
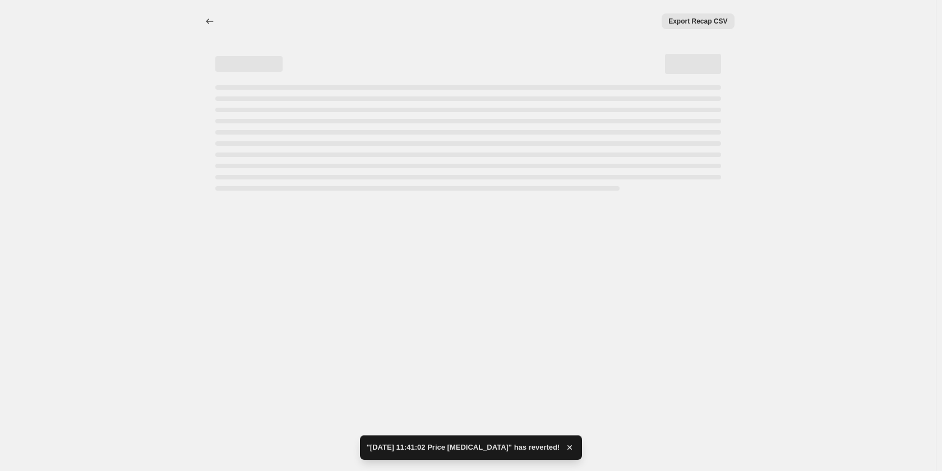
select select "no_change"
select select "pp"
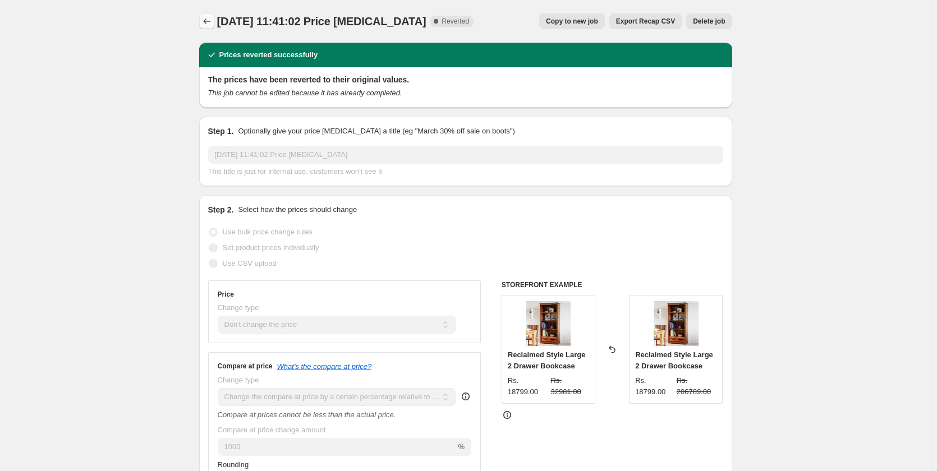
click at [205, 20] on icon "Price change jobs" at bounding box center [206, 21] width 11 height 11
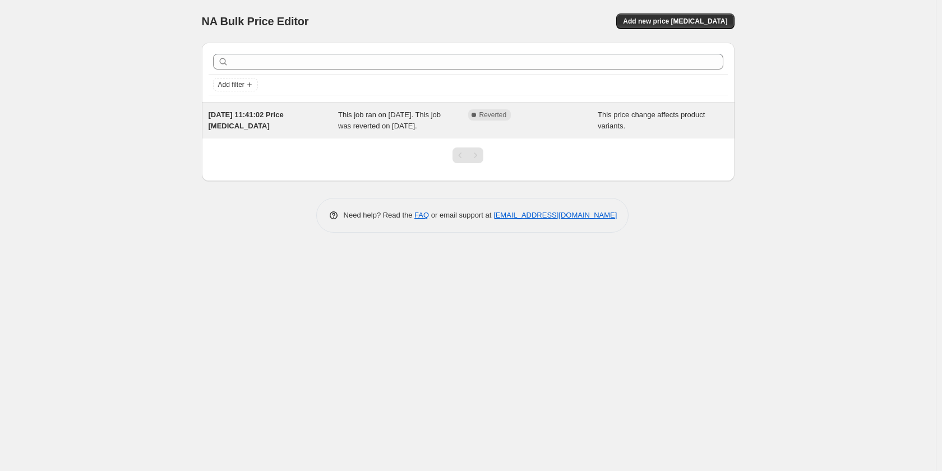
click at [492, 118] on span "Reverted" at bounding box center [493, 114] width 27 height 9
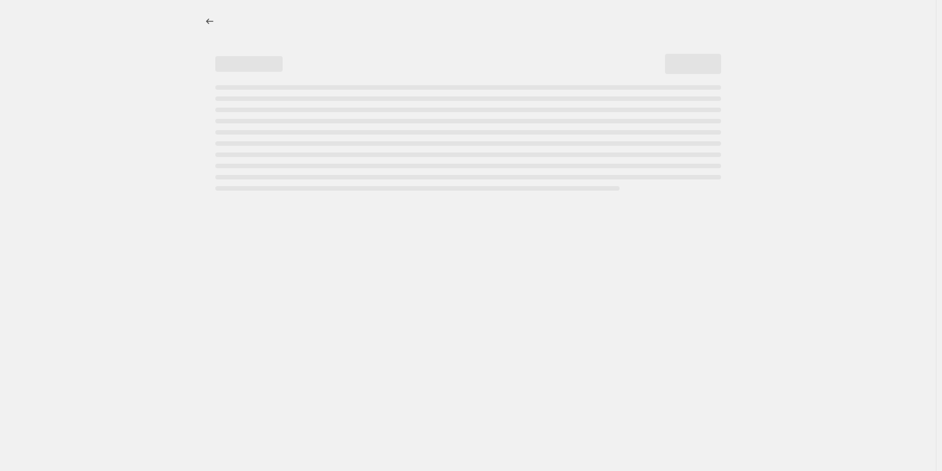
select select "no_change"
select select "pp"
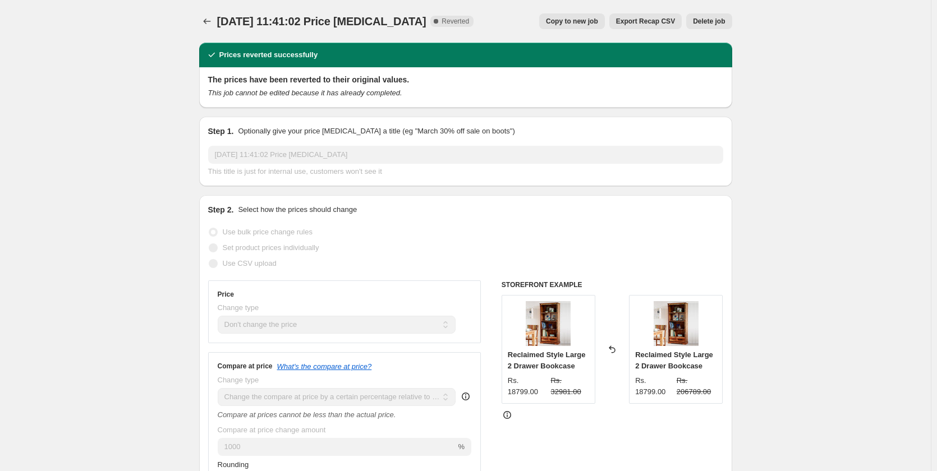
click at [712, 19] on span "Delete job" at bounding box center [709, 21] width 32 height 9
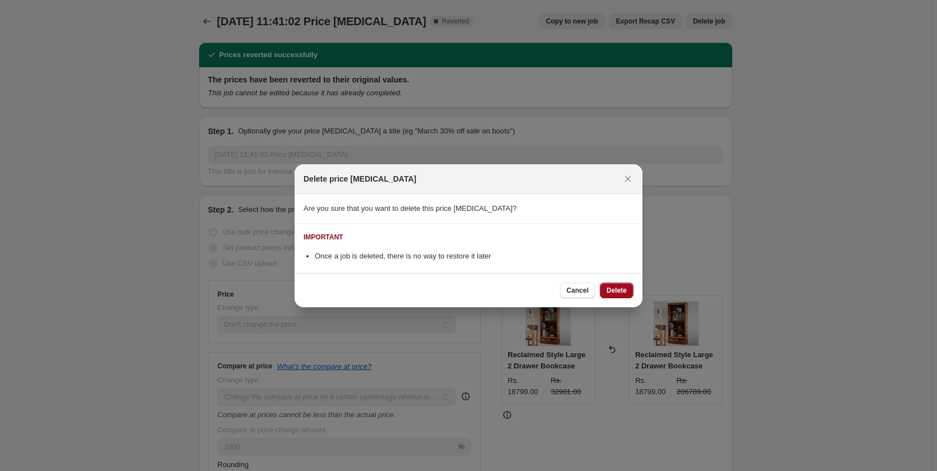
click at [622, 283] on button "Delete" at bounding box center [617, 291] width 34 height 16
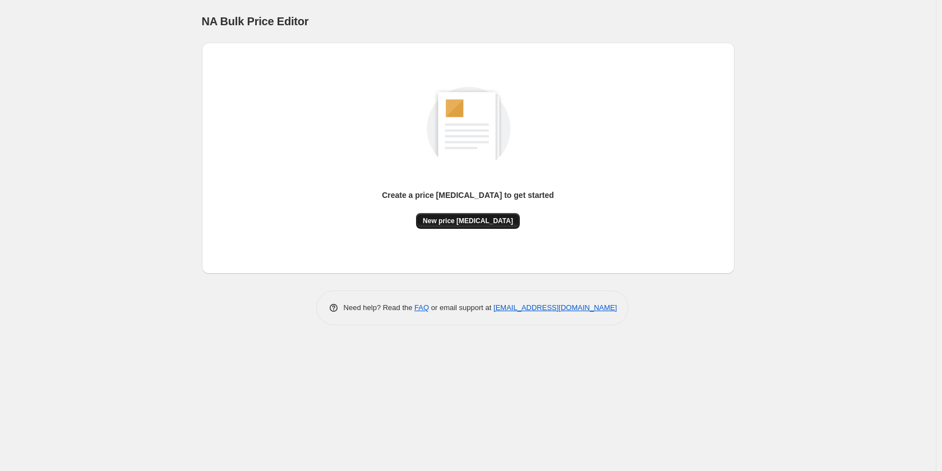
click at [479, 224] on span "New price [MEDICAL_DATA]" at bounding box center [468, 220] width 90 height 9
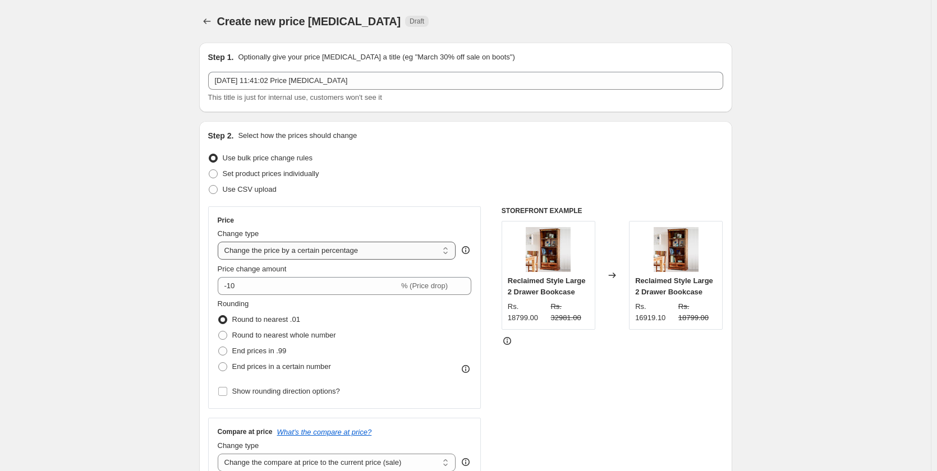
click at [308, 257] on select "Change the price to a certain amount Change the price by a certain amount Chang…" at bounding box center [337, 251] width 238 height 18
select select "no_change"
click at [220, 242] on select "Change the price to a certain amount Change the price by a certain amount Chang…" at bounding box center [337, 251] width 238 height 18
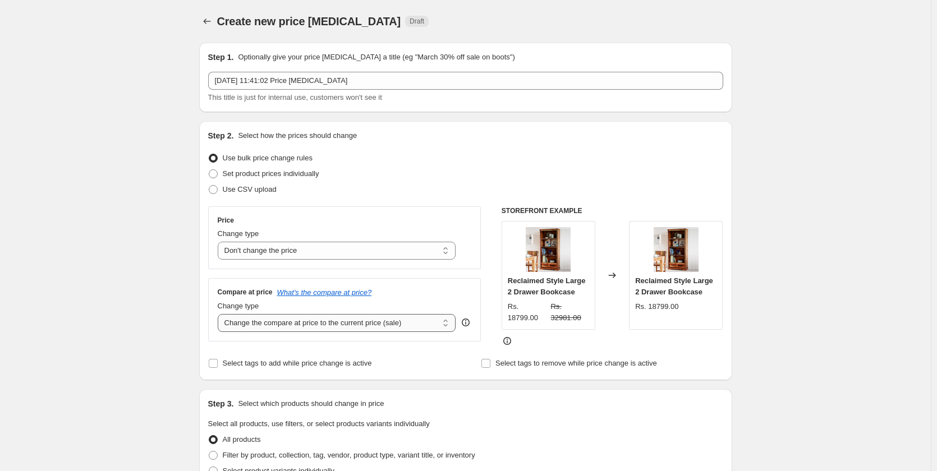
click at [322, 319] on select "Change the compare at price to the current price (sale) Change the compare at p…" at bounding box center [337, 323] width 238 height 18
select select "pp"
click at [220, 314] on select "Change the compare at price to the current price (sale) Change the compare at p…" at bounding box center [337, 323] width 238 height 18
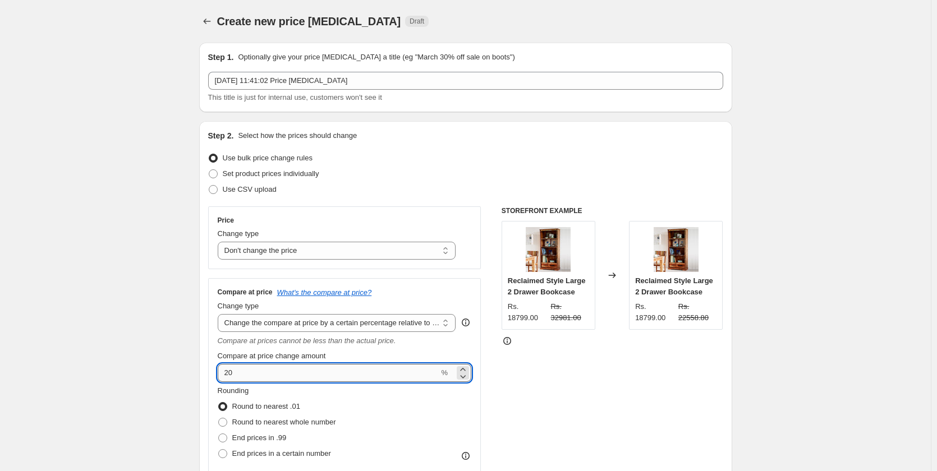
click at [249, 374] on input "20" at bounding box center [329, 373] width 222 height 18
type input "2"
type input "100"
click at [410, 413] on div "Rounding Round to nearest .01 Round to nearest whole number End prices in .99 E…" at bounding box center [345, 423] width 254 height 76
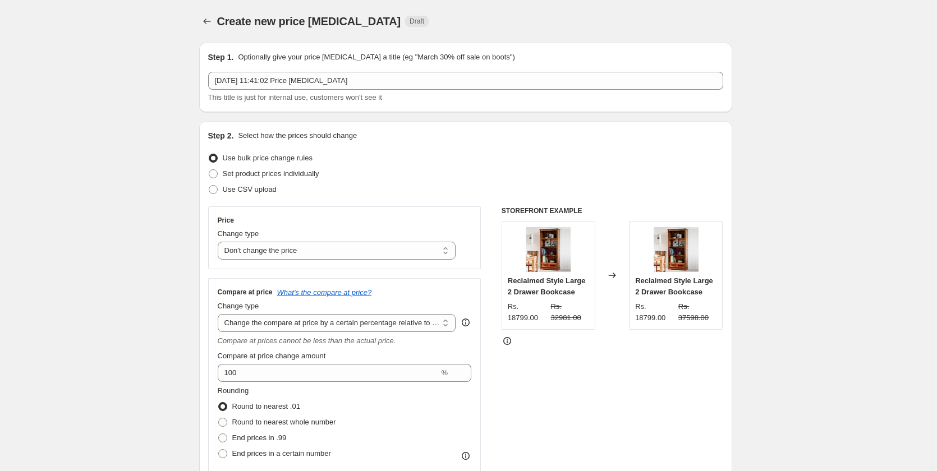
click at [658, 384] on div "STOREFRONT EXAMPLE Reclaimed Style Large 2 Drawer Bookcase Rs. 18799.00 Rs. 329…" at bounding box center [612, 350] width 222 height 289
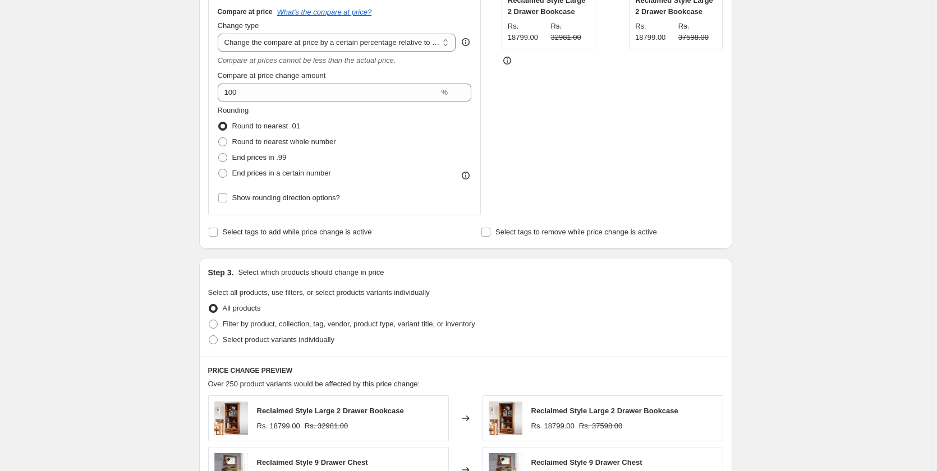
scroll to position [224, 0]
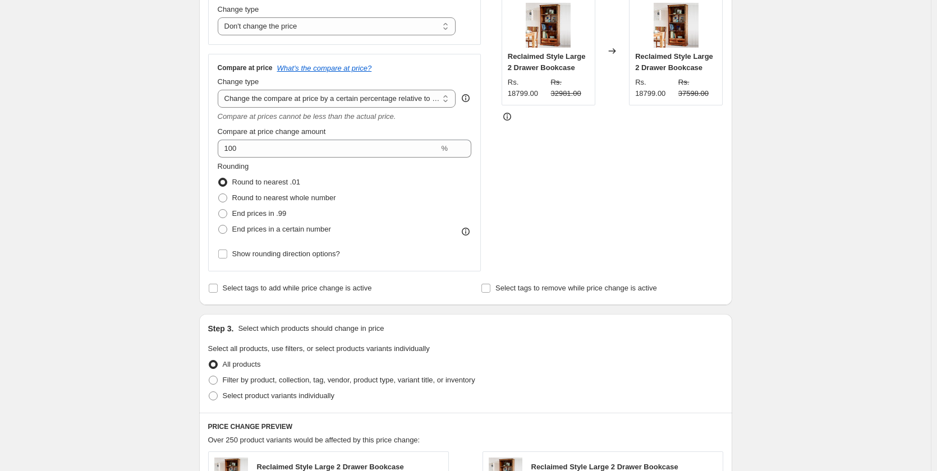
click at [517, 172] on div "STOREFRONT EXAMPLE Reclaimed Style Large 2 Drawer Bookcase Rs. 18799.00 Rs. 329…" at bounding box center [612, 126] width 222 height 289
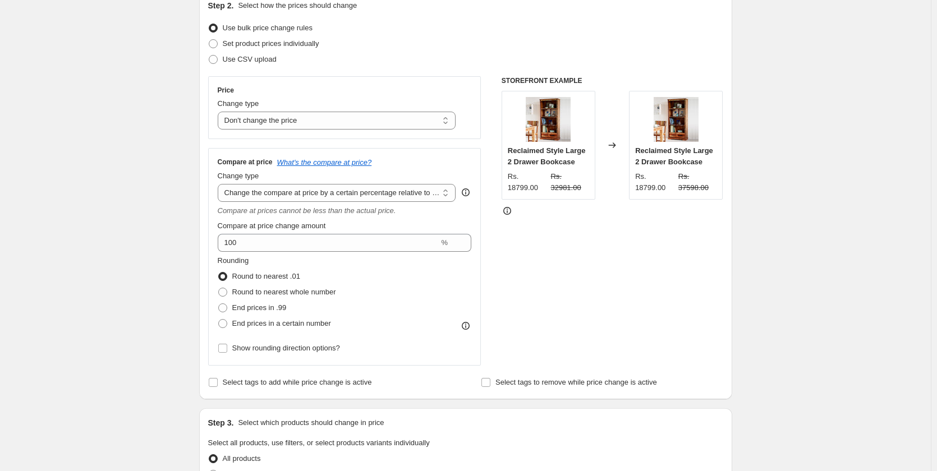
scroll to position [112, 0]
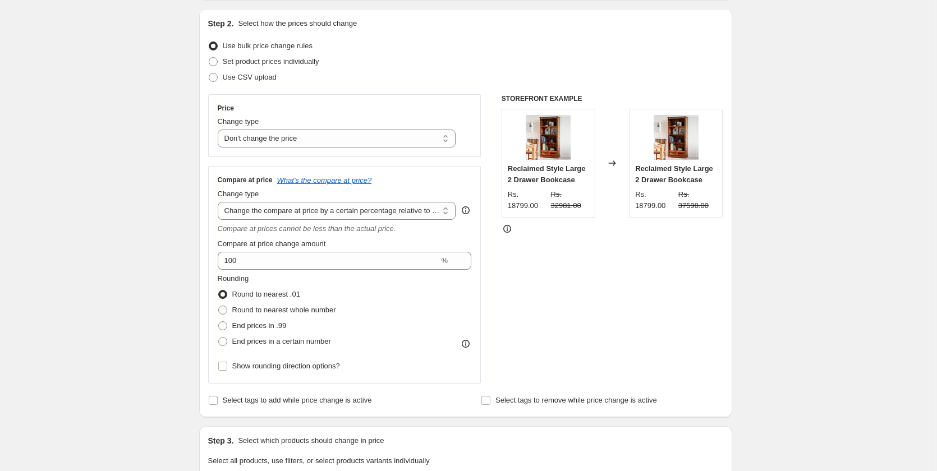
click at [617, 164] on icon at bounding box center [611, 163] width 11 height 11
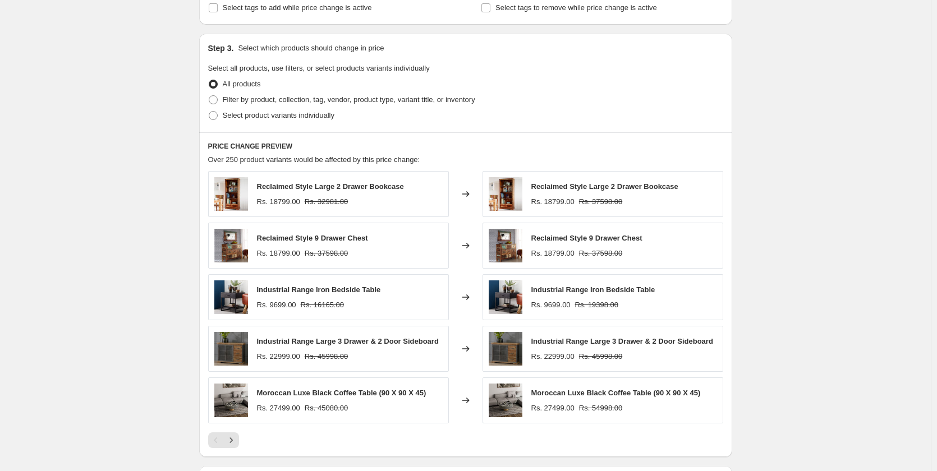
scroll to position [665, 0]
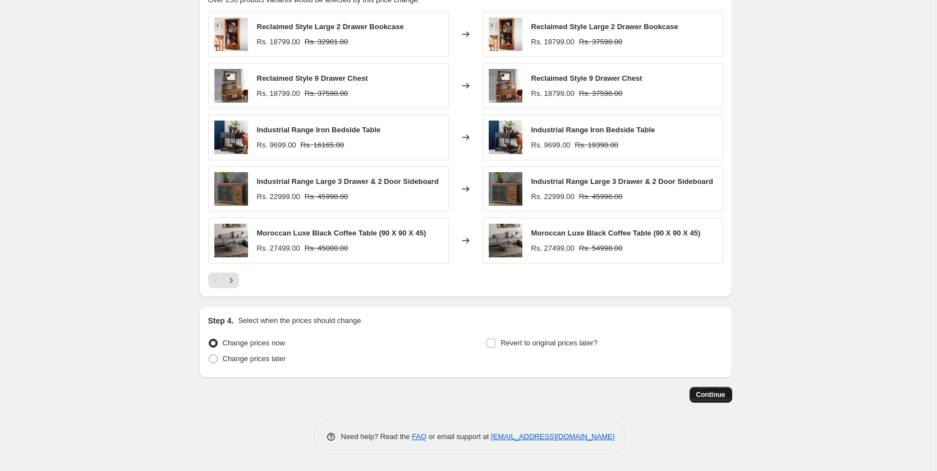
click at [711, 389] on button "Continue" at bounding box center [710, 395] width 43 height 16
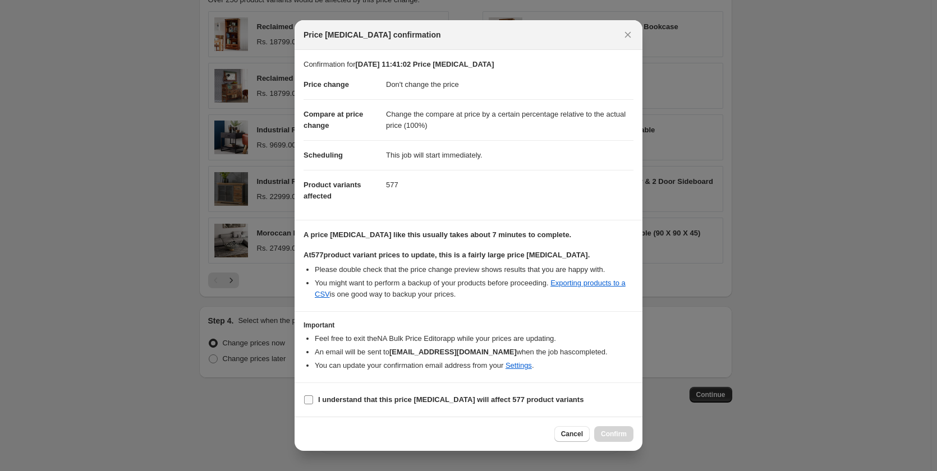
click at [307, 399] on input "I understand that this price change job will affect 577 product variants" at bounding box center [308, 399] width 9 height 9
checkbox input "true"
click at [617, 433] on span "Confirm" at bounding box center [614, 434] width 26 height 9
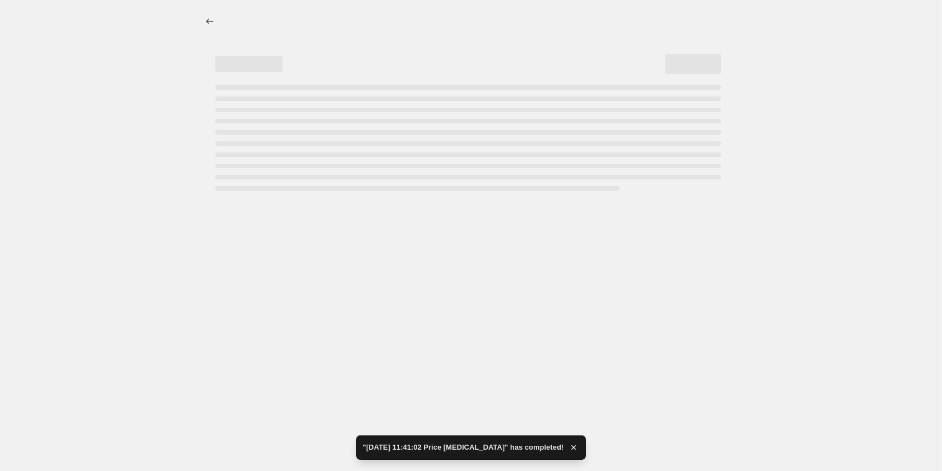
select select "no_change"
select select "pp"
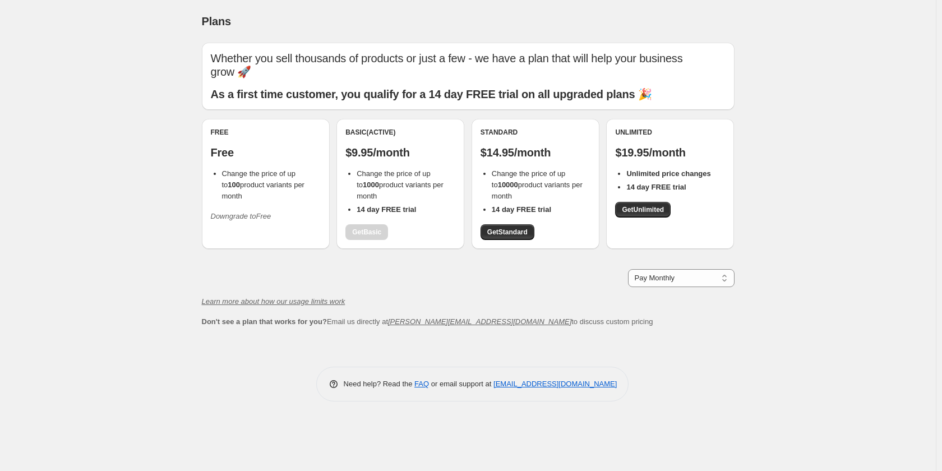
click at [242, 212] on icon "Downgrade to Free" at bounding box center [241, 216] width 61 height 8
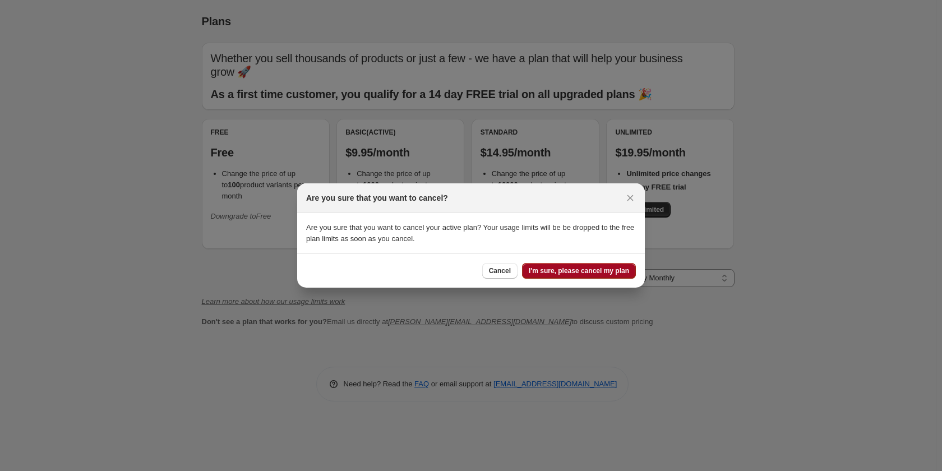
click at [578, 276] on button "I'm sure, please cancel my plan" at bounding box center [579, 271] width 114 height 16
